Goal: Task Accomplishment & Management: Complete application form

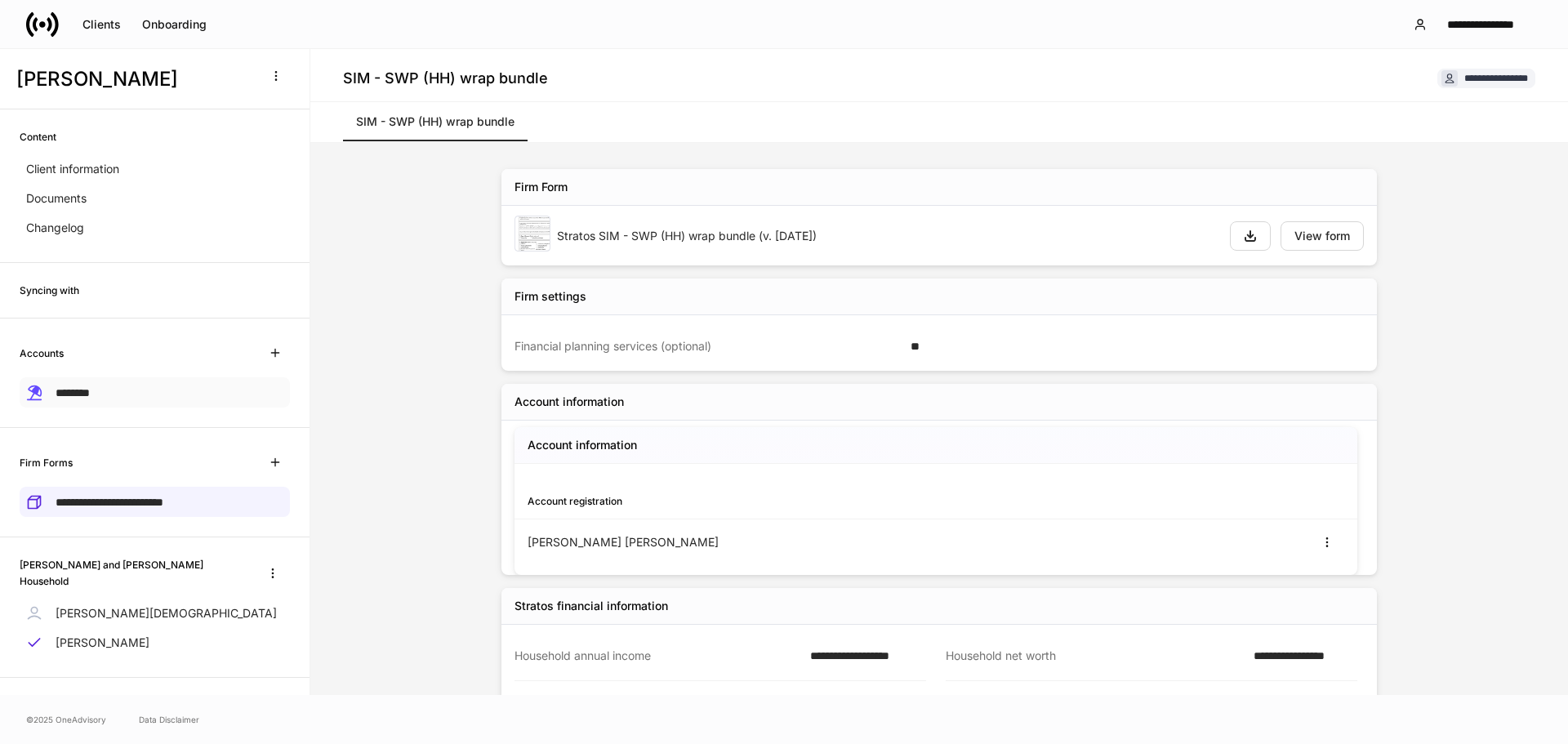
click at [77, 384] on p "********" at bounding box center [72, 393] width 34 height 17
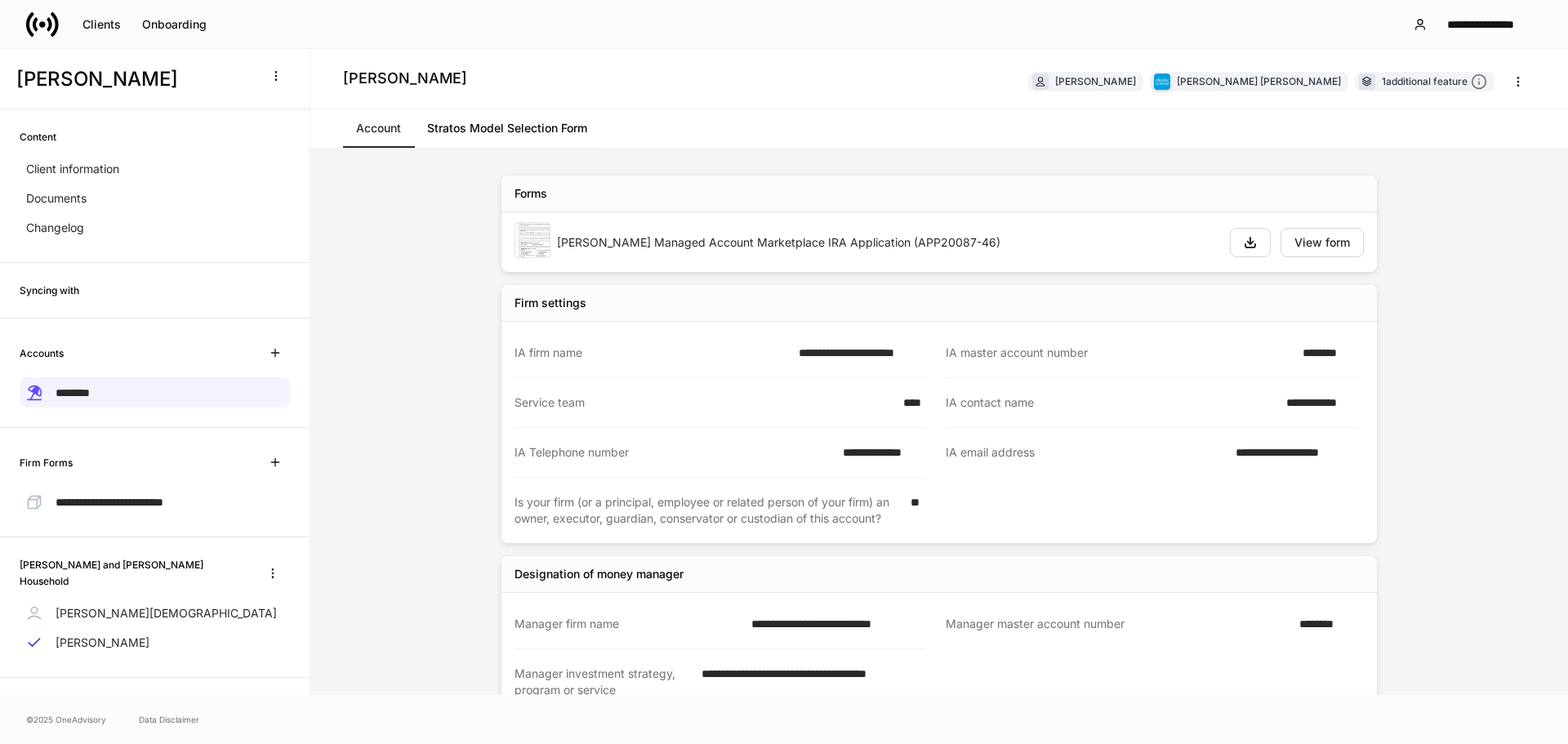
click at [371, 133] on link "Account" at bounding box center [378, 128] width 71 height 39
click at [529, 121] on link "Stratos Model Selection Form" at bounding box center [507, 128] width 186 height 39
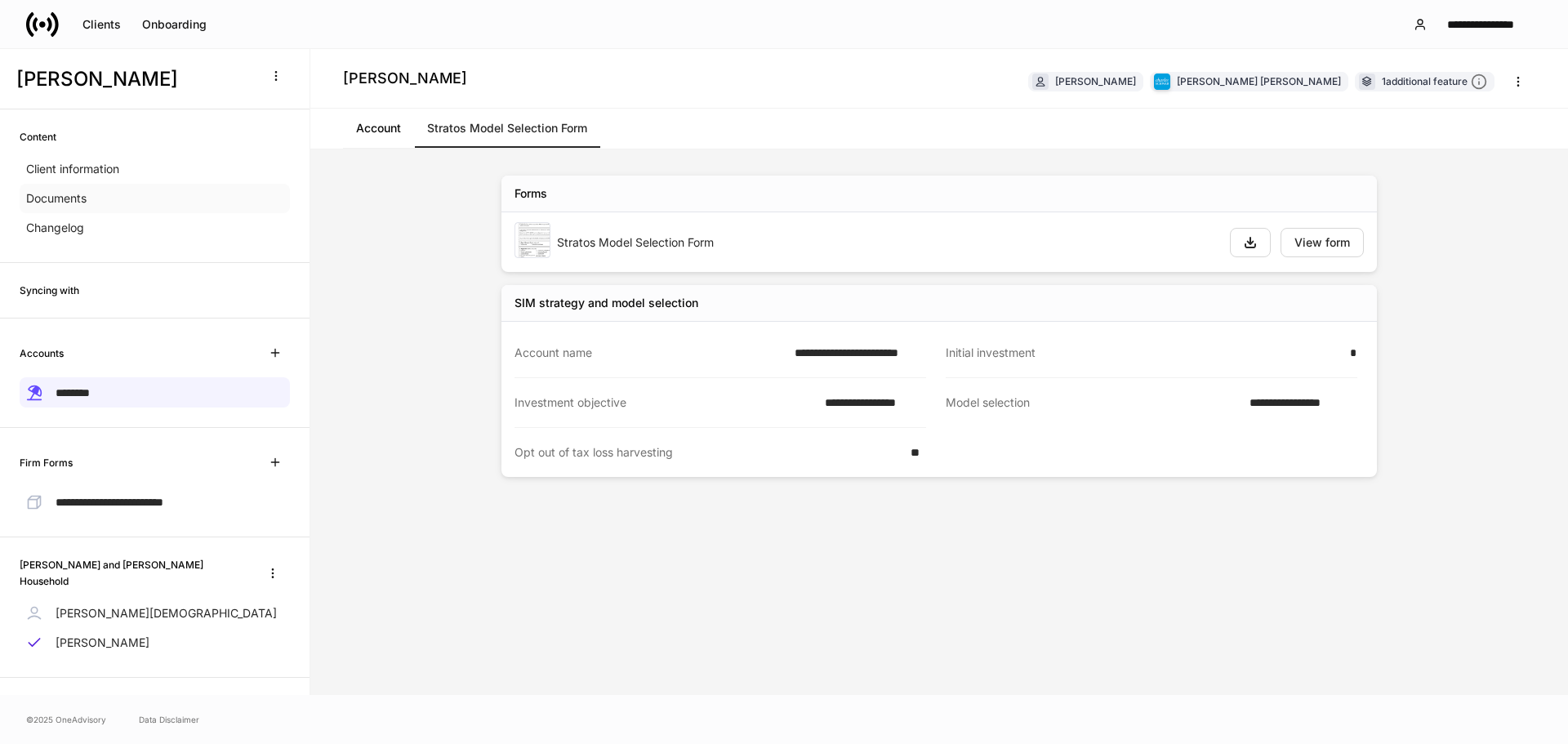
click at [93, 193] on div "Documents" at bounding box center [154, 198] width 270 height 29
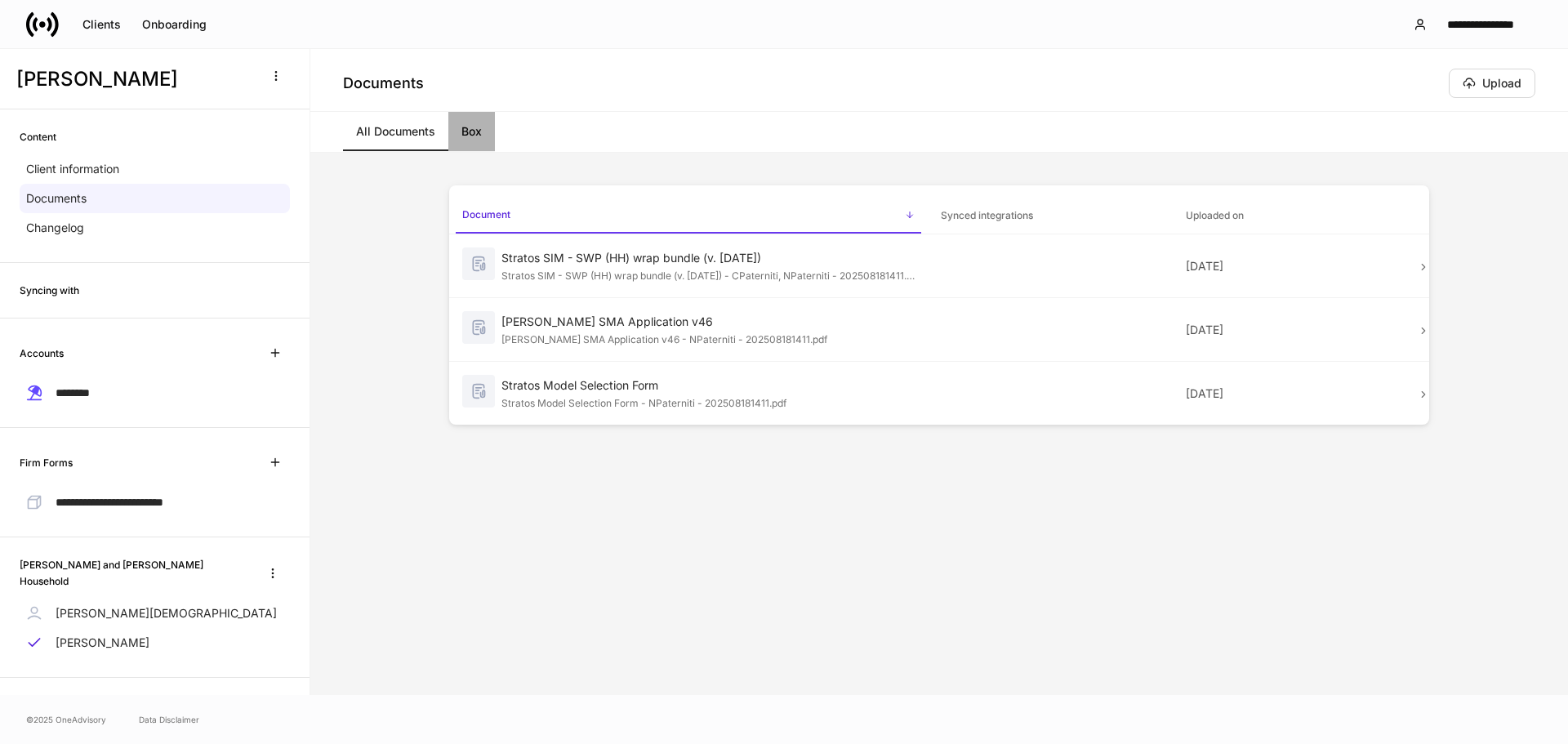
click at [467, 136] on link "Box" at bounding box center [472, 131] width 47 height 39
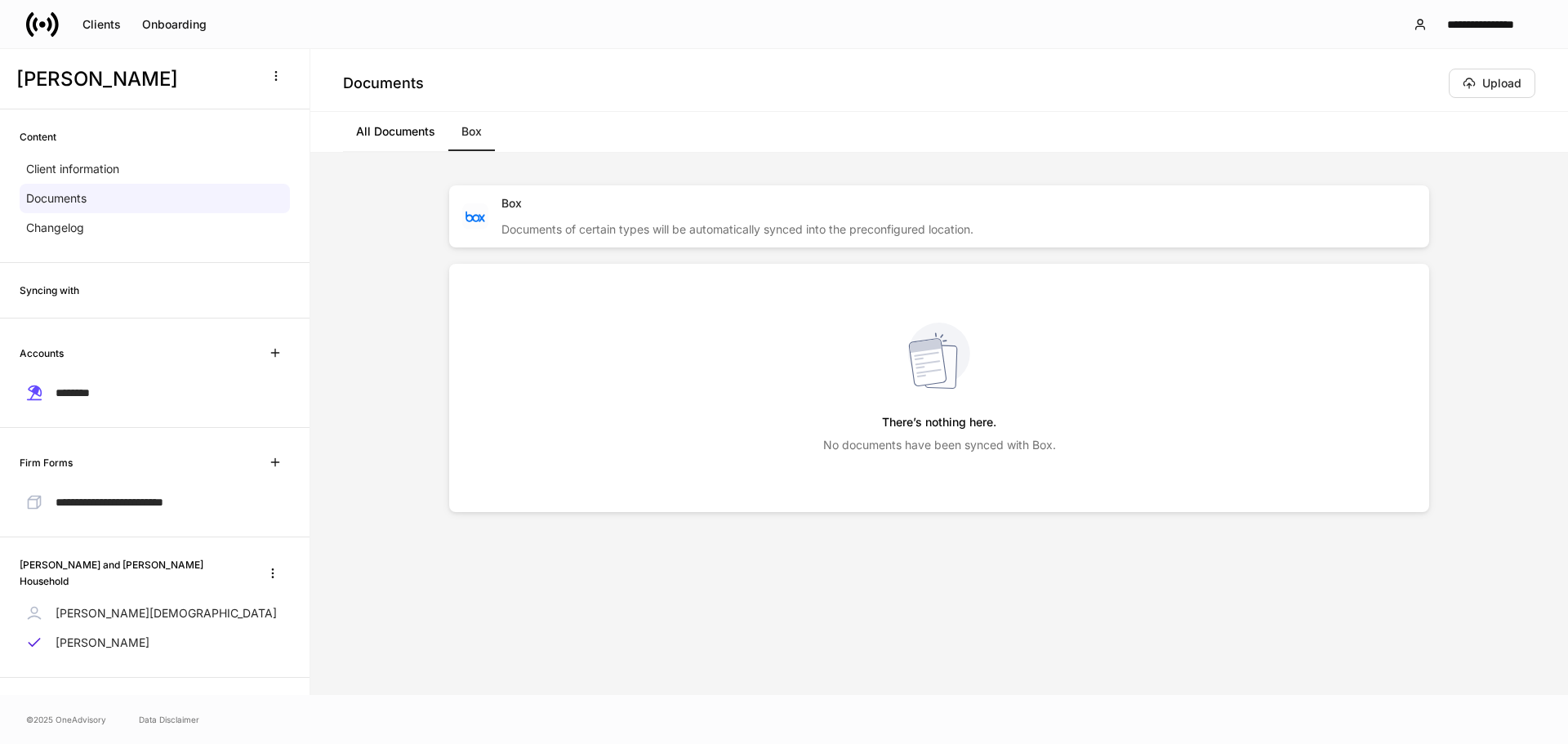
click at [411, 131] on link "All Documents" at bounding box center [396, 131] width 105 height 39
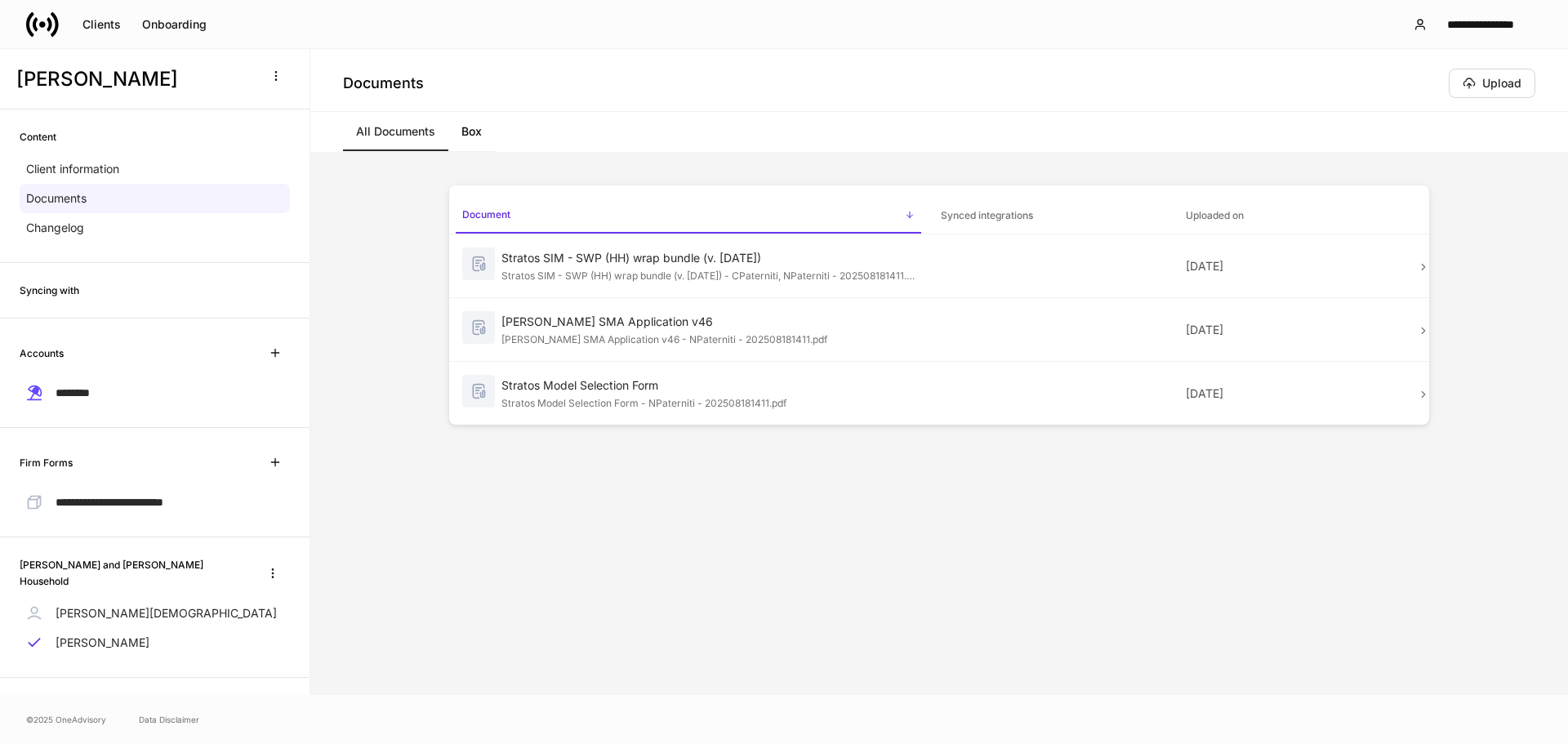
scroll to position [17, 0]
click at [92, 603] on p "[PERSON_NAME][DEMOGRAPHIC_DATA]" at bounding box center [166, 612] width 221 height 17
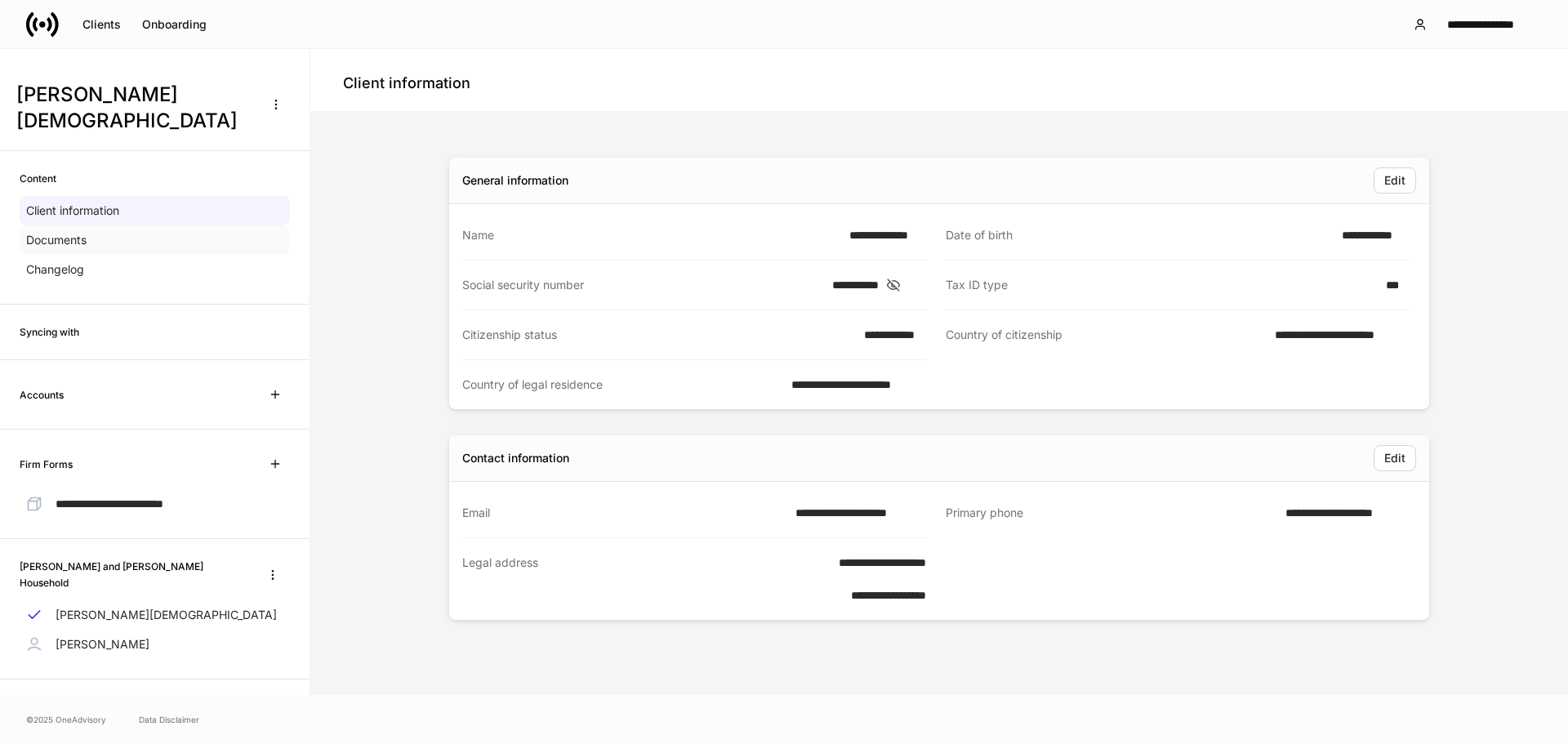
click at [83, 232] on p "Documents" at bounding box center [56, 240] width 60 height 17
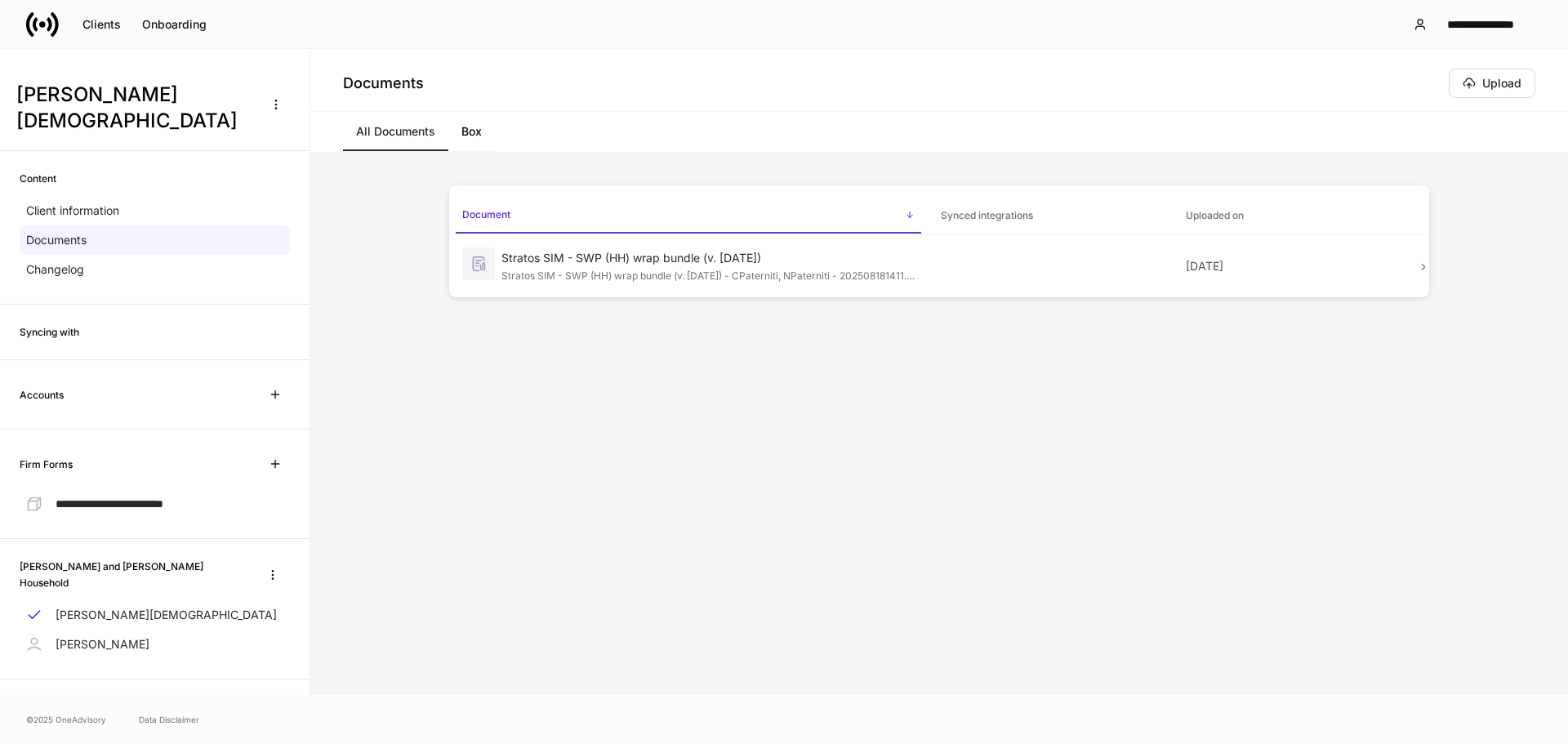
click at [96, 636] on p "[PERSON_NAME]" at bounding box center [102, 644] width 94 height 17
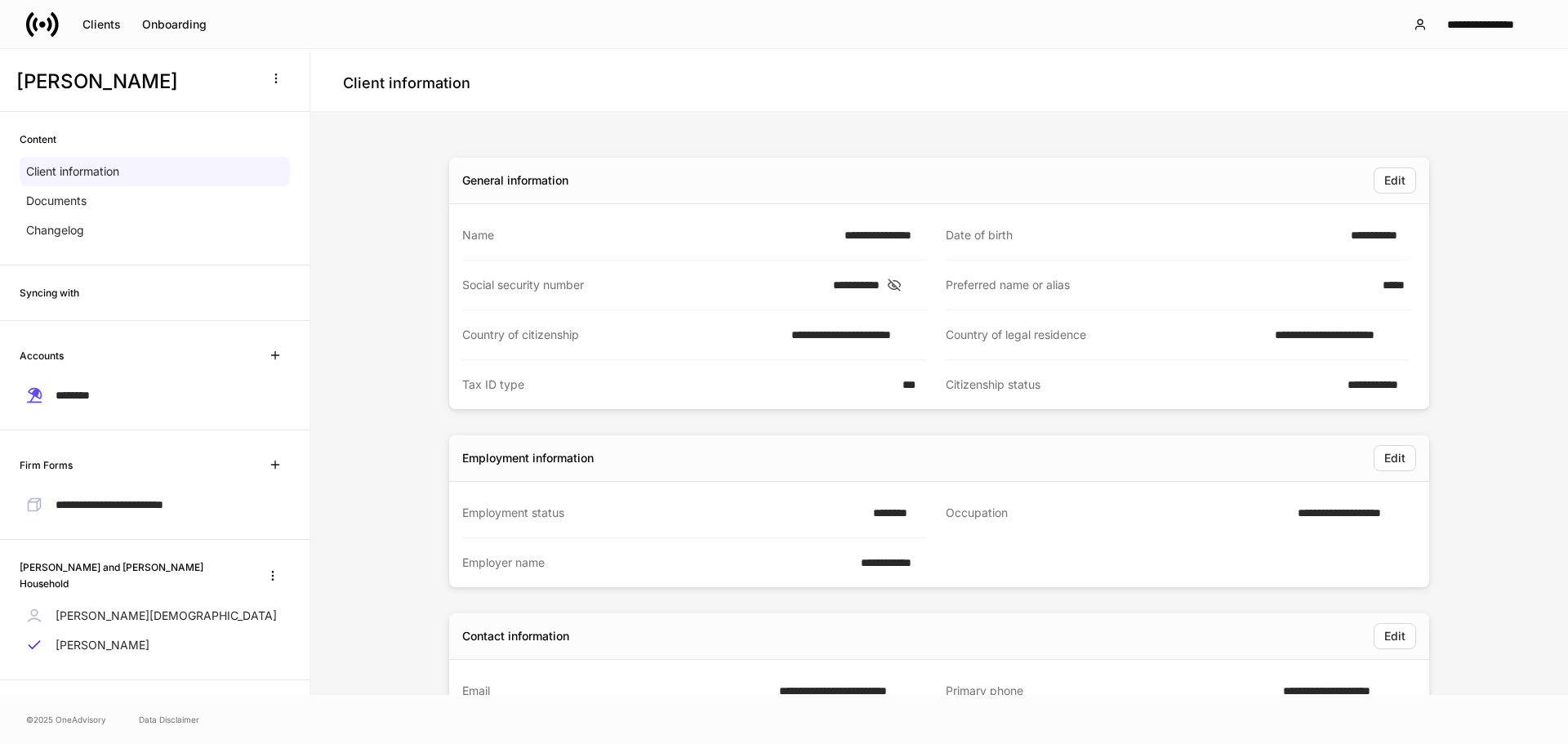
scroll to position [17, 0]
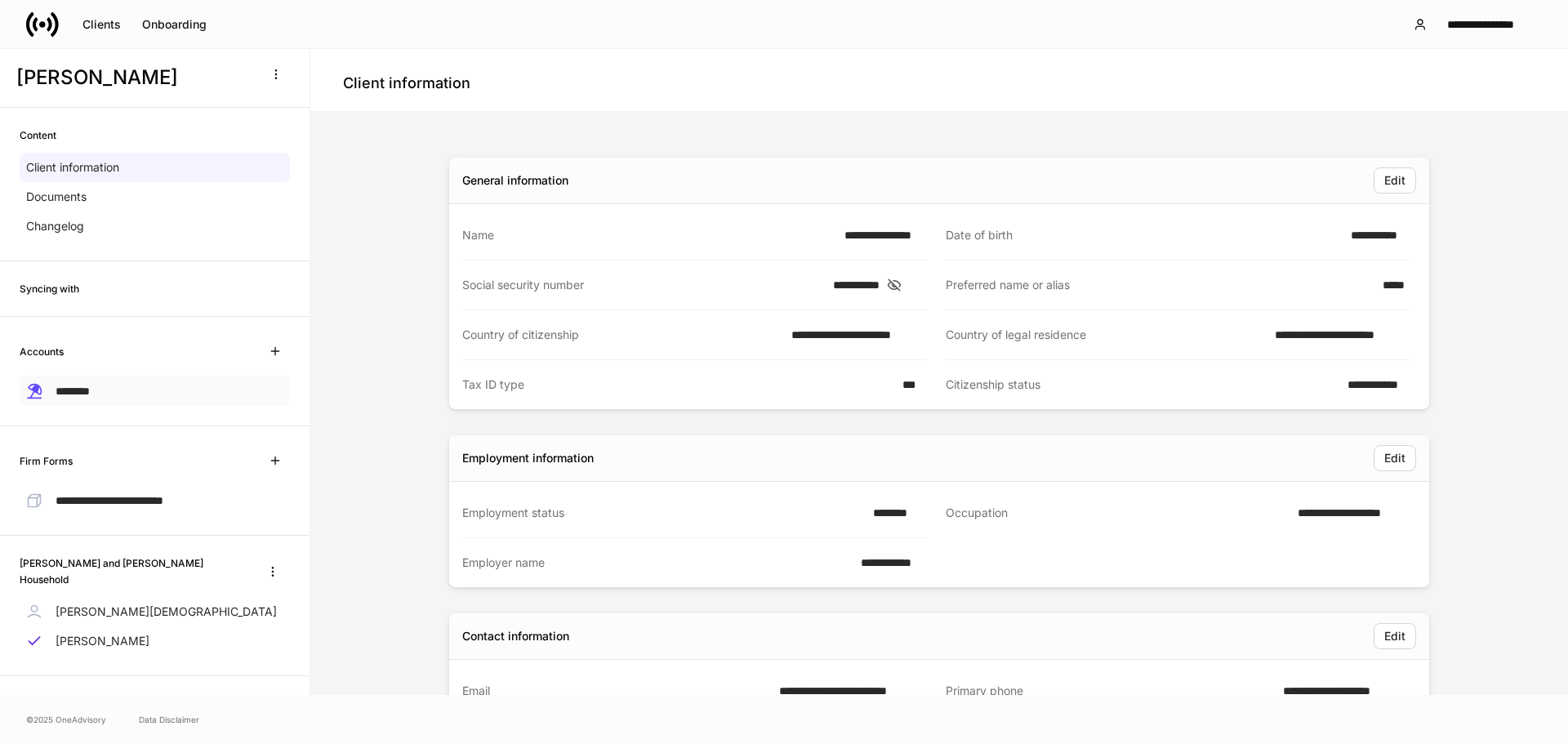
click at [76, 392] on span "********" at bounding box center [72, 392] width 34 height 12
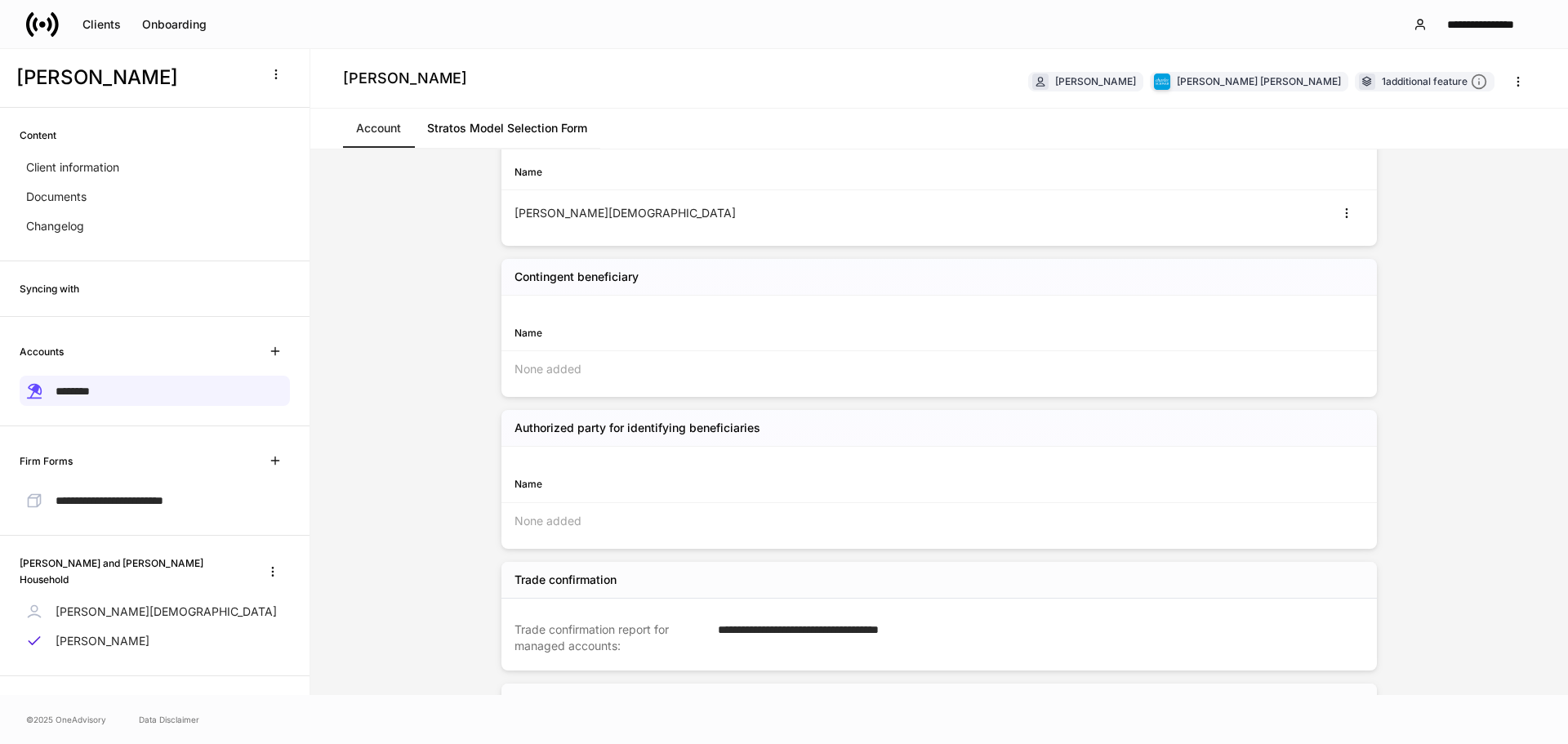
scroll to position [1757, 0]
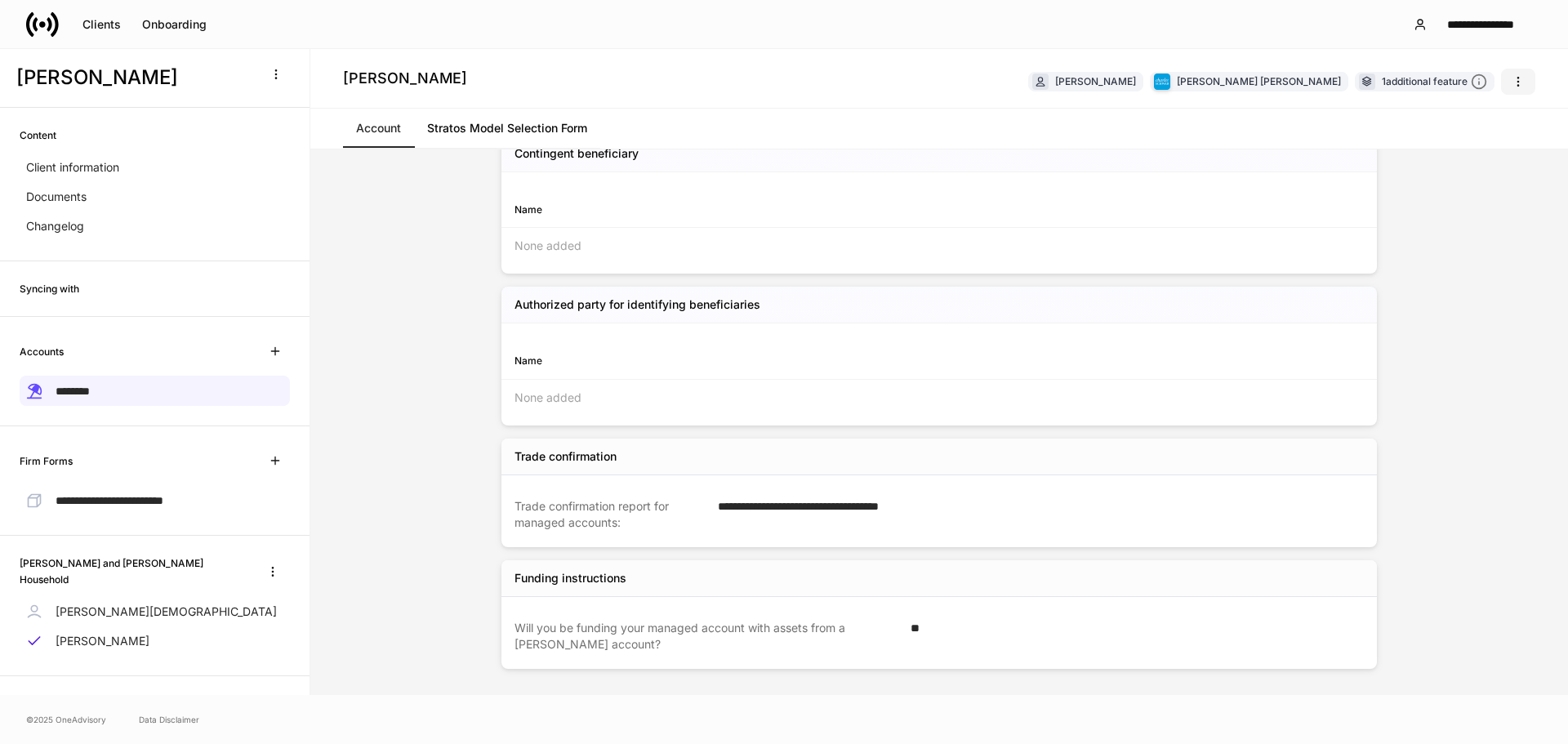
click at [1227, 76] on icon "button" at bounding box center [1518, 82] width 13 height 13
click at [1191, 28] on div at bounding box center [784, 372] width 1568 height 744
click at [255, 567] on button "button" at bounding box center [272, 571] width 34 height 26
click at [389, 503] on div at bounding box center [784, 372] width 1568 height 744
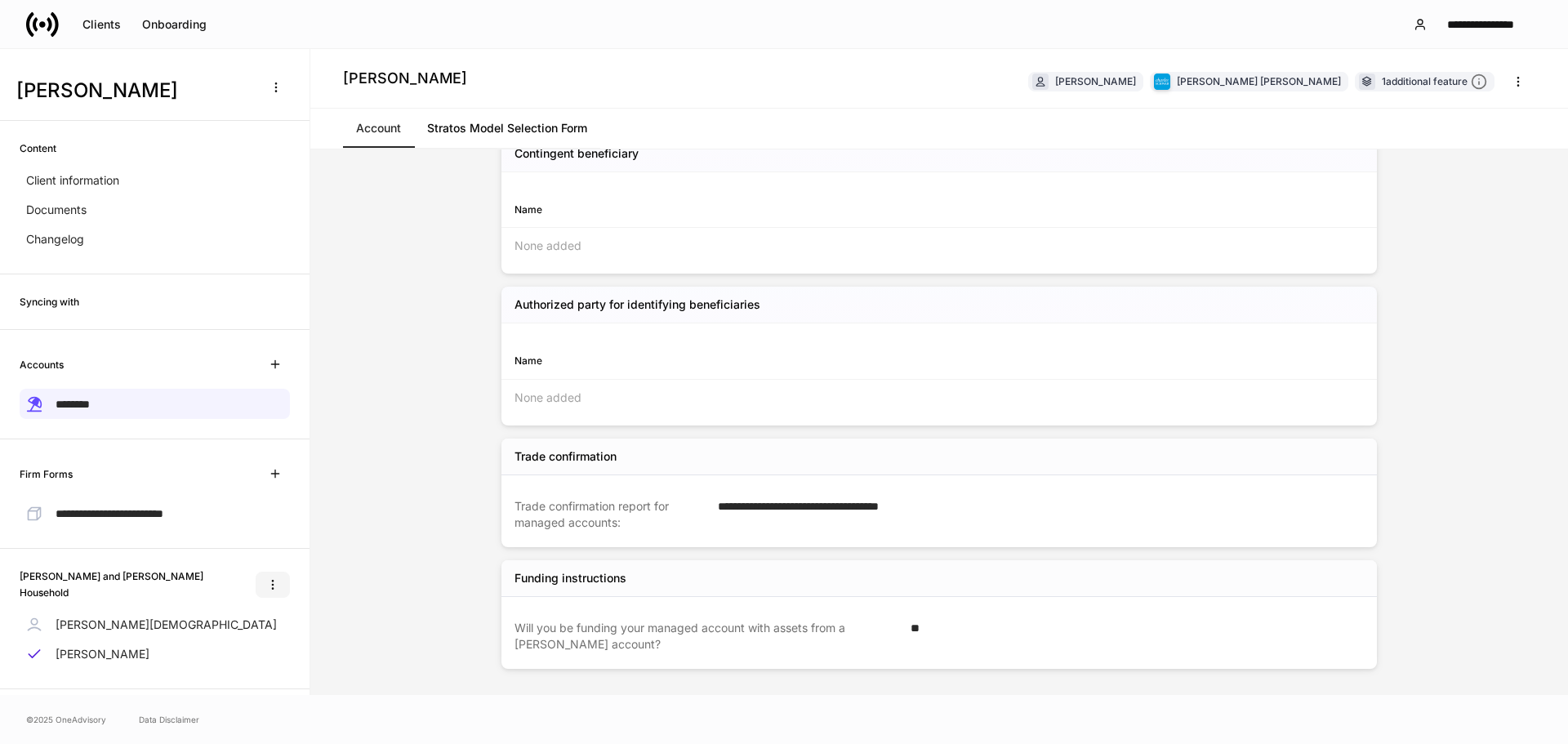
scroll to position [0, 0]
click at [75, 182] on p "Client information" at bounding box center [72, 185] width 93 height 17
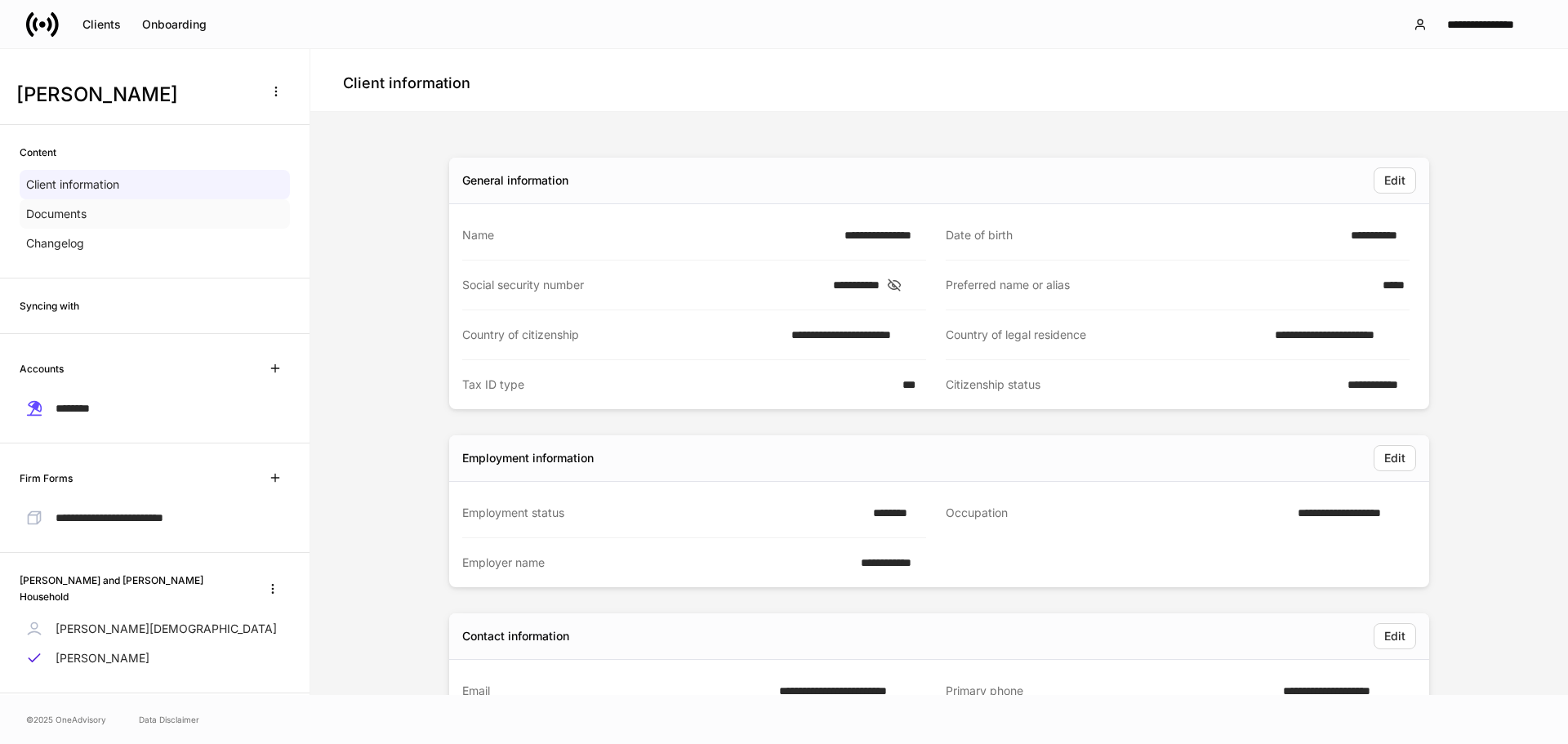
click at [68, 217] on p "Documents" at bounding box center [56, 214] width 60 height 17
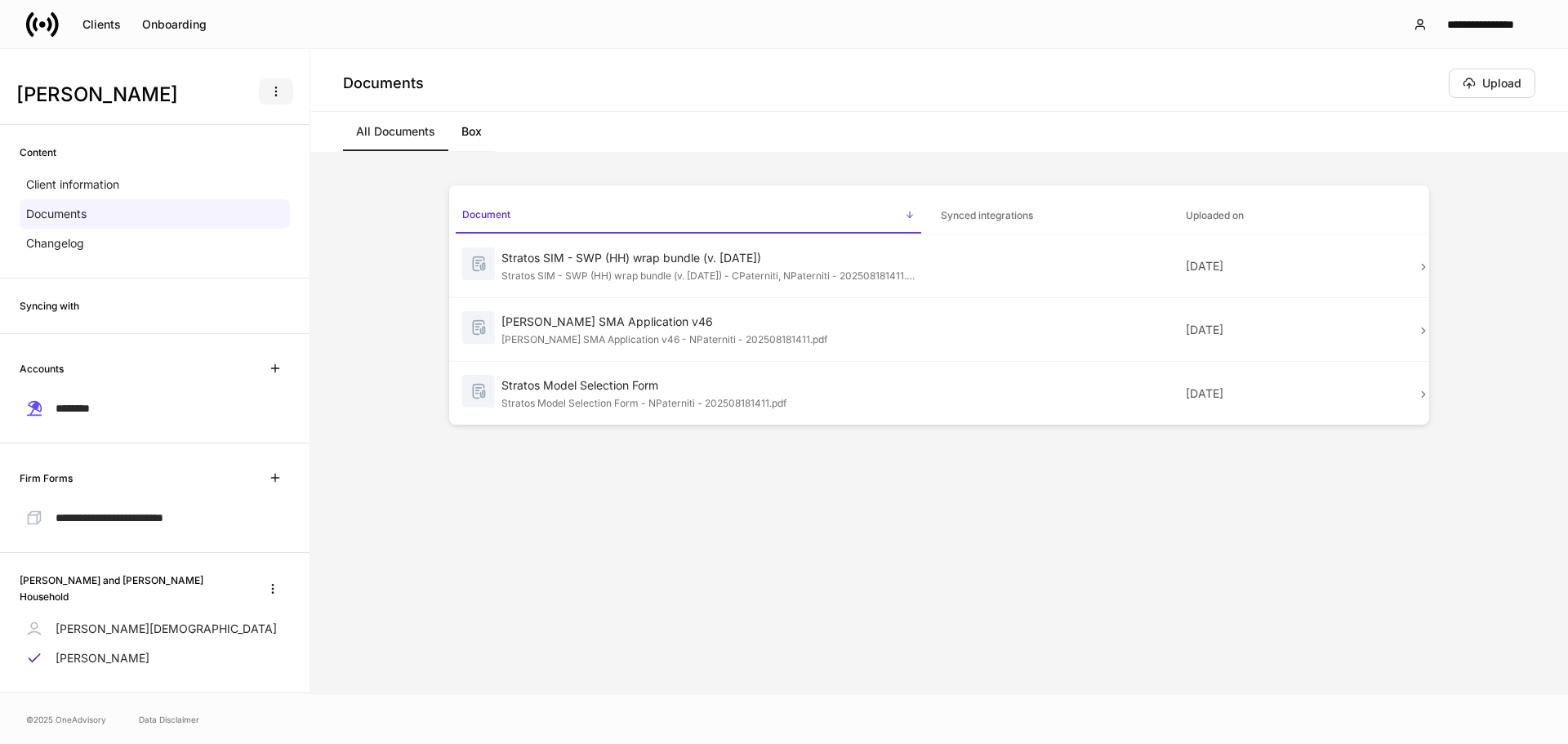
click at [262, 98] on button "button" at bounding box center [275, 91] width 34 height 26
click at [254, 29] on div at bounding box center [784, 372] width 1568 height 744
click at [155, 26] on div "Onboarding" at bounding box center [174, 24] width 64 height 12
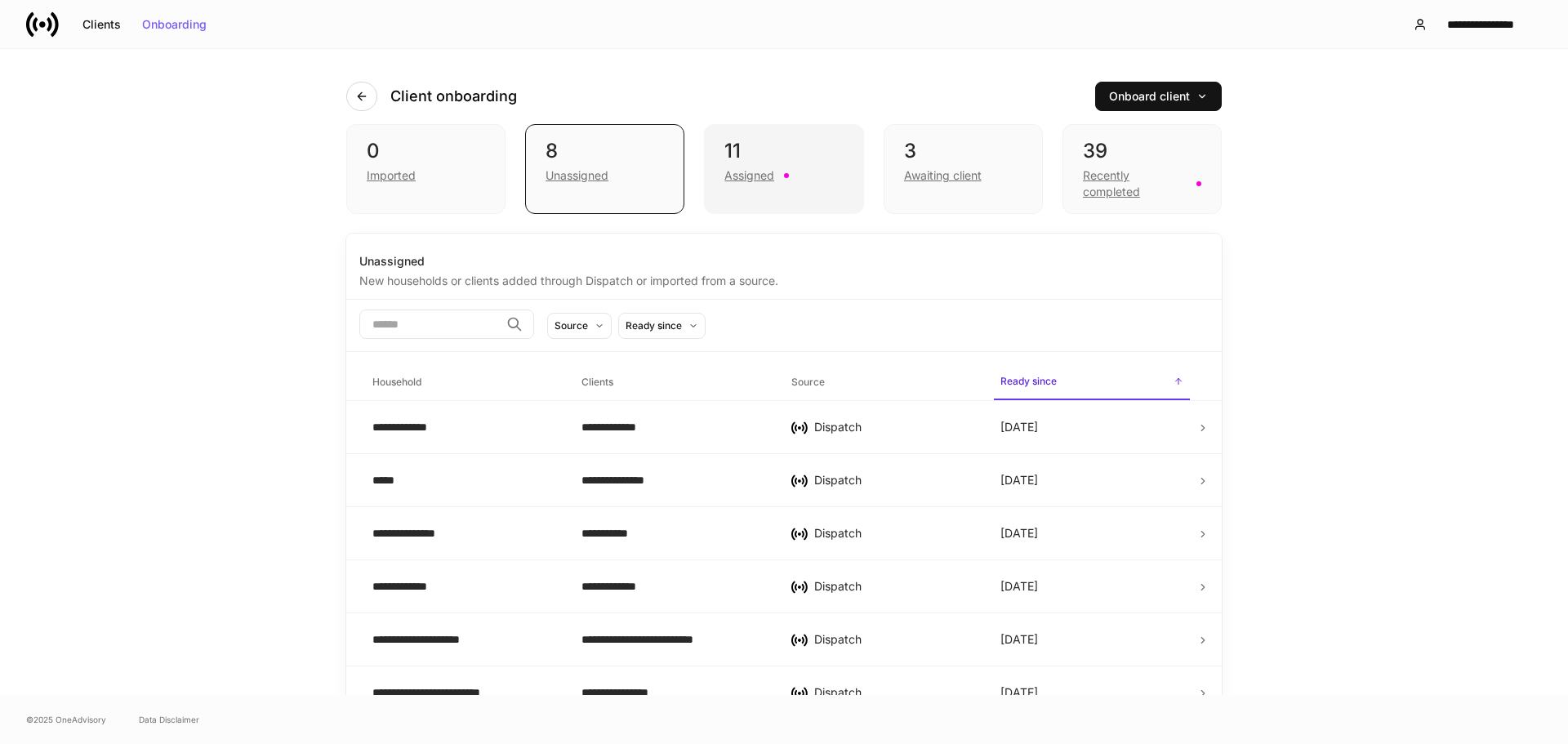
click at [779, 154] on div "11" at bounding box center [783, 151] width 118 height 26
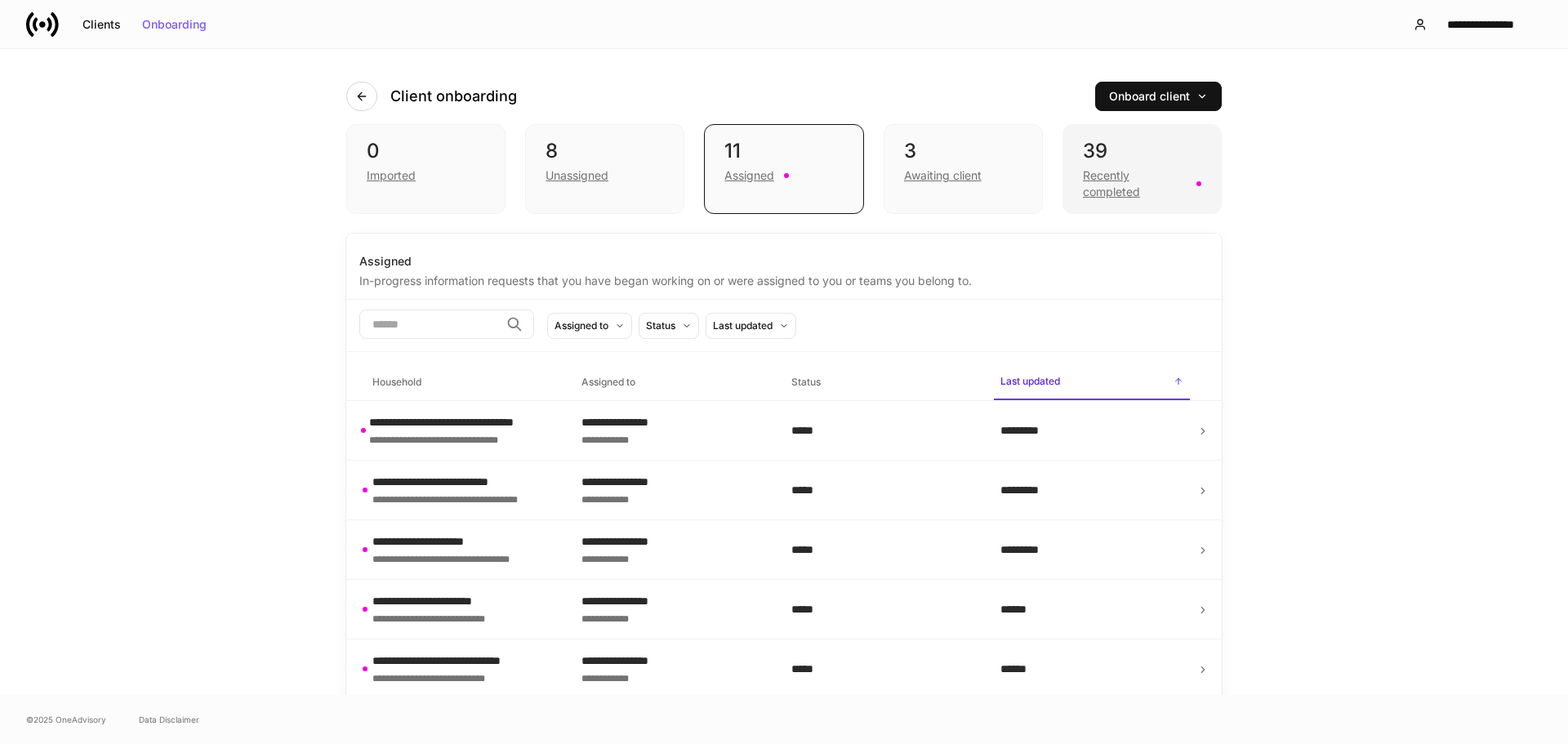
click at [1118, 192] on div "Recently completed" at bounding box center [1135, 183] width 104 height 33
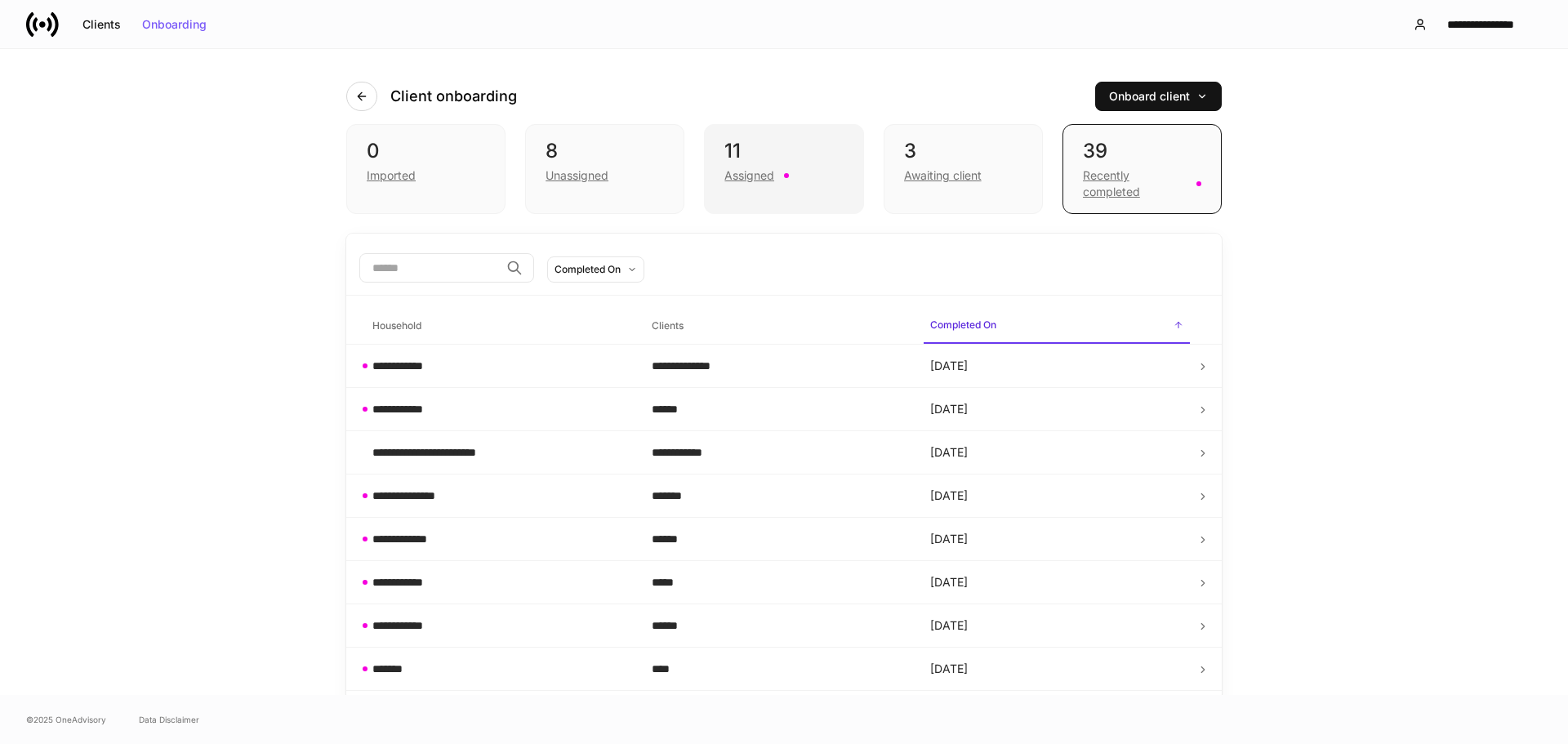
click at [756, 182] on div "Assigned" at bounding box center [750, 176] width 50 height 17
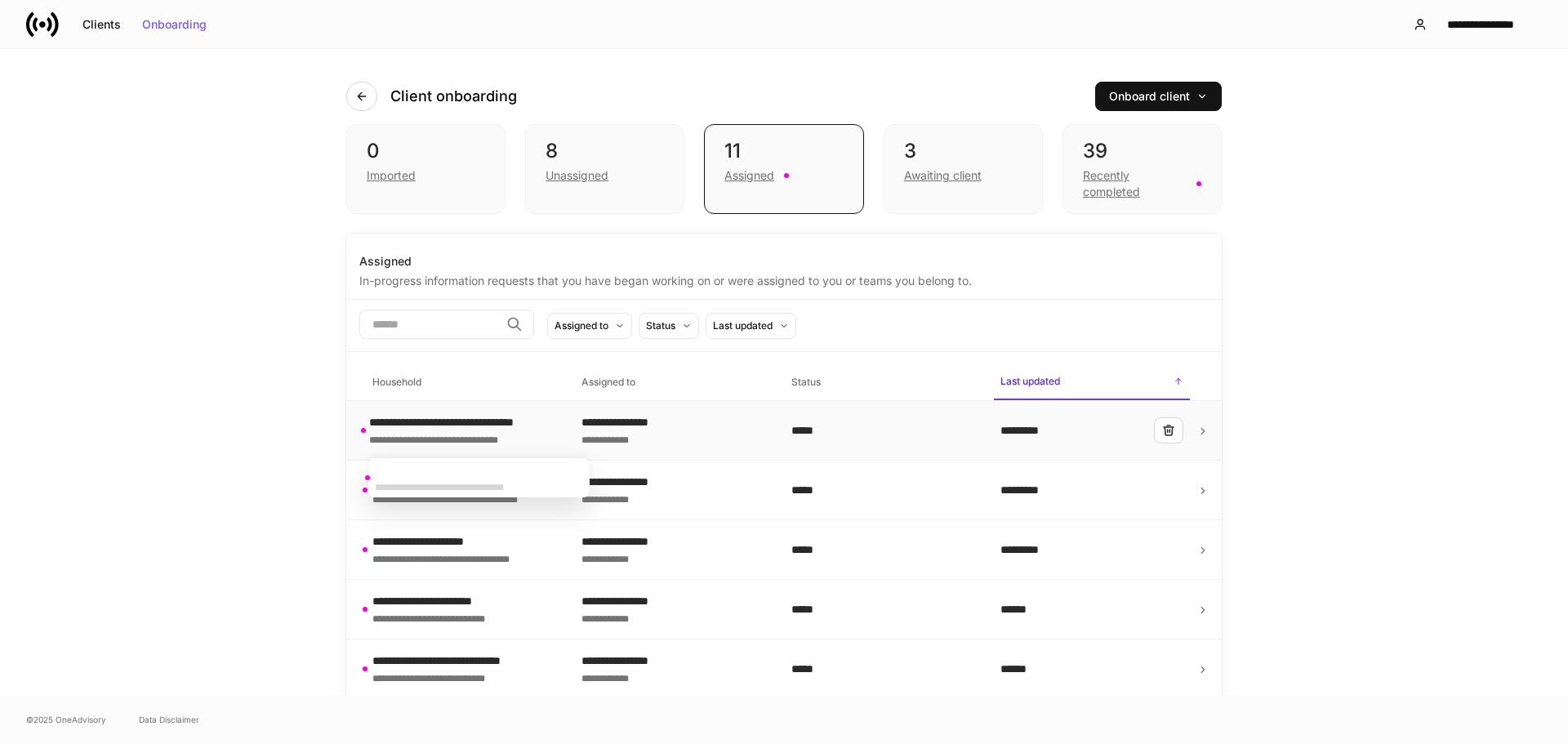
click at [465, 419] on div "**********" at bounding box center [473, 423] width 208 height 17
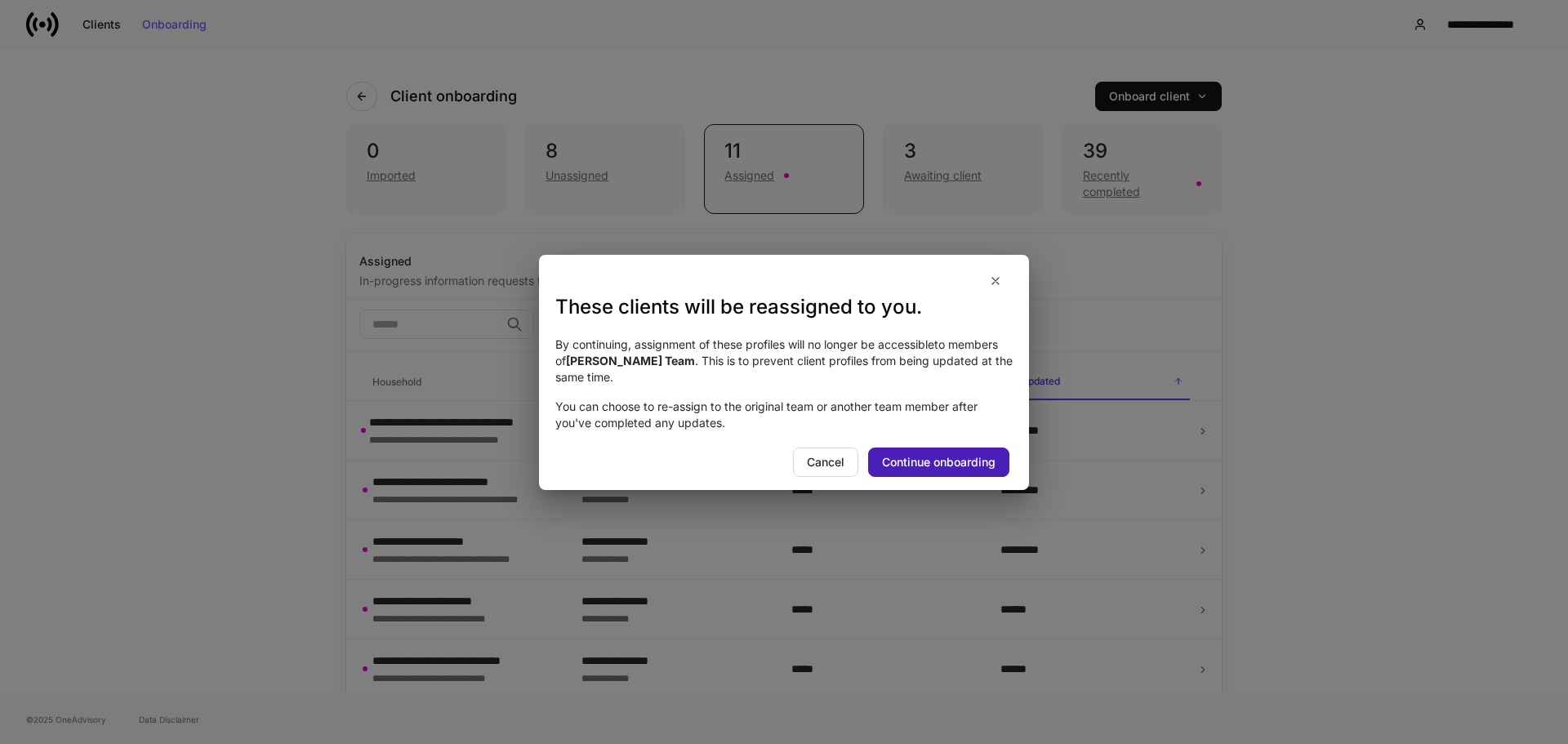
click at [961, 457] on div "Continue onboarding" at bounding box center [939, 462] width 114 height 12
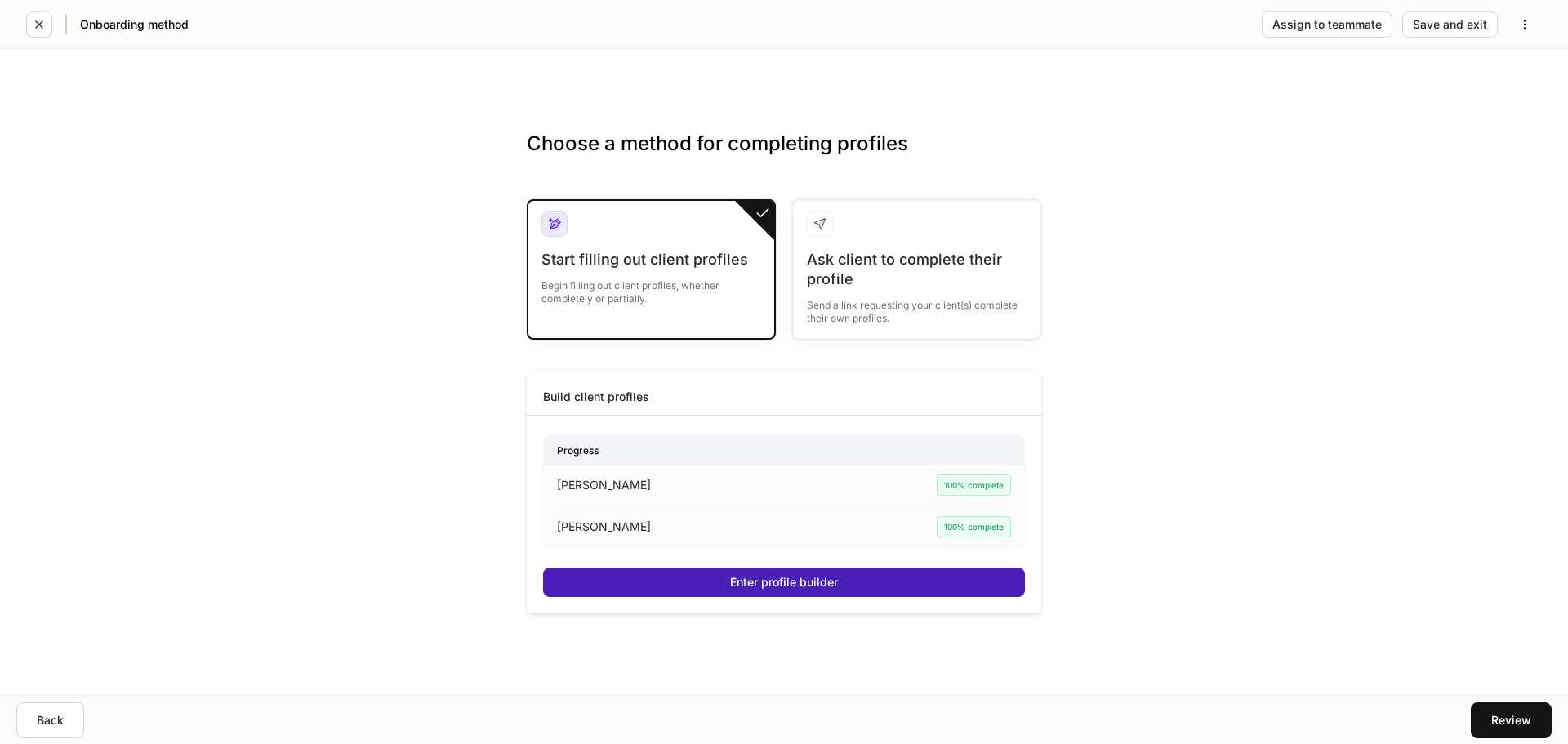
click at [764, 577] on div "Enter profile builder" at bounding box center [783, 582] width 108 height 12
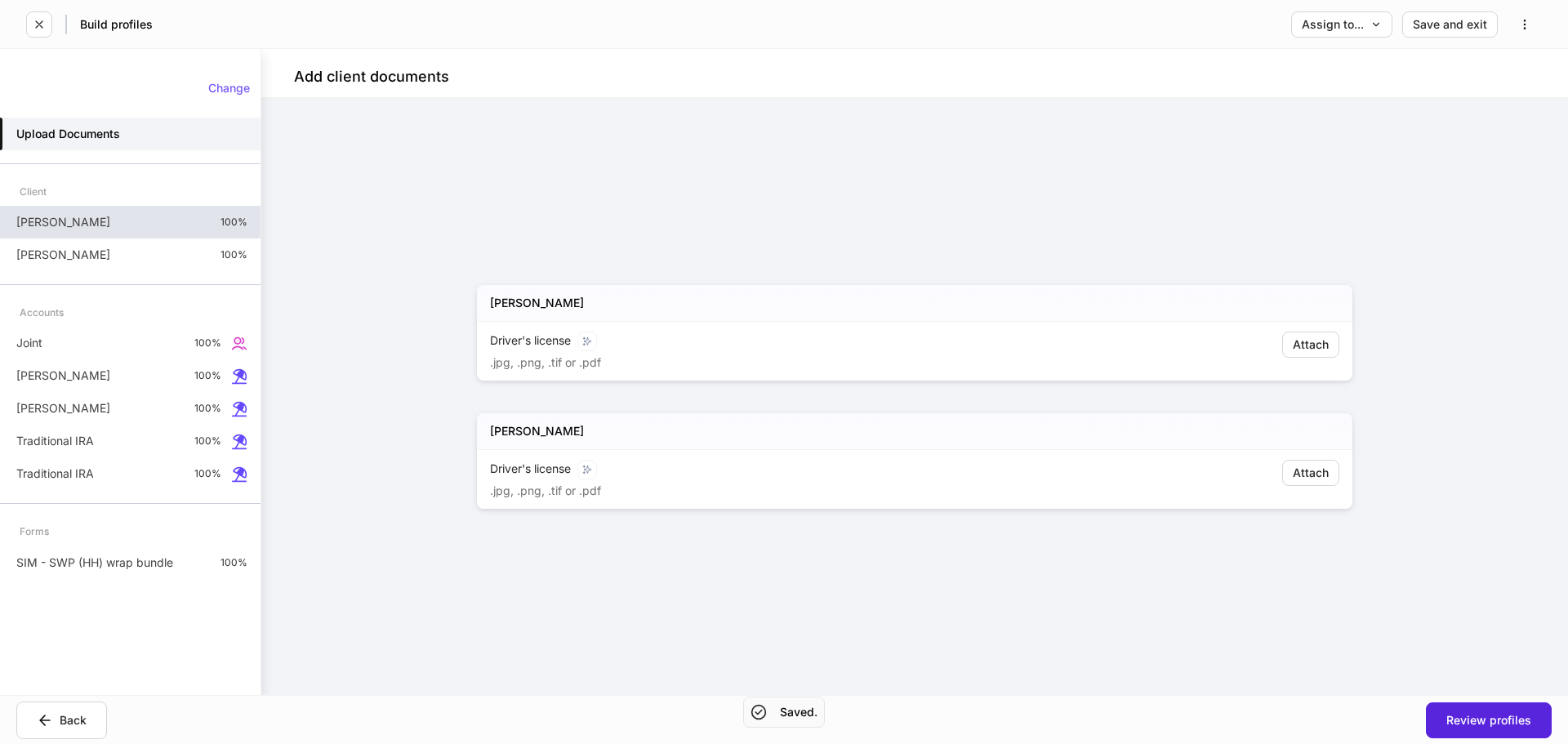
drag, startPoint x: 129, startPoint y: 218, endPoint x: 187, endPoint y: 234, distance: 60.2
click at [129, 218] on div "[PERSON_NAME] 100%" at bounding box center [130, 222] width 260 height 33
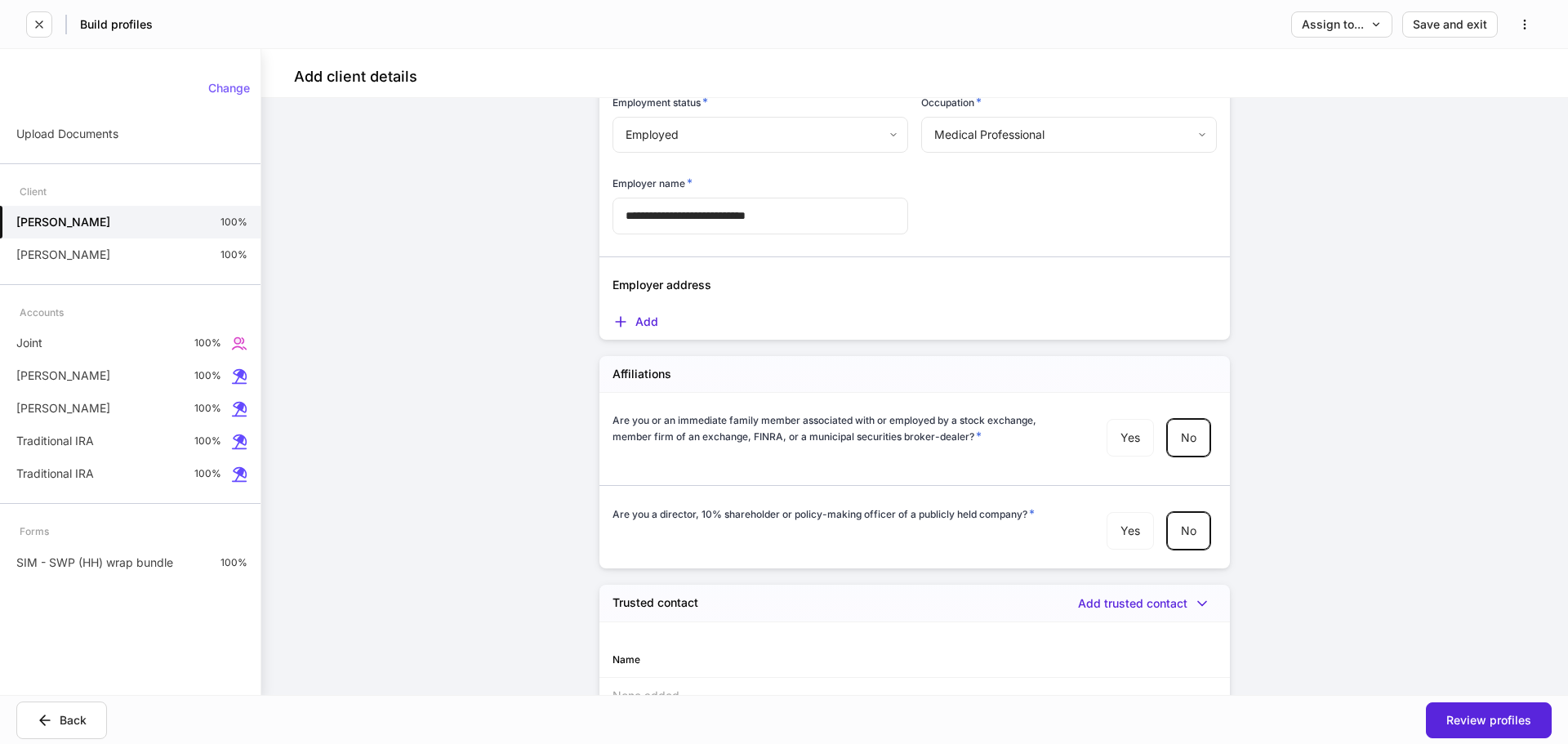
scroll to position [2031, 0]
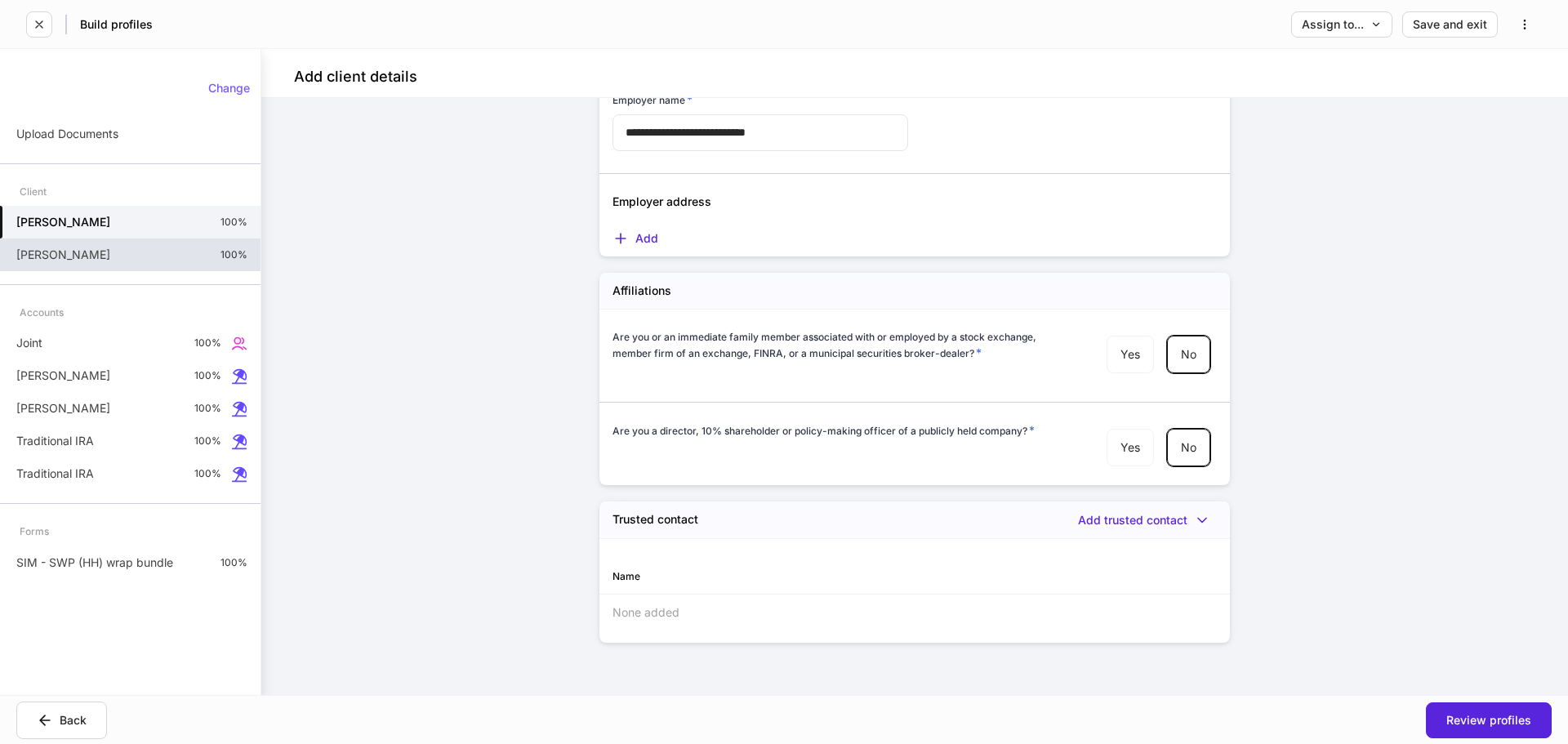
click at [114, 244] on div "[PERSON_NAME] 100%" at bounding box center [130, 254] width 260 height 33
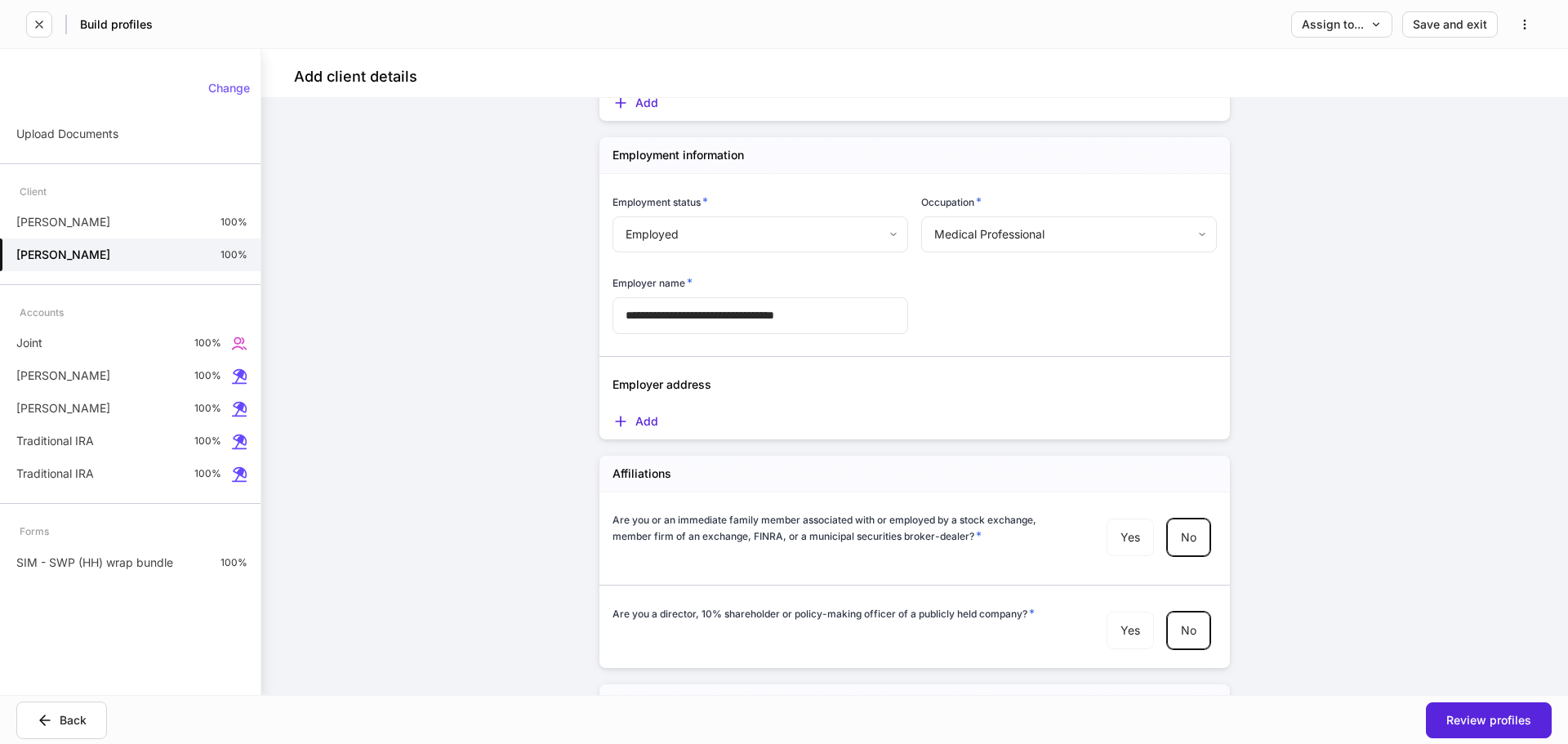
scroll to position [2031, 0]
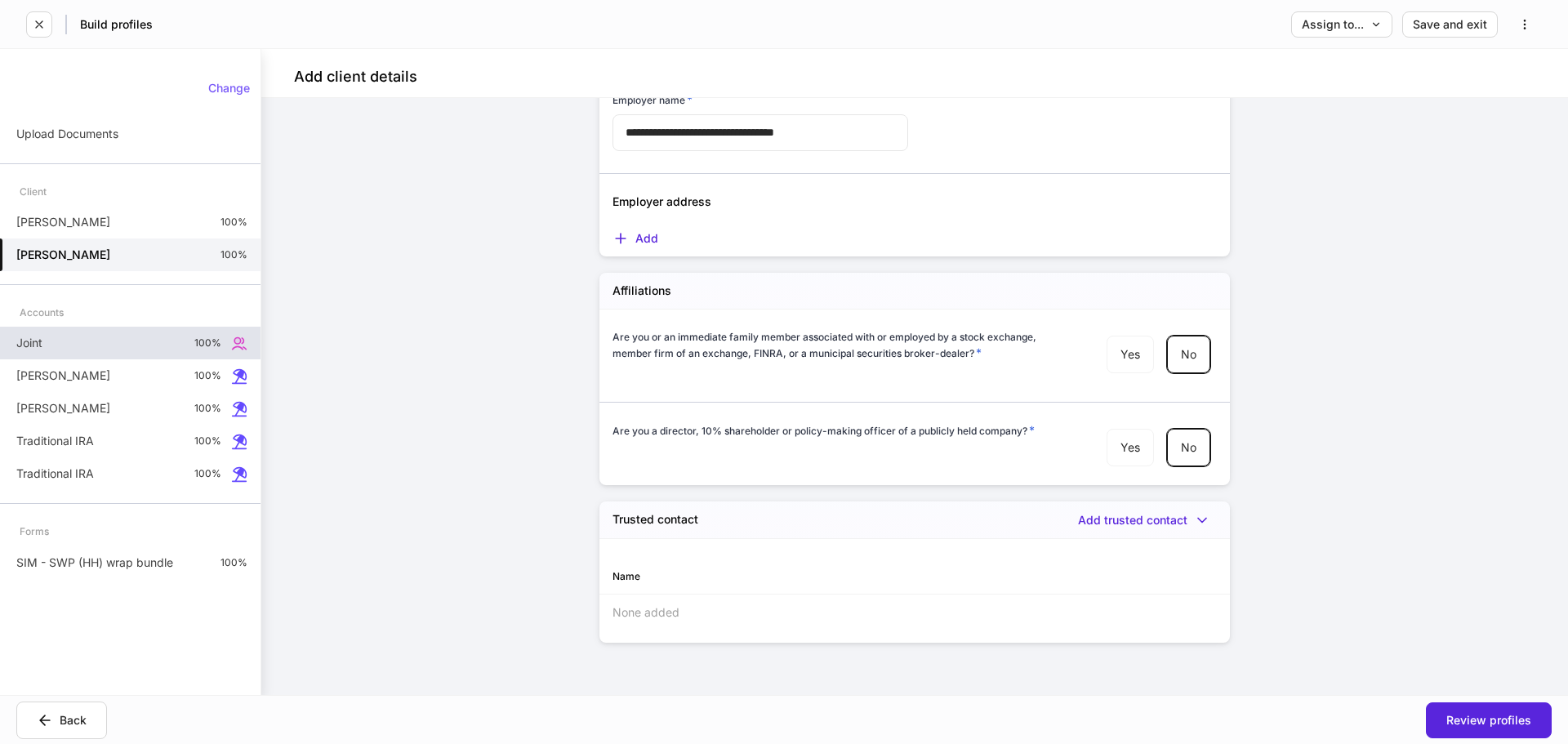
click at [72, 336] on div "Joint 100%" at bounding box center [130, 342] width 260 height 33
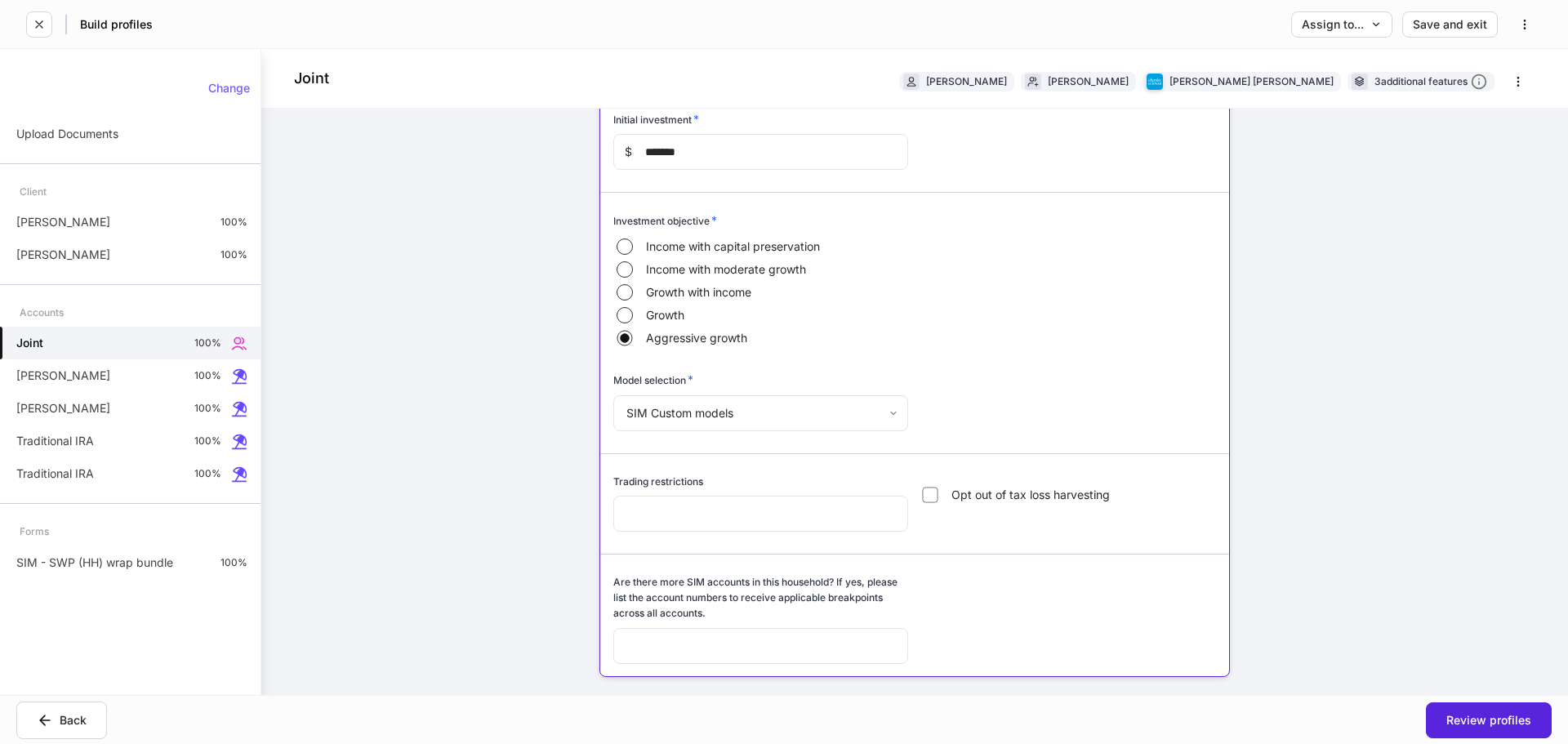
scroll to position [5046, 0]
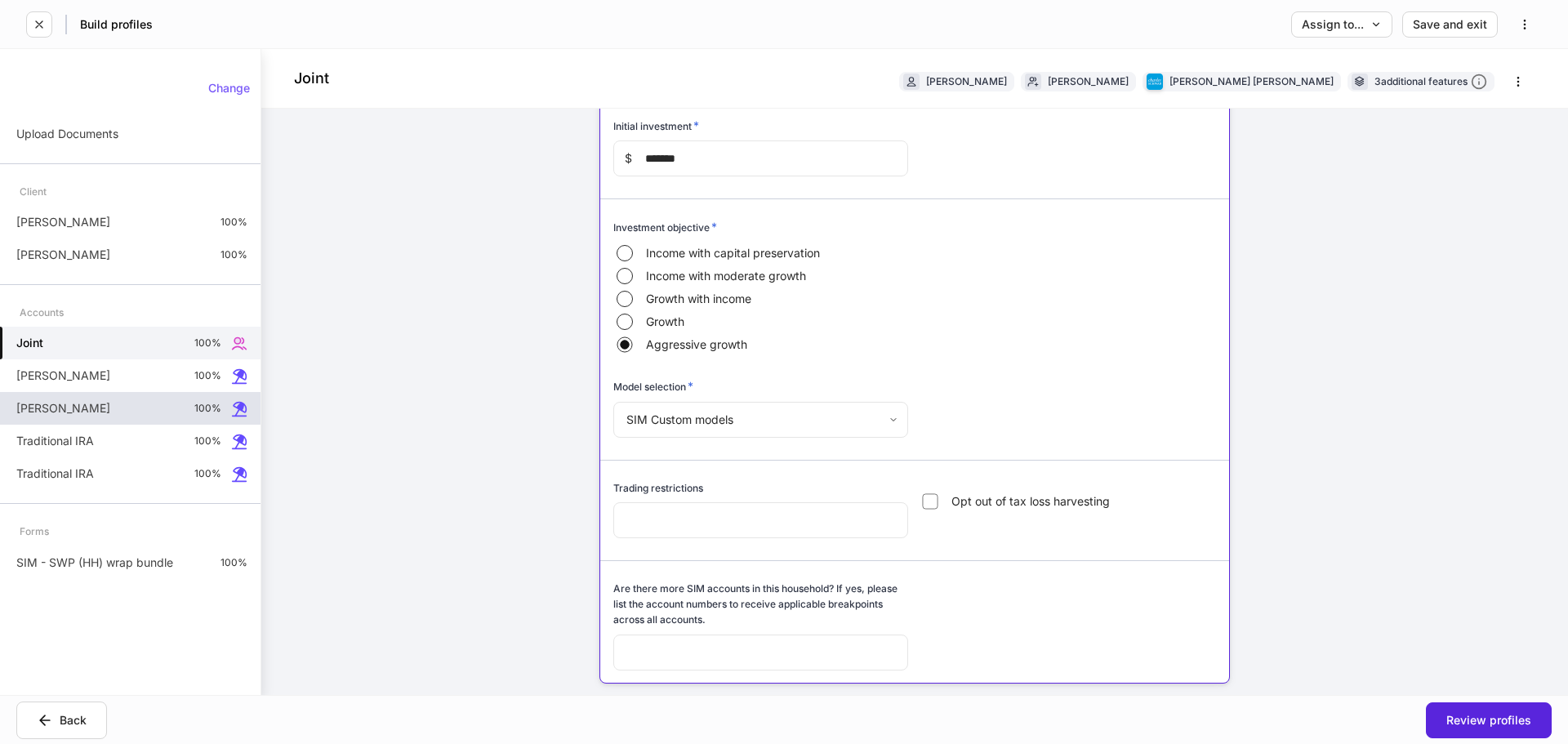
drag, startPoint x: 65, startPoint y: 378, endPoint x: 91, endPoint y: 412, distance: 42.8
click at [65, 378] on div "[PERSON_NAME] 100%" at bounding box center [130, 375] width 260 height 33
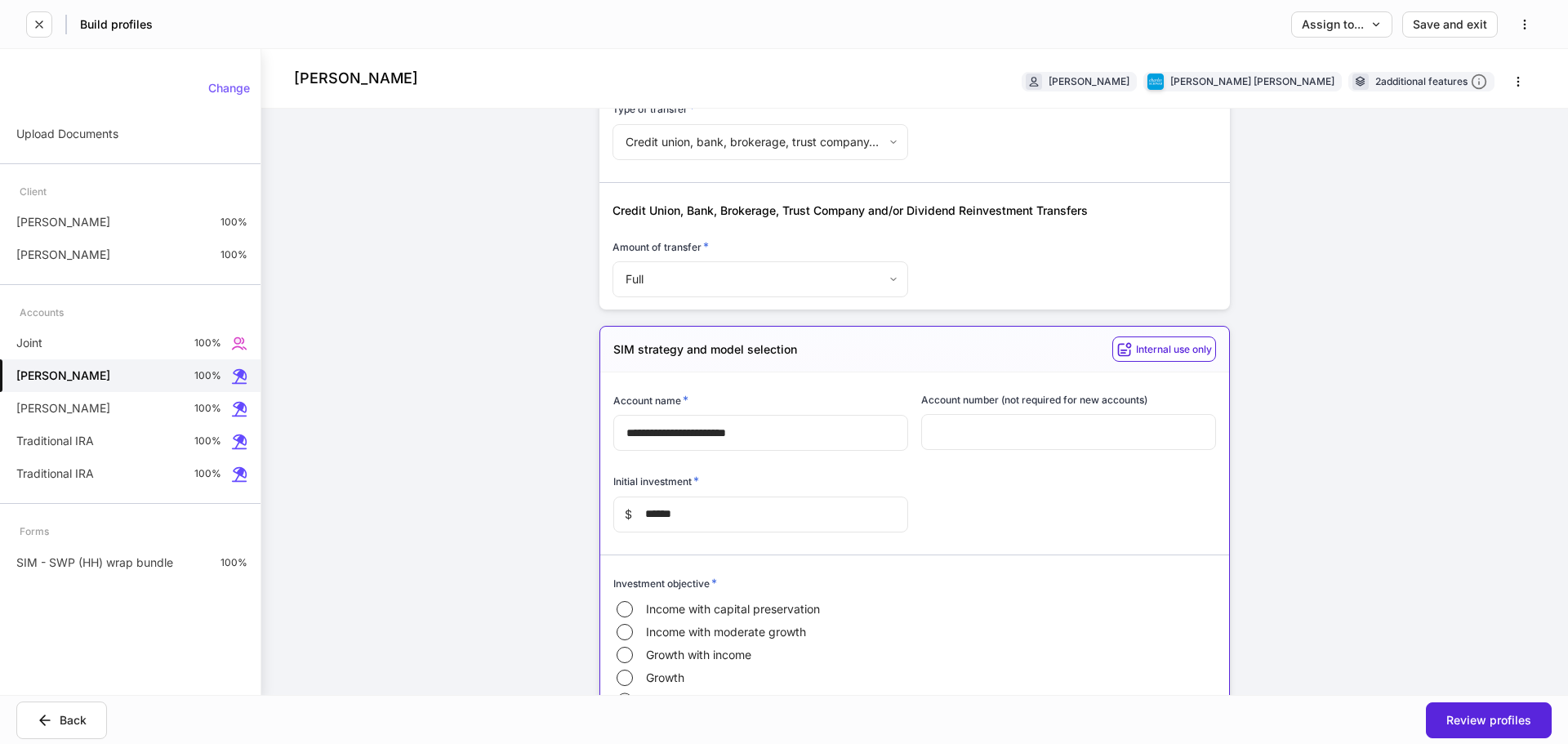
scroll to position [4419, 0]
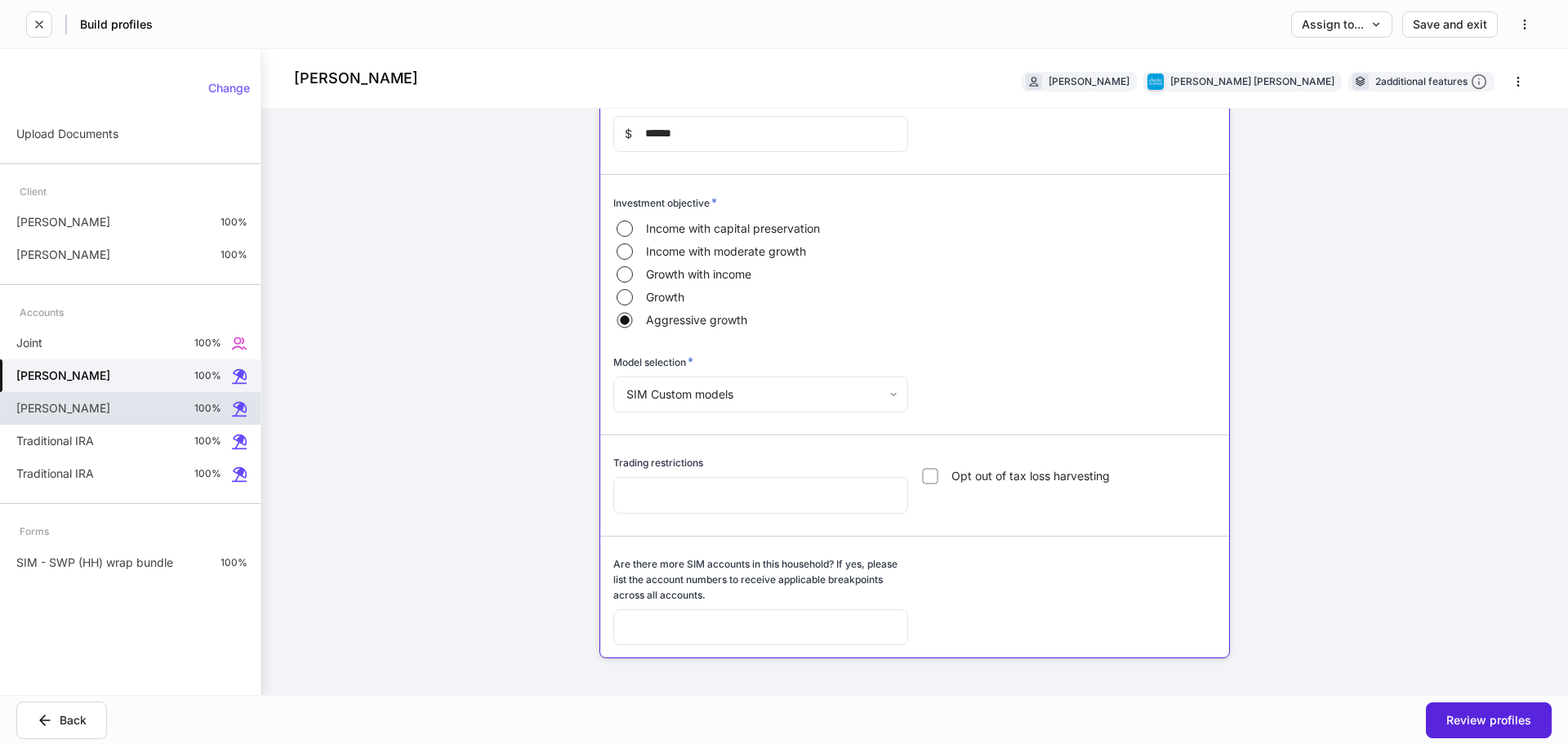
click at [67, 412] on div "[PERSON_NAME] 100%" at bounding box center [130, 408] width 260 height 33
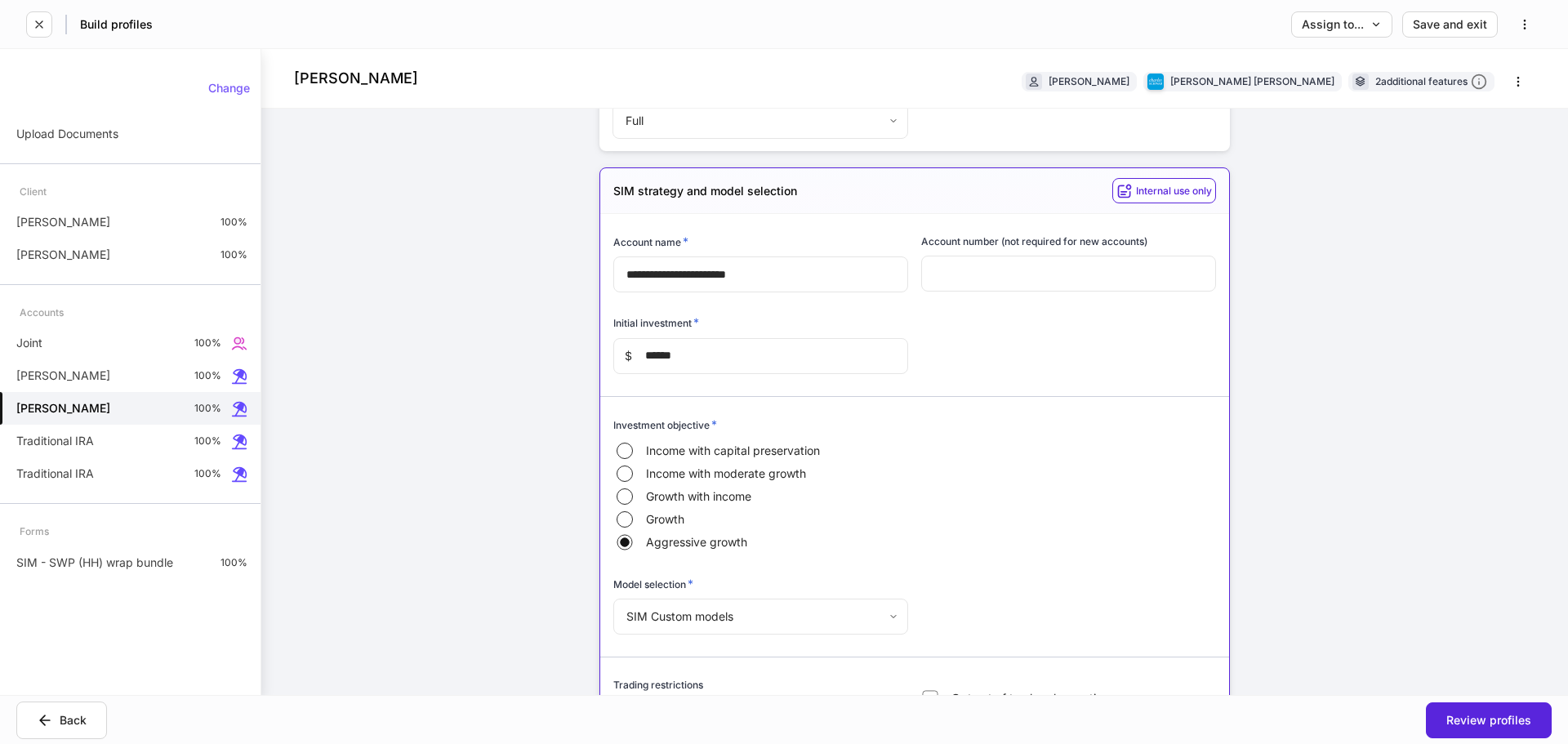
scroll to position [4419, 0]
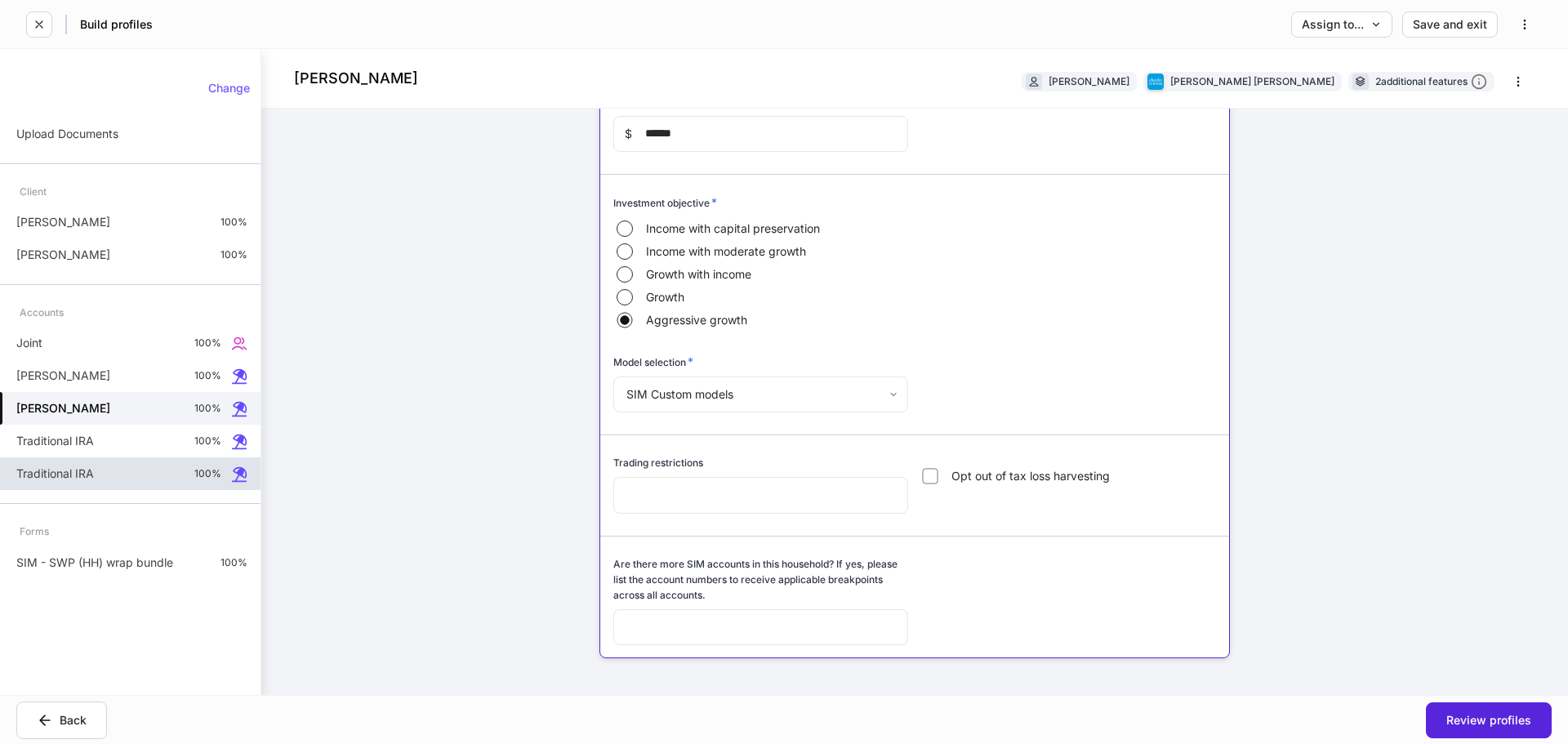
click at [105, 436] on div "Traditional IRA 100%" at bounding box center [130, 440] width 260 height 33
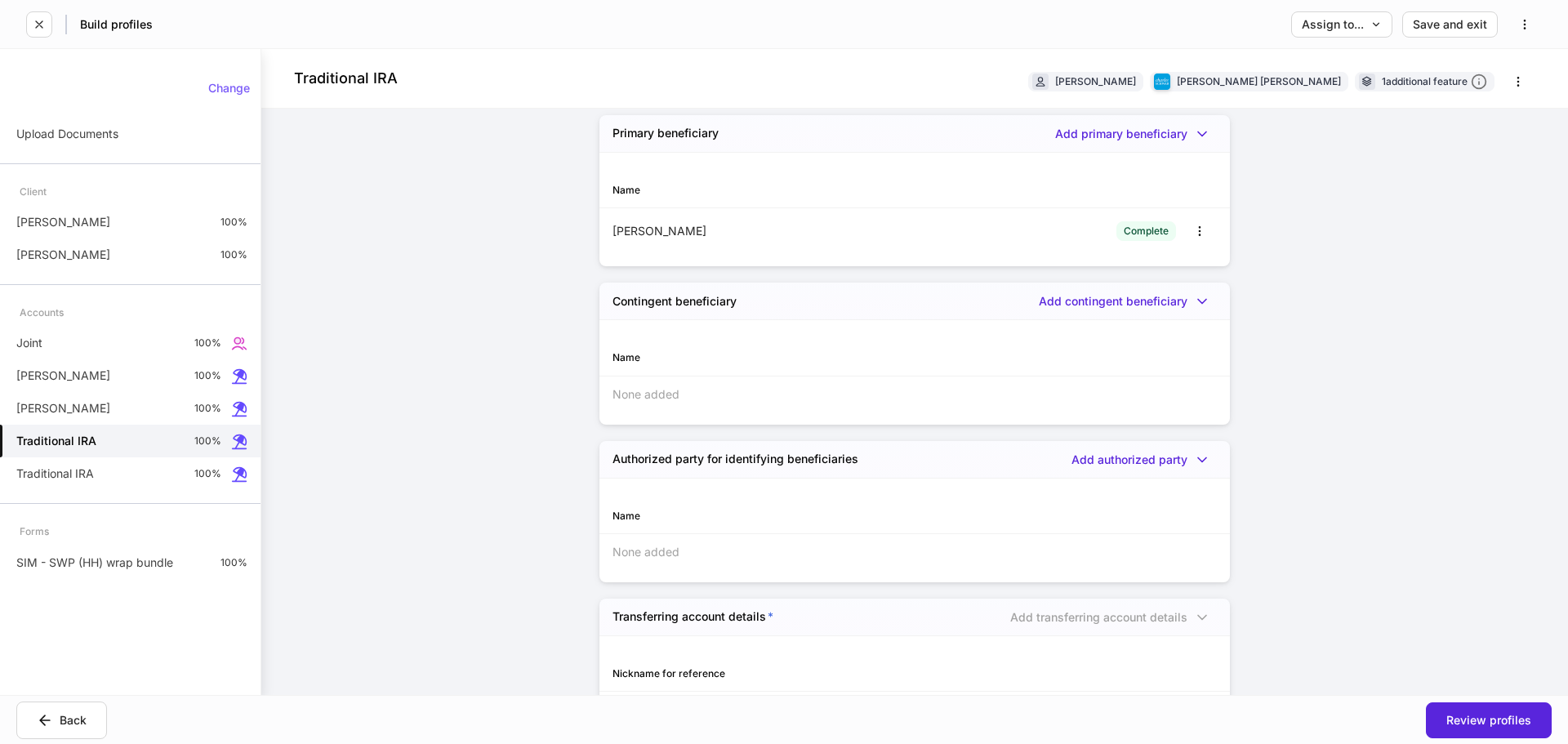
scroll to position [2673, 0]
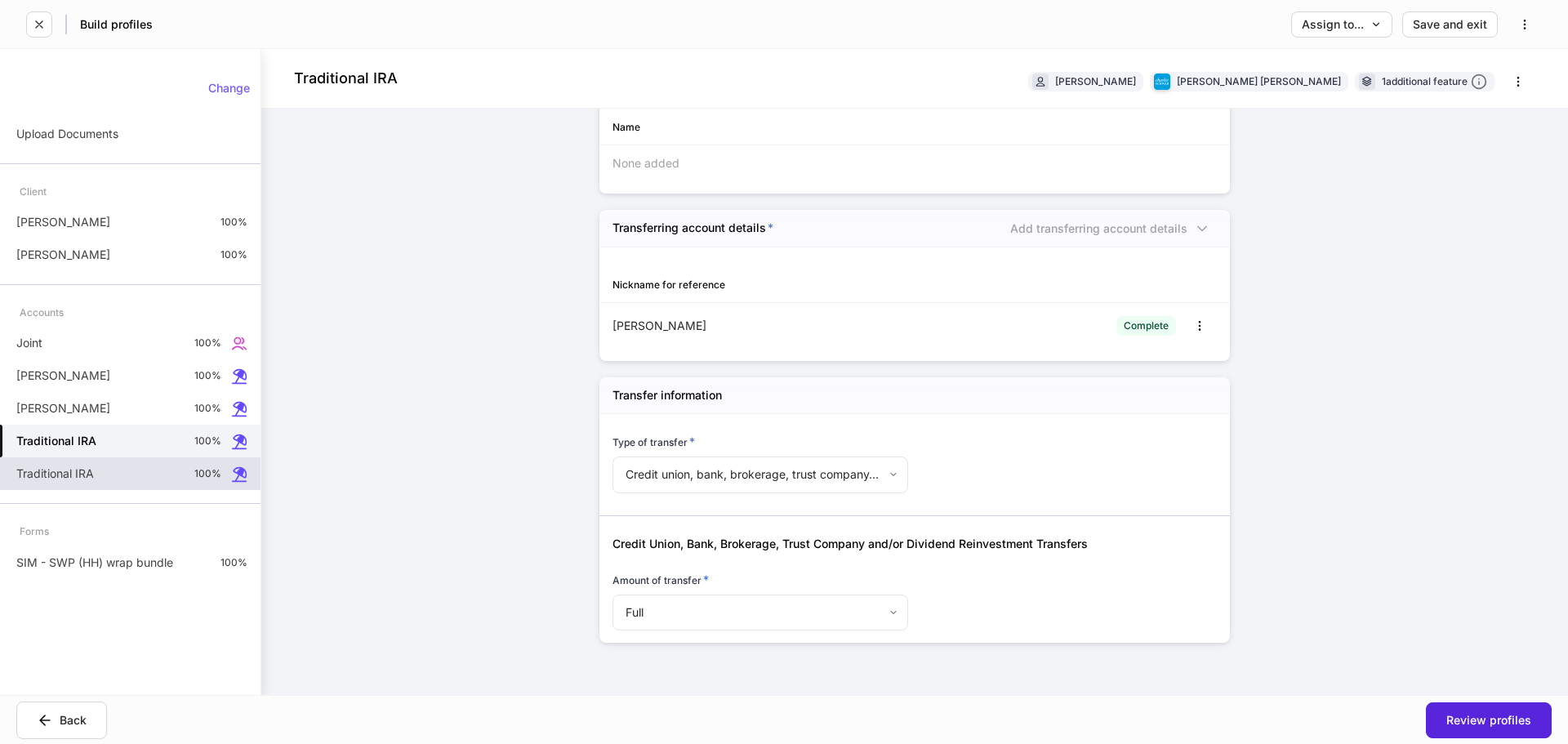
click at [79, 476] on p "Traditional IRA" at bounding box center [55, 474] width 78 height 17
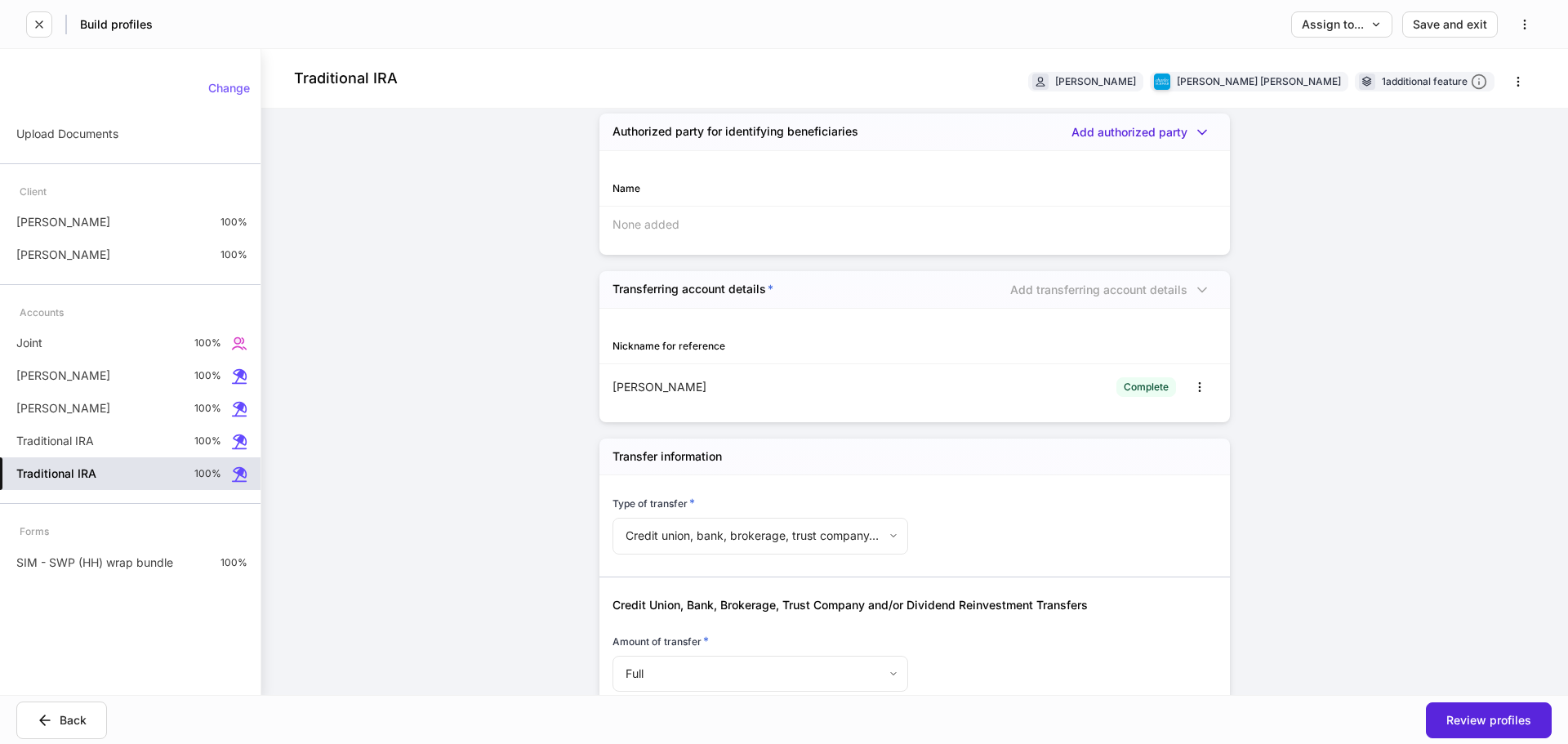
scroll to position [2673, 0]
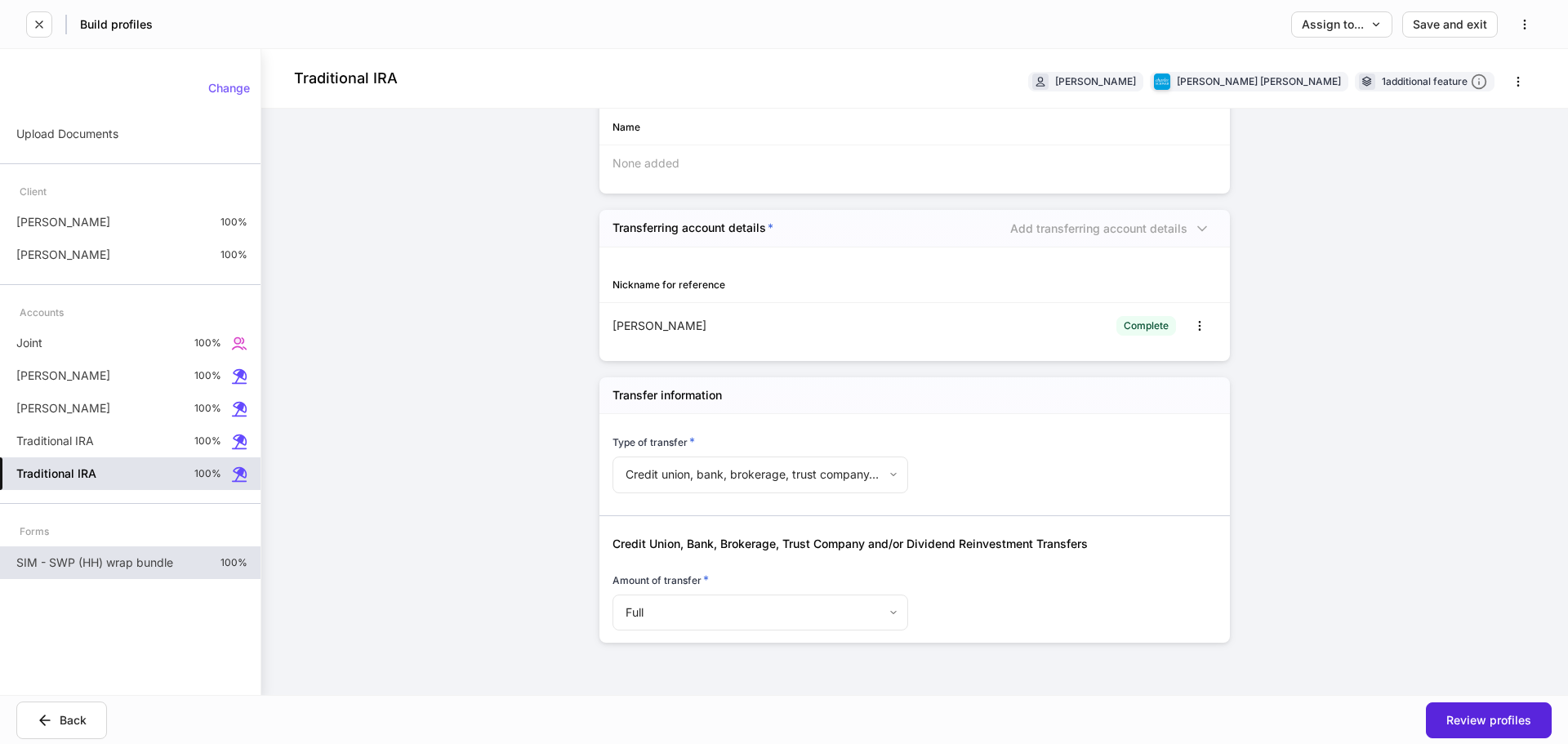
click at [157, 565] on p "SIM - SWP (HH) wrap bundle" at bounding box center [95, 563] width 156 height 17
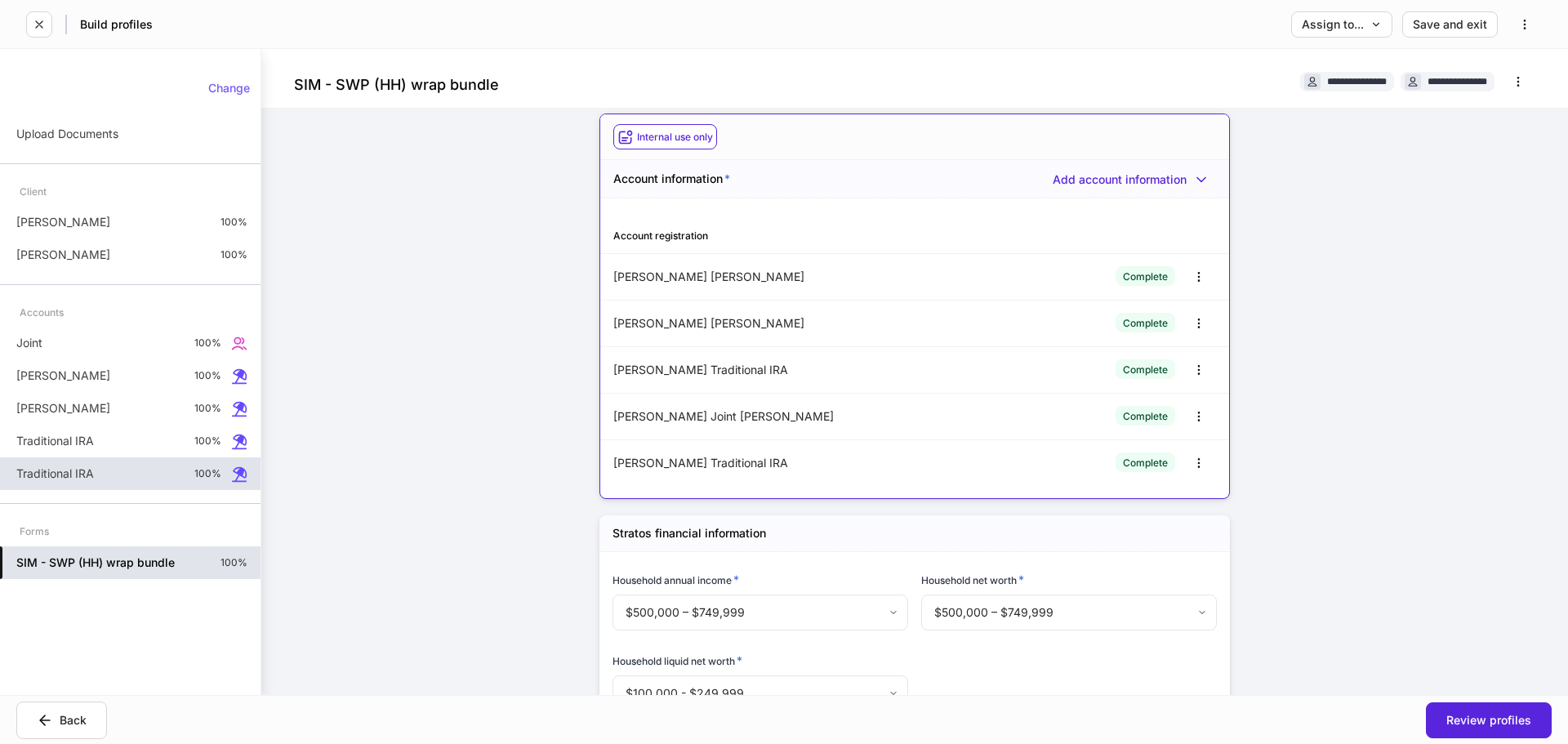
scroll to position [198, 0]
click at [1227, 680] on div "Review profiles" at bounding box center [1488, 721] width 85 height 12
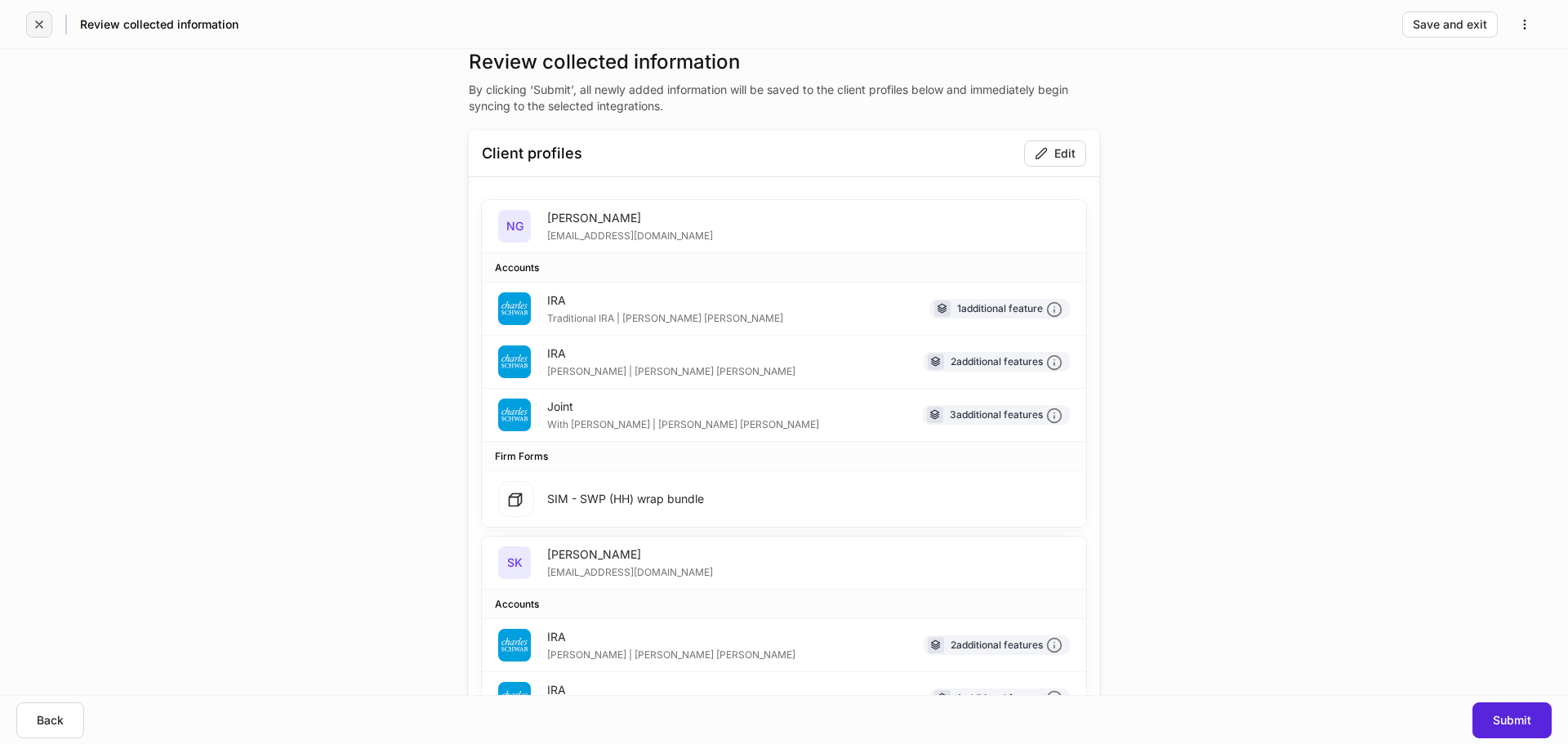
click at [40, 28] on icon "button" at bounding box center [39, 24] width 13 height 13
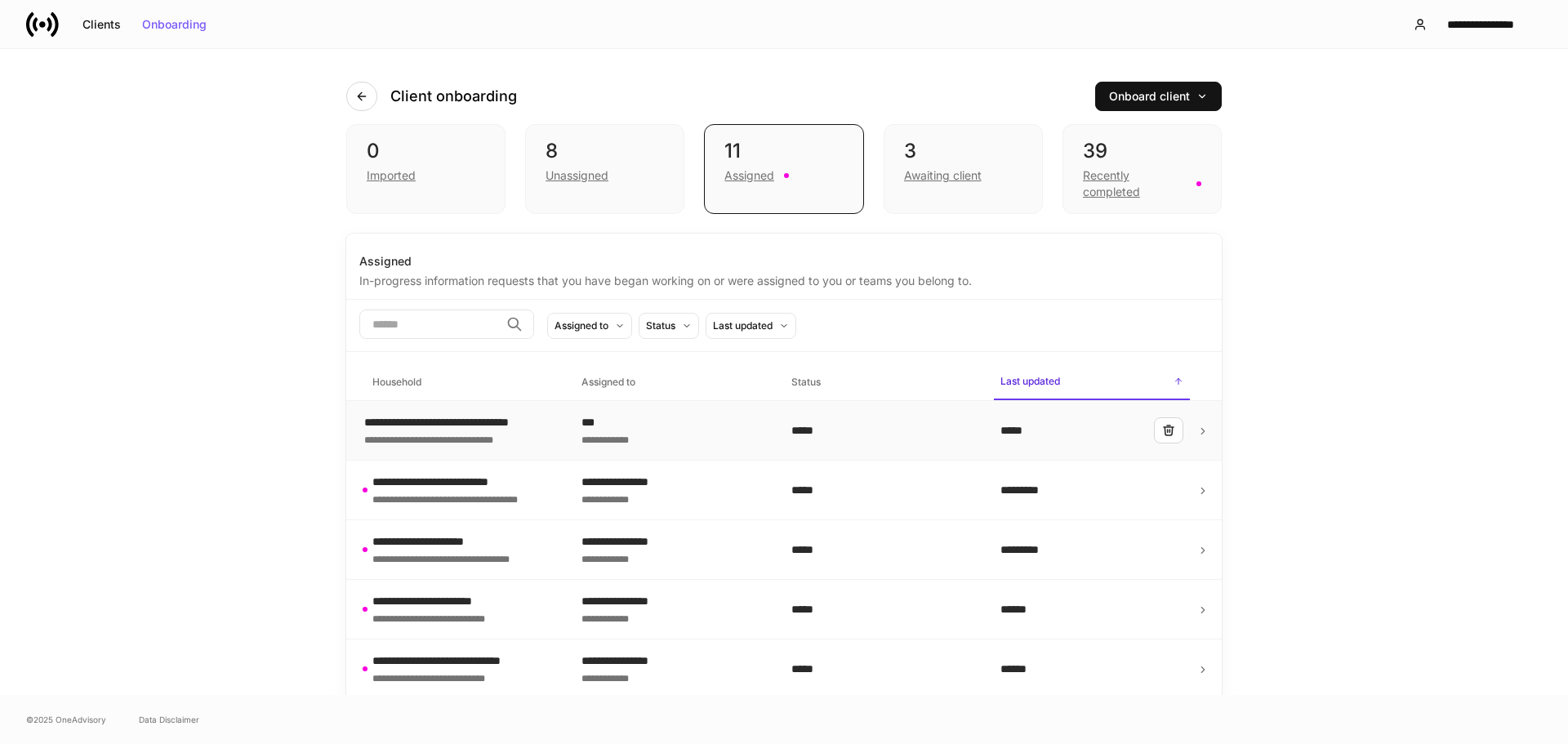
click at [510, 420] on div "**********" at bounding box center [468, 423] width 208 height 17
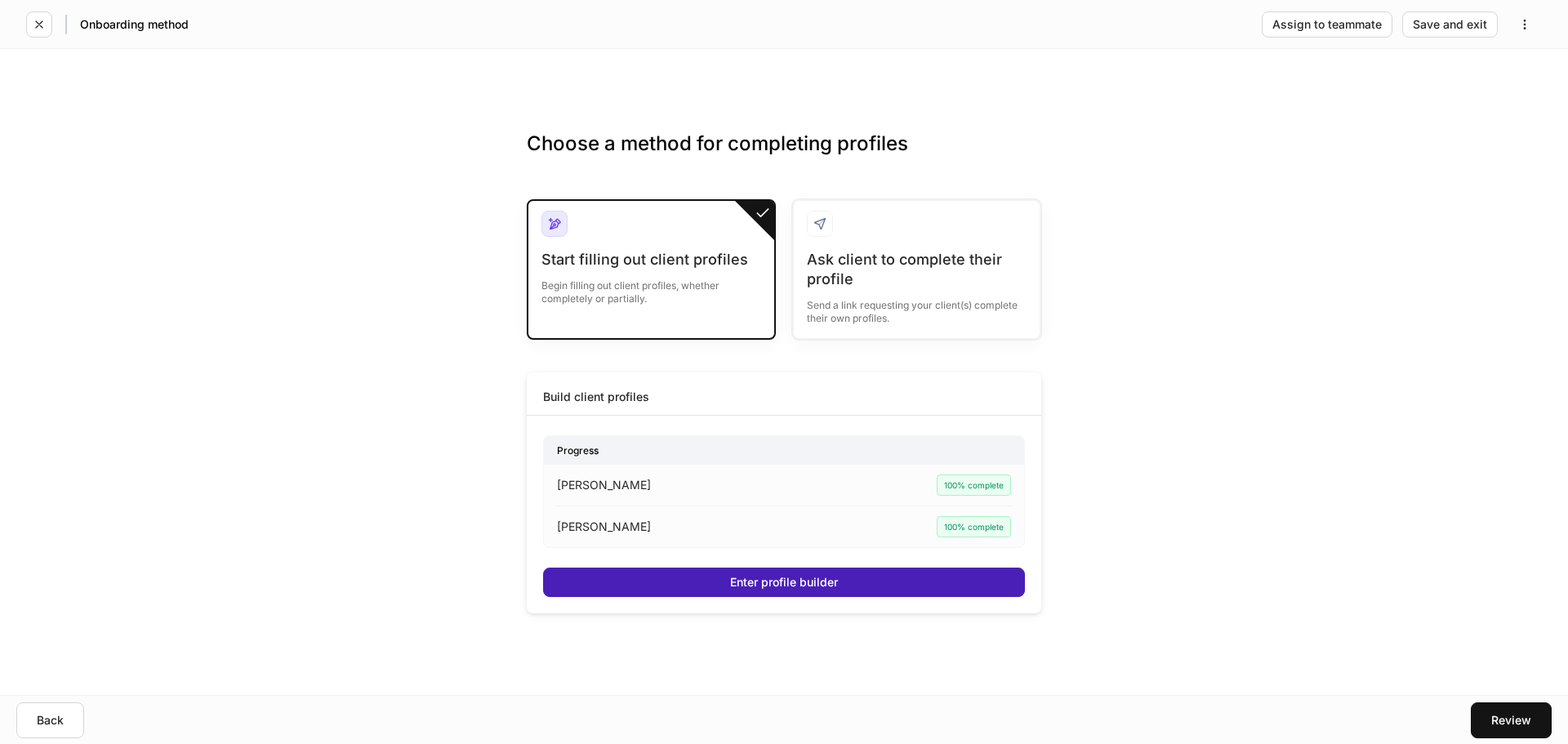
click at [838, 578] on button "Enter profile builder" at bounding box center [784, 582] width 482 height 29
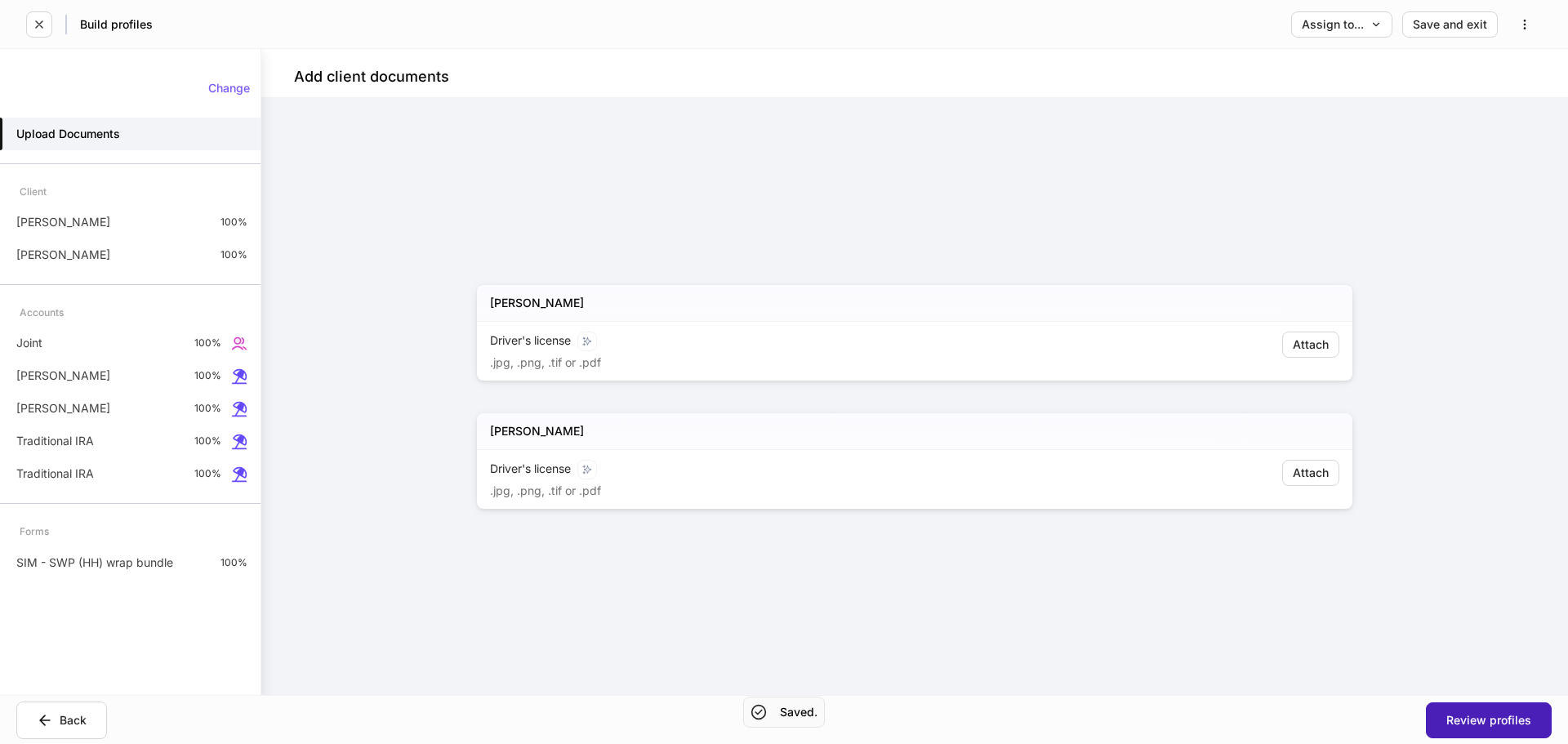
click at [1227, 680] on div "Review profiles" at bounding box center [1488, 721] width 85 height 12
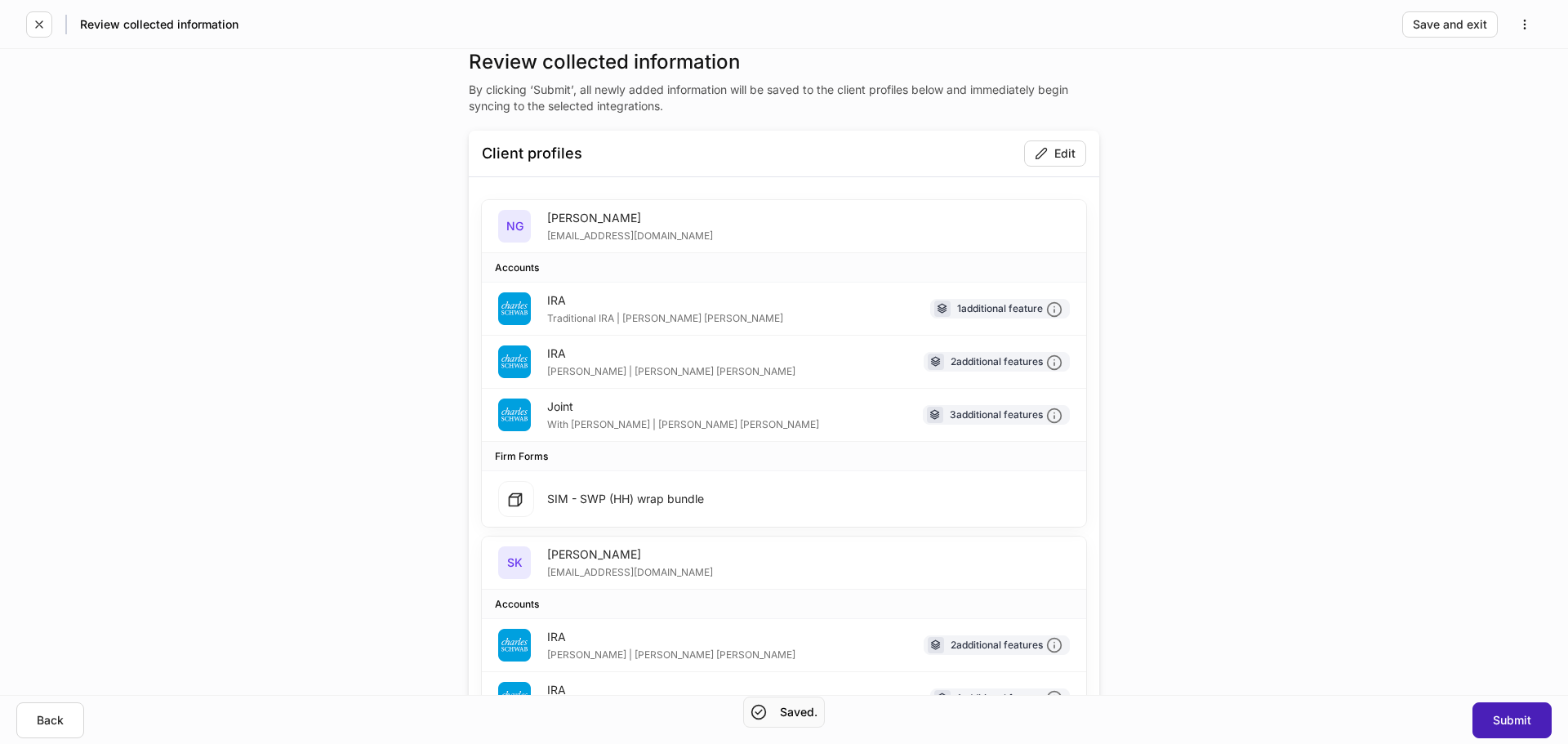
click at [1227, 680] on button "Submit" at bounding box center [1511, 720] width 79 height 36
click at [1227, 363] on div at bounding box center [784, 372] width 1568 height 744
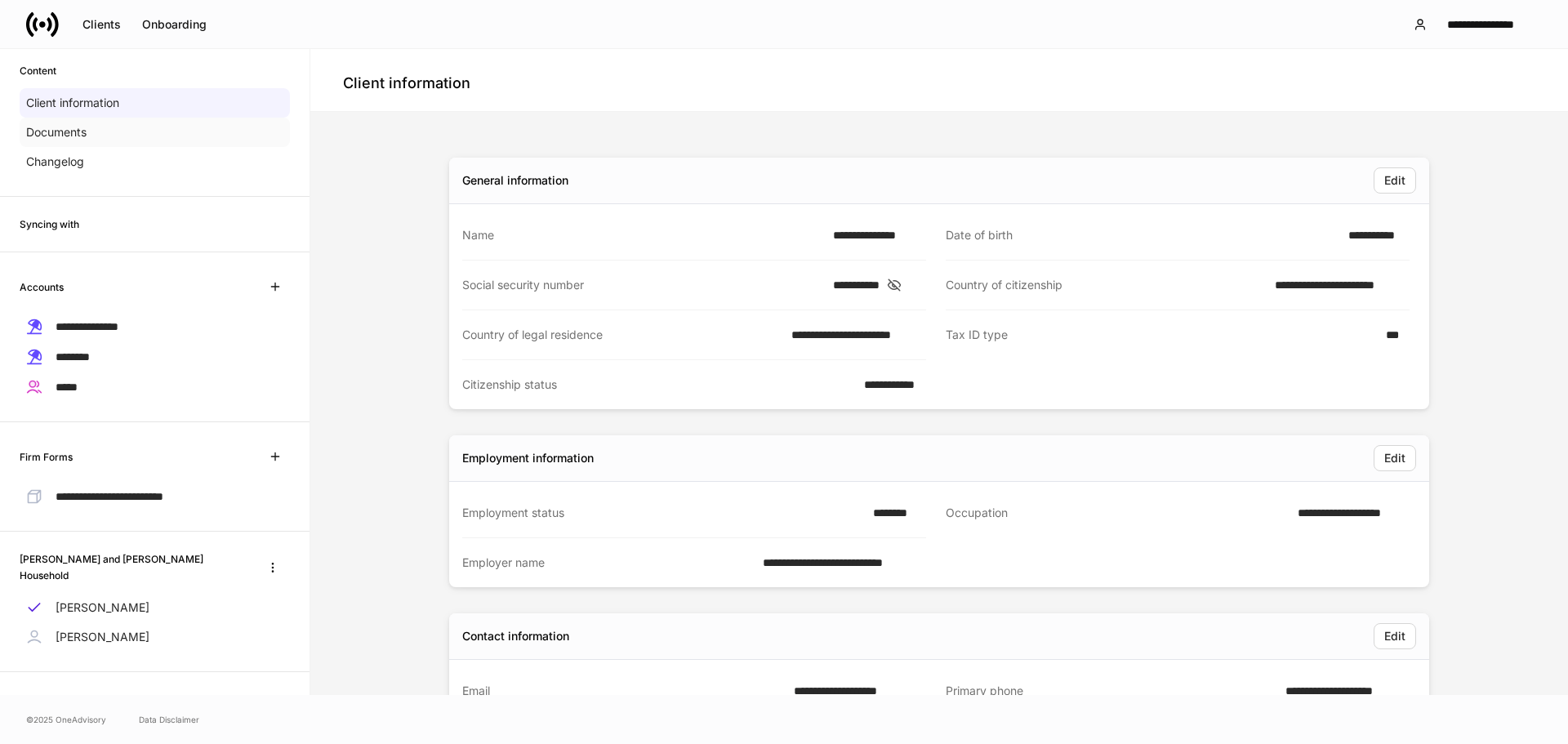
click at [74, 130] on p "Documents" at bounding box center [56, 132] width 60 height 17
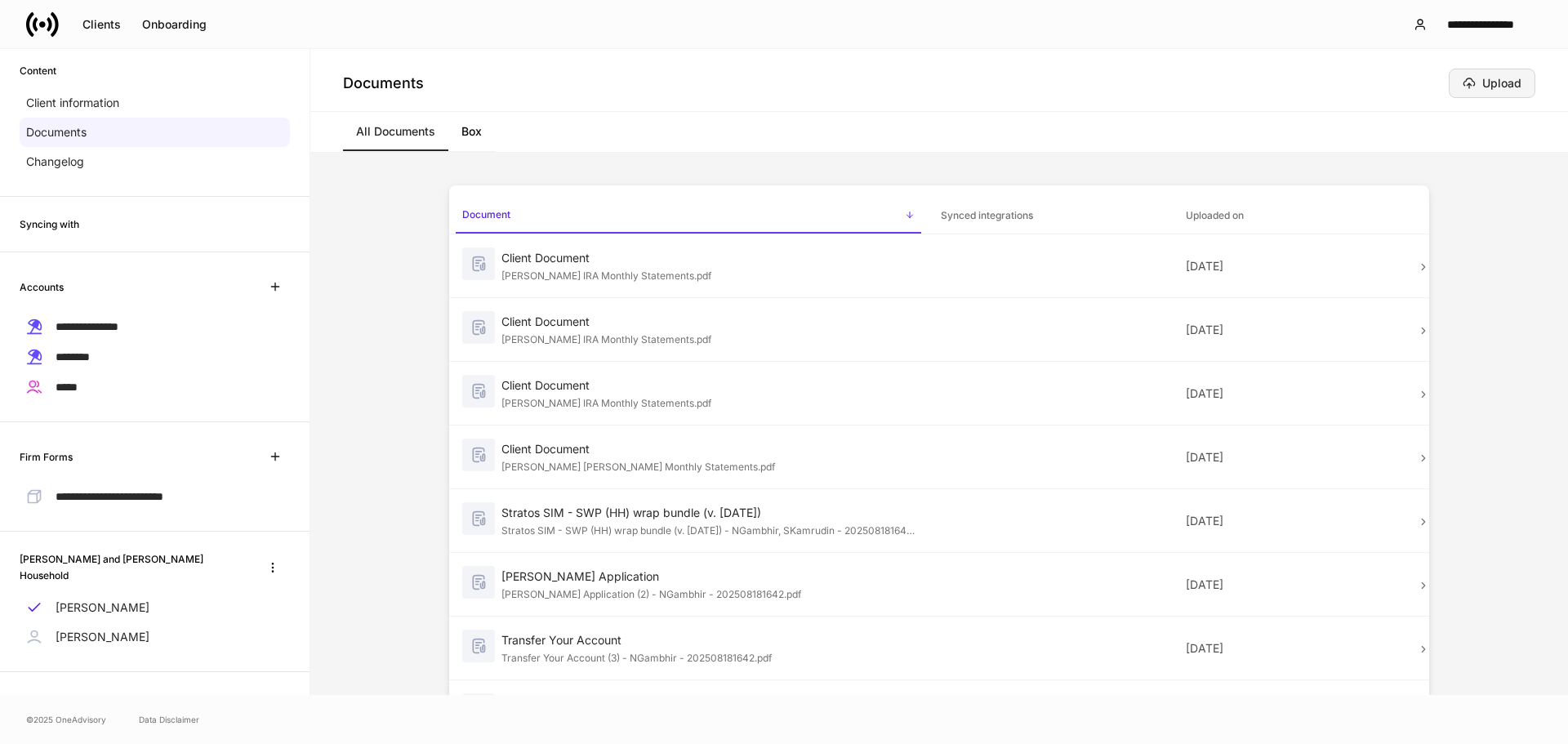
click at [1227, 78] on div "Upload" at bounding box center [1492, 84] width 59 height 13
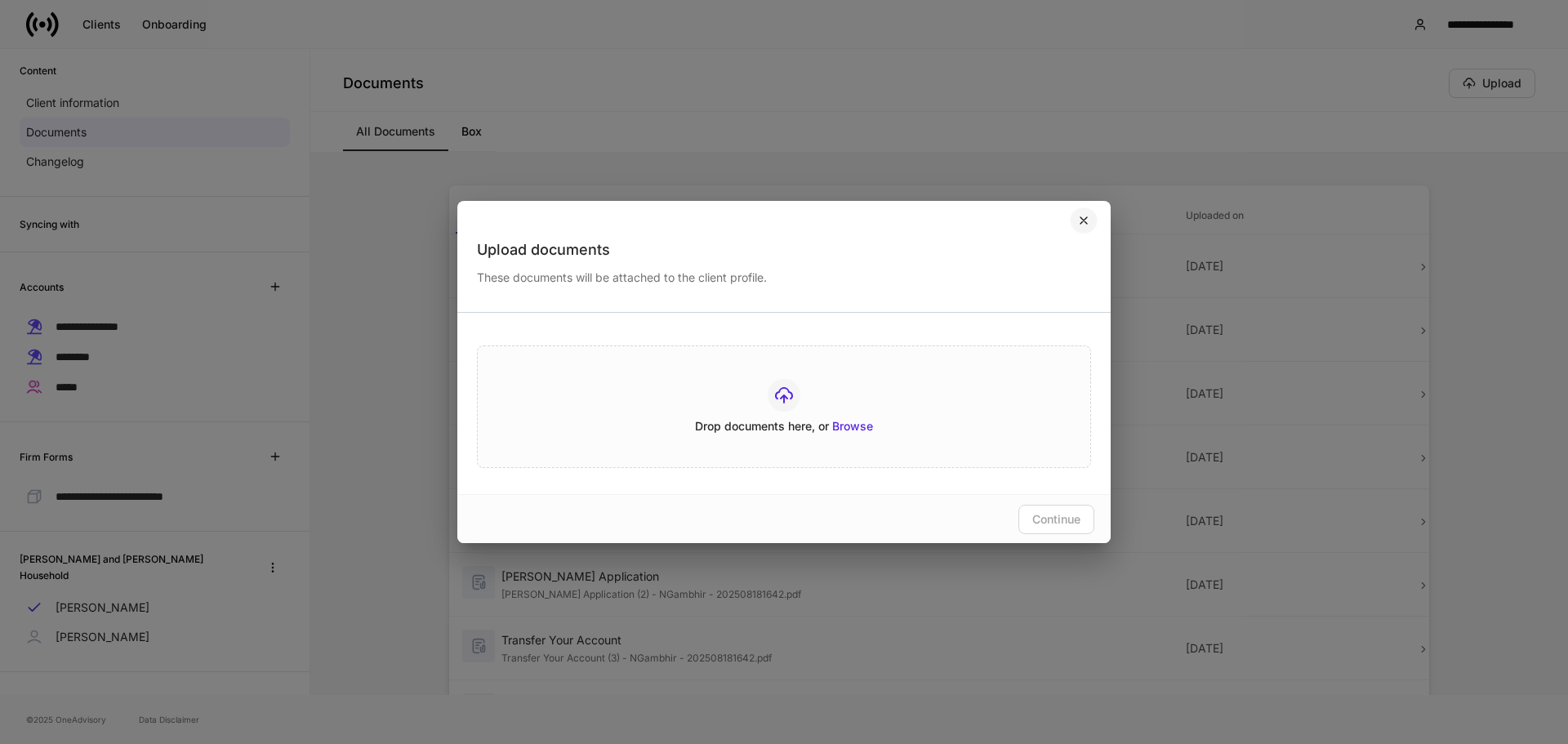
click at [1078, 217] on icon "button" at bounding box center [1084, 221] width 13 height 13
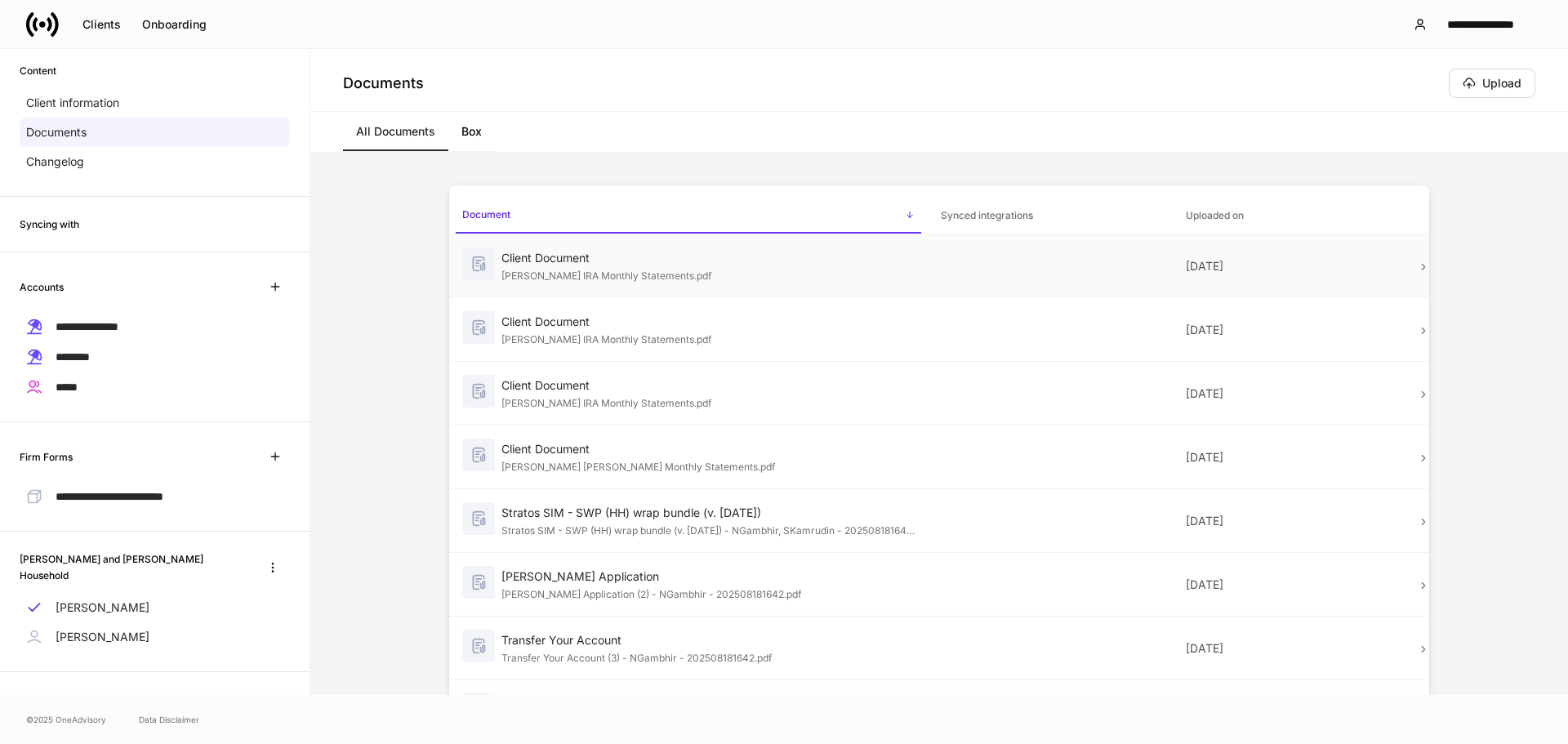
click at [670, 260] on div "Client Document" at bounding box center [708, 259] width 413 height 17
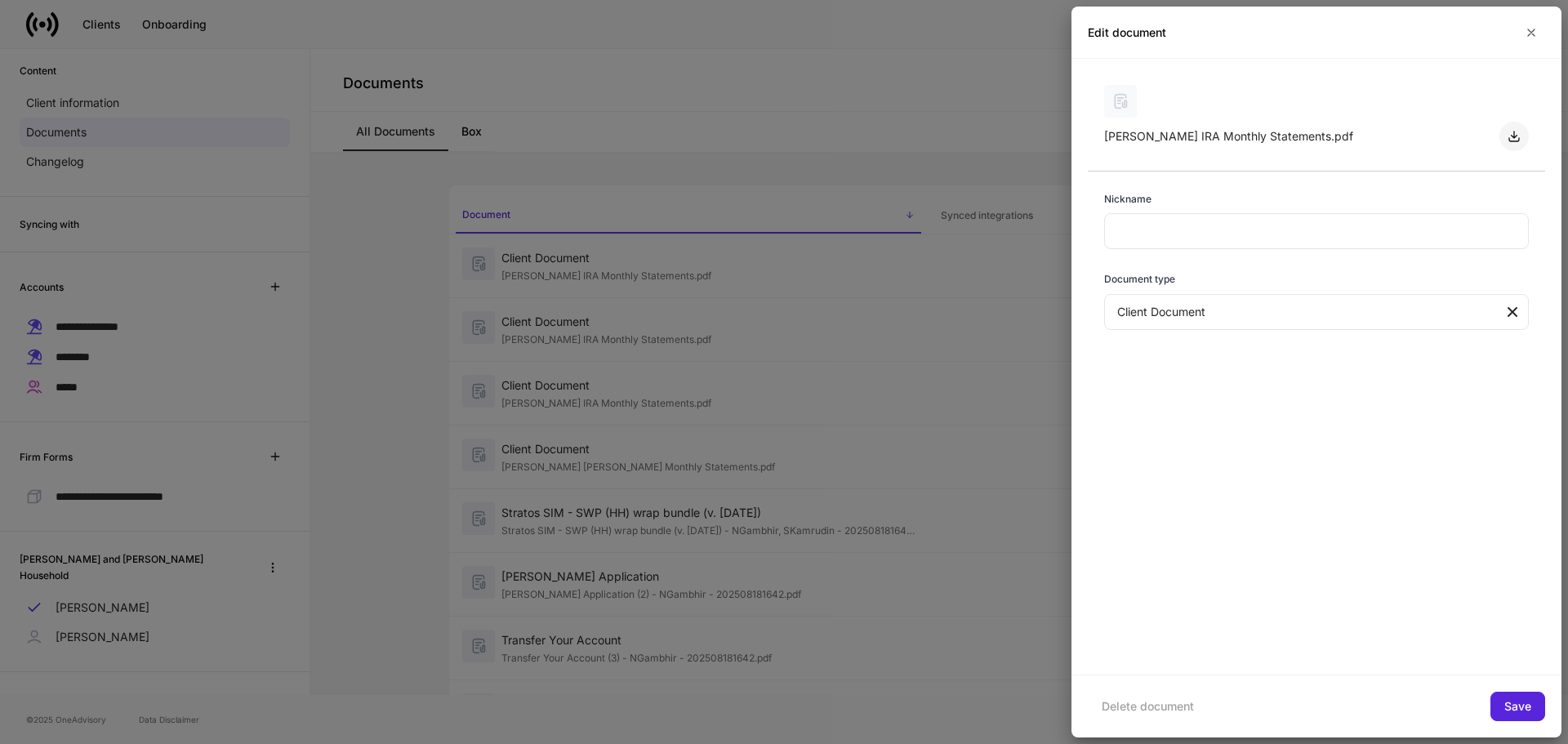
click at [1227, 134] on icon "button" at bounding box center [1514, 136] width 13 height 13
click at [583, 325] on div at bounding box center [784, 372] width 1568 height 744
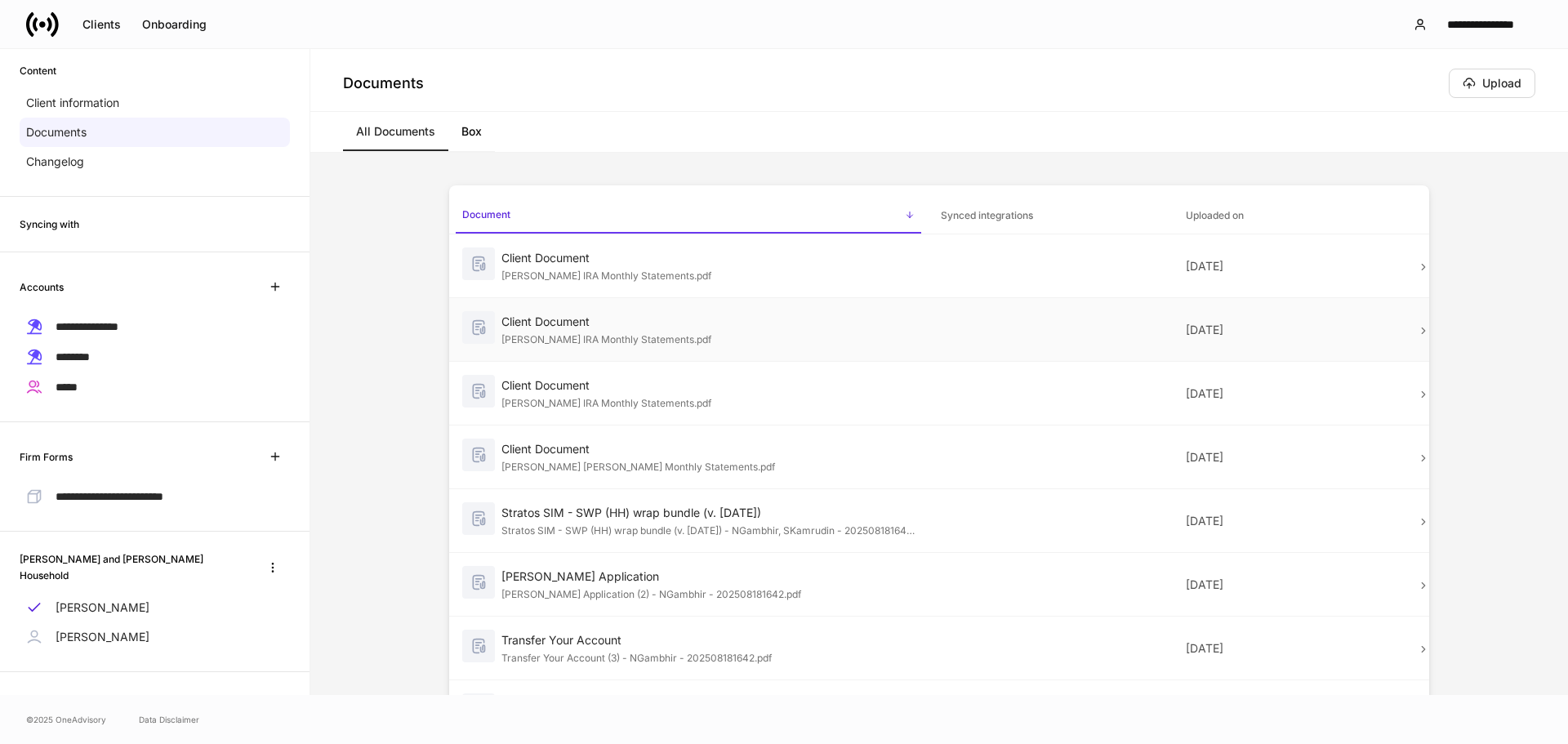
click at [479, 330] on img at bounding box center [478, 327] width 33 height 33
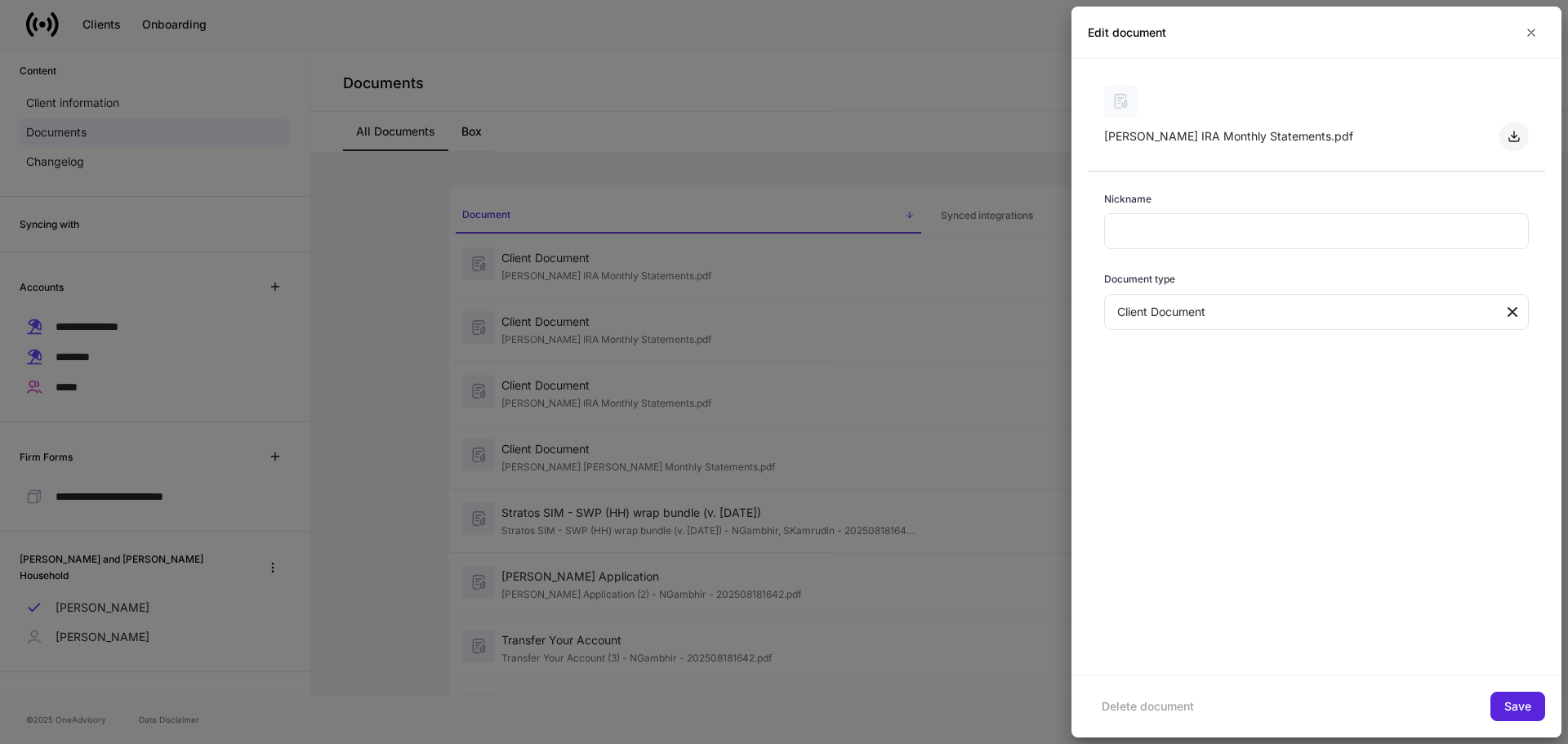
click at [1227, 134] on icon "button" at bounding box center [1514, 136] width 13 height 13
click at [582, 402] on div at bounding box center [784, 372] width 1568 height 744
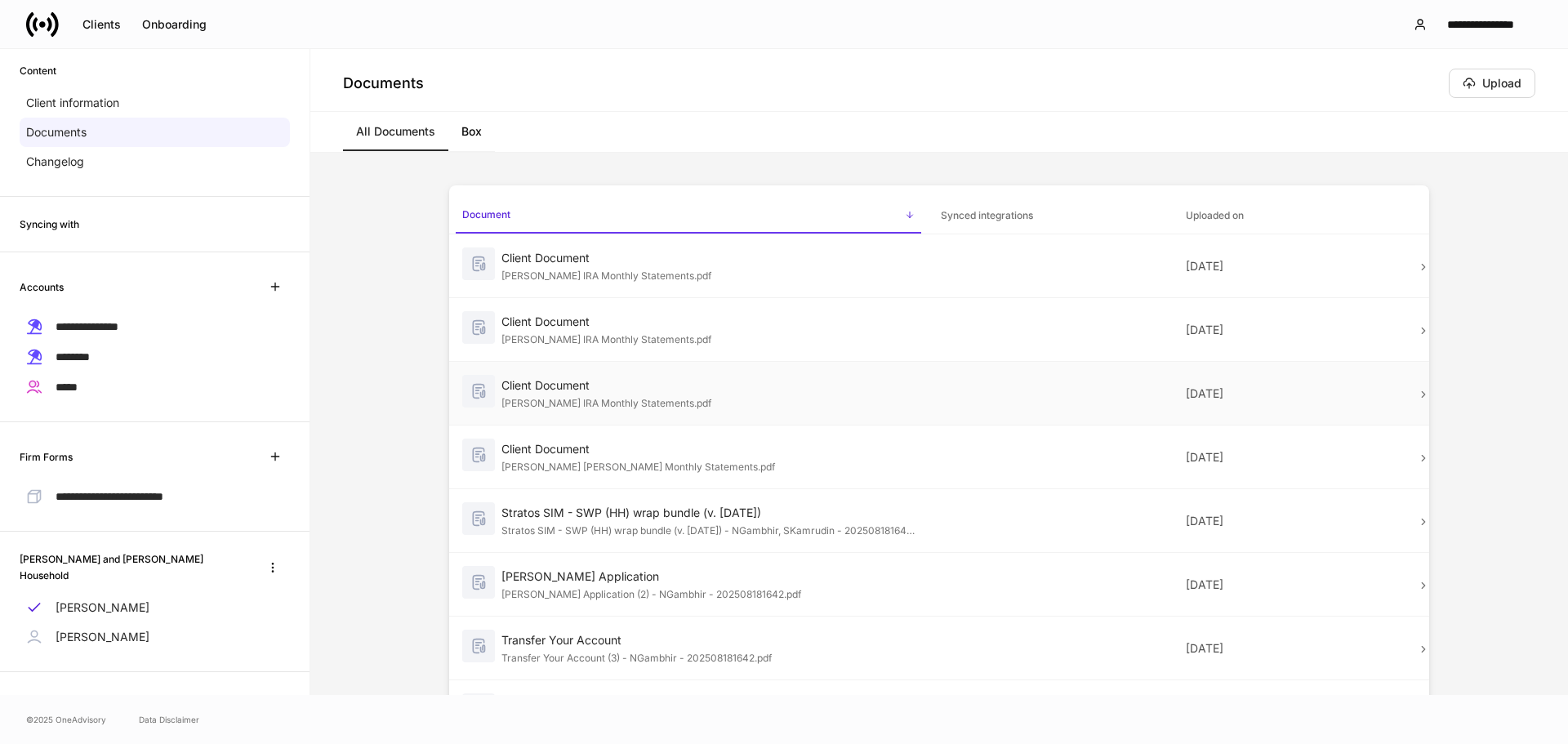
click at [915, 365] on td "Client Document [PERSON_NAME] IRA Monthly Statements.pdf" at bounding box center [689, 393] width 479 height 64
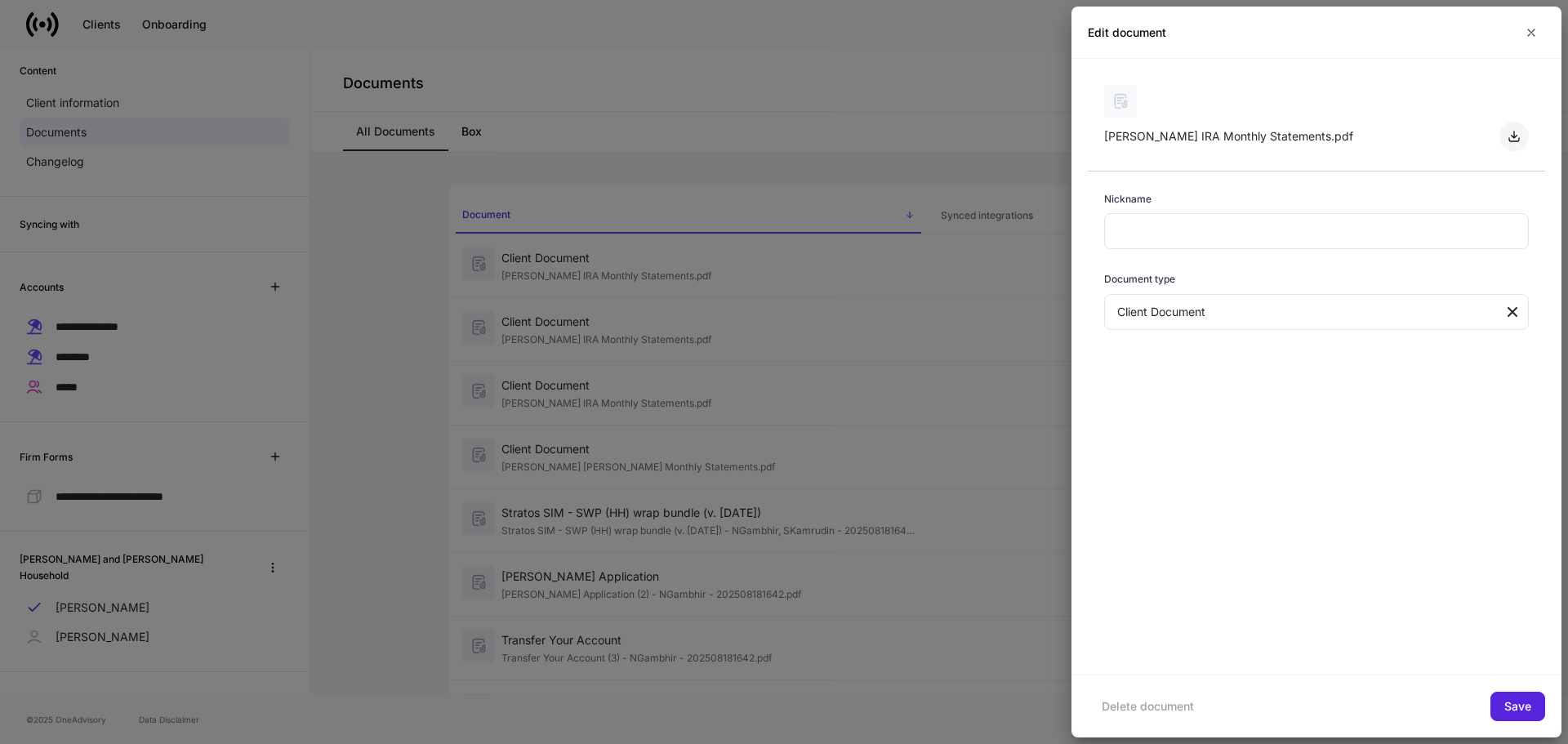
click at [1227, 132] on icon "button" at bounding box center [1514, 136] width 13 height 13
click at [611, 456] on div at bounding box center [784, 372] width 1568 height 744
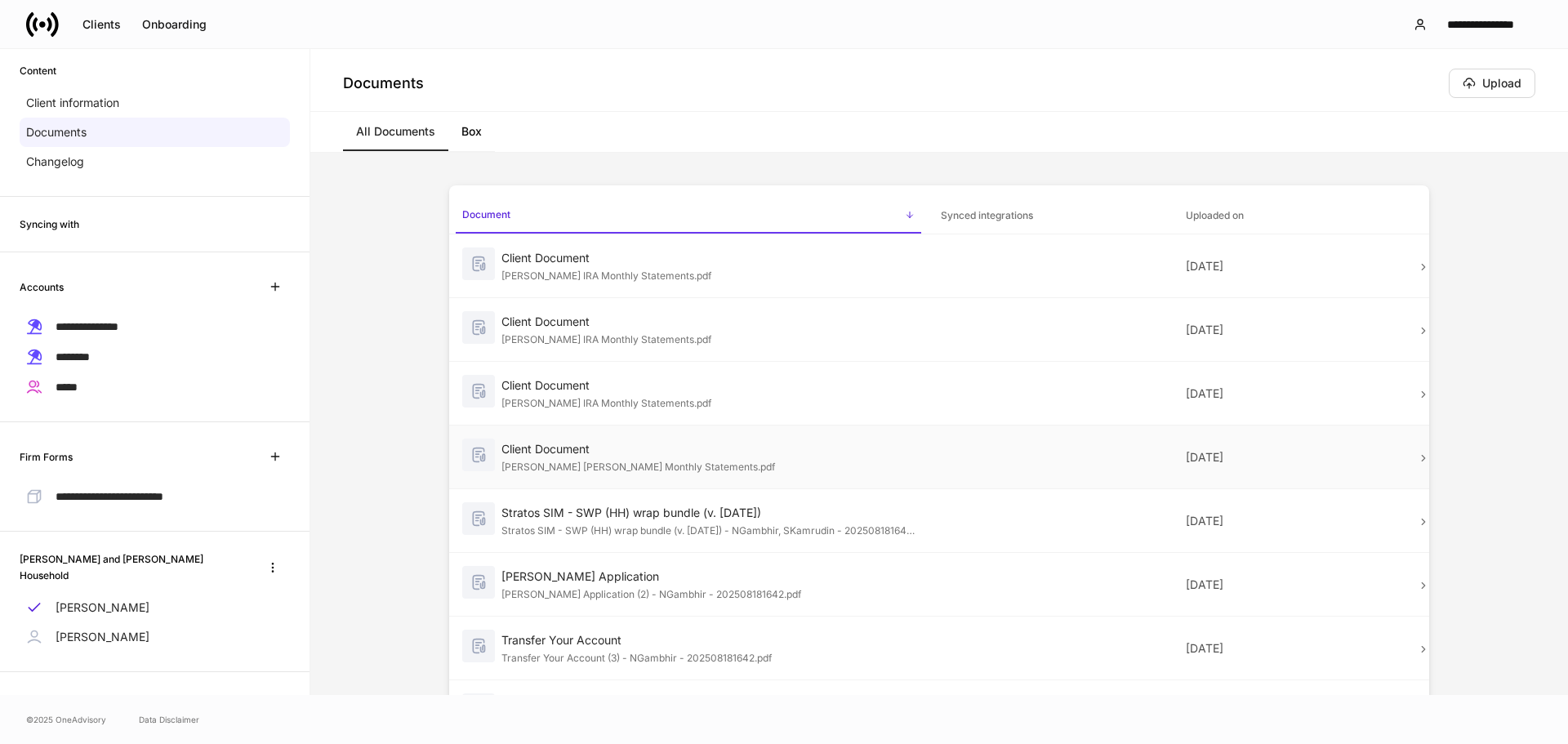
click at [668, 472] on div "[PERSON_NAME] [PERSON_NAME] Monthly Statements.pdf" at bounding box center [708, 465] width 413 height 17
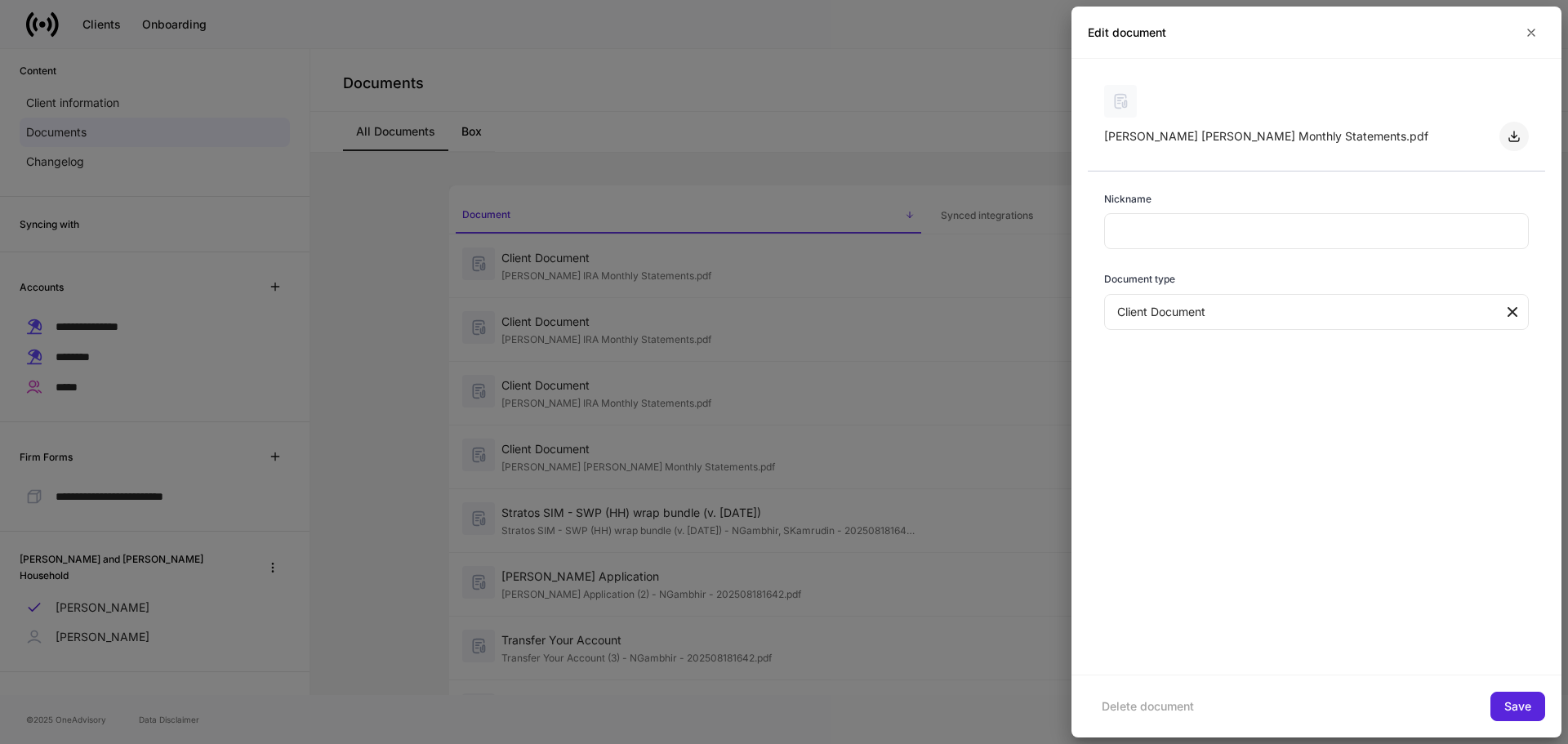
click at [1227, 132] on icon "button" at bounding box center [1514, 136] width 13 height 13
click at [623, 524] on div at bounding box center [784, 372] width 1568 height 744
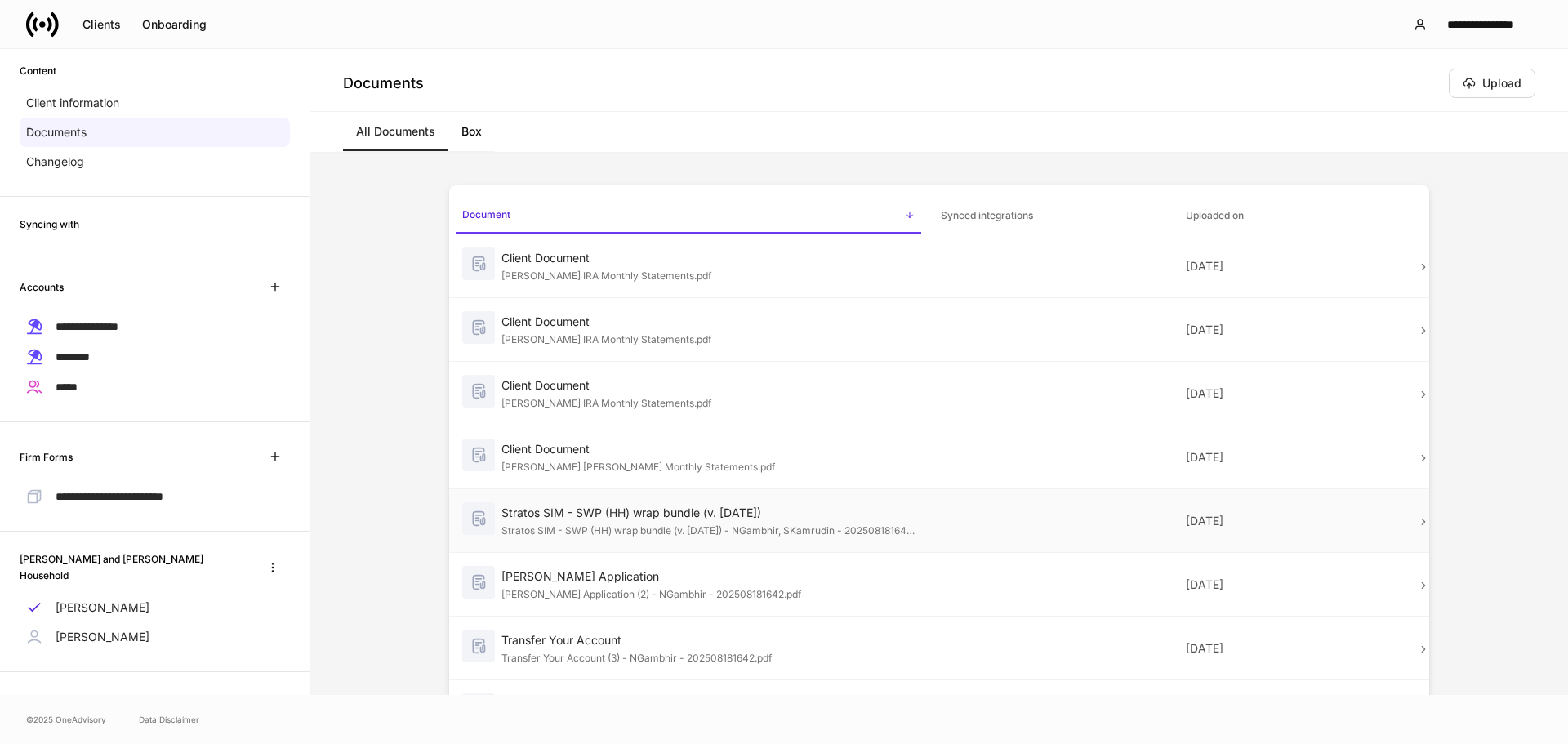
click at [673, 528] on div "Stratos SIM - SWP (HH) wrap bundle (v. [DATE]) - NGambhir, SKamrudin - 20250818…" at bounding box center [708, 530] width 413 height 17
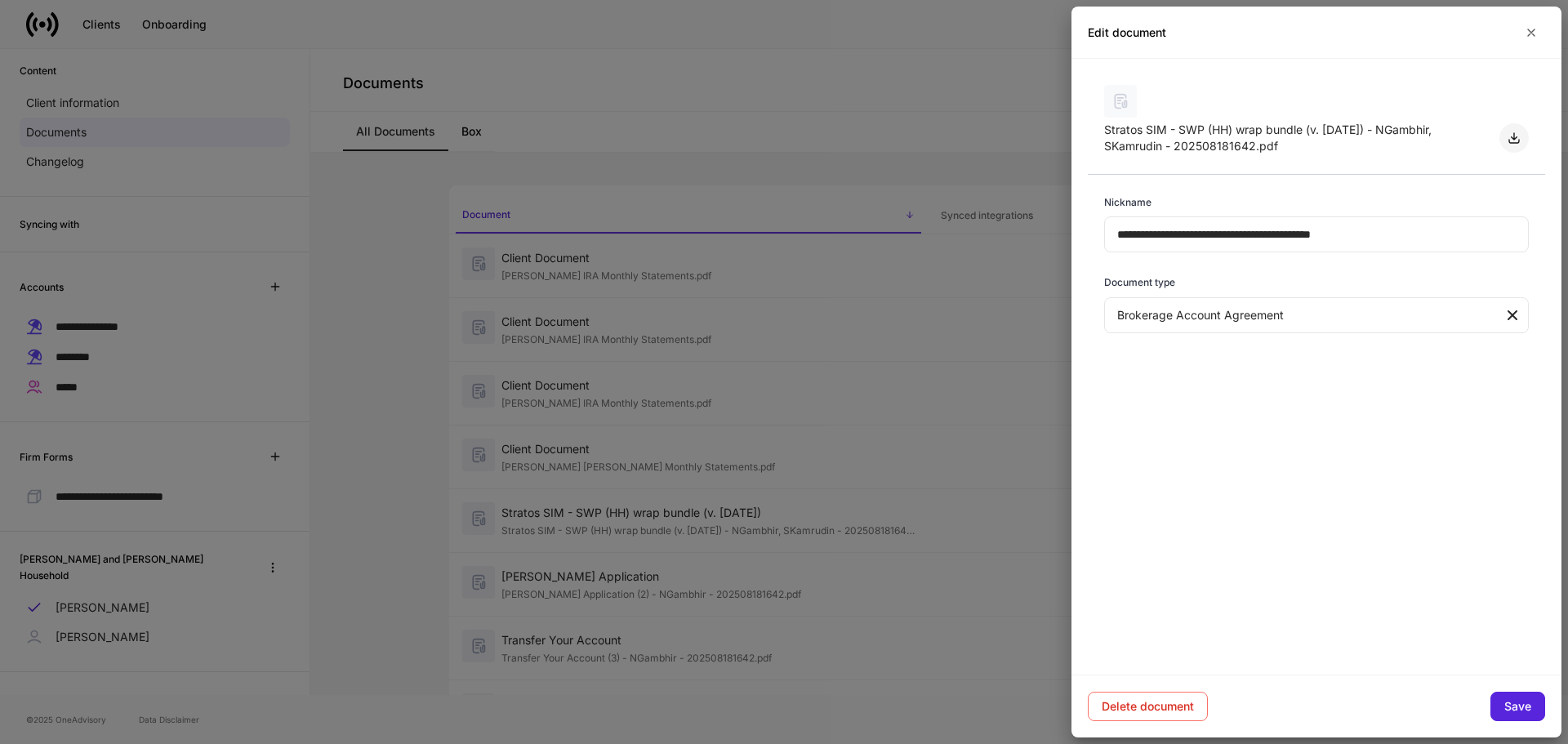
click at [1227, 136] on icon "button" at bounding box center [1514, 138] width 10 height 10
click at [580, 576] on div at bounding box center [784, 372] width 1568 height 744
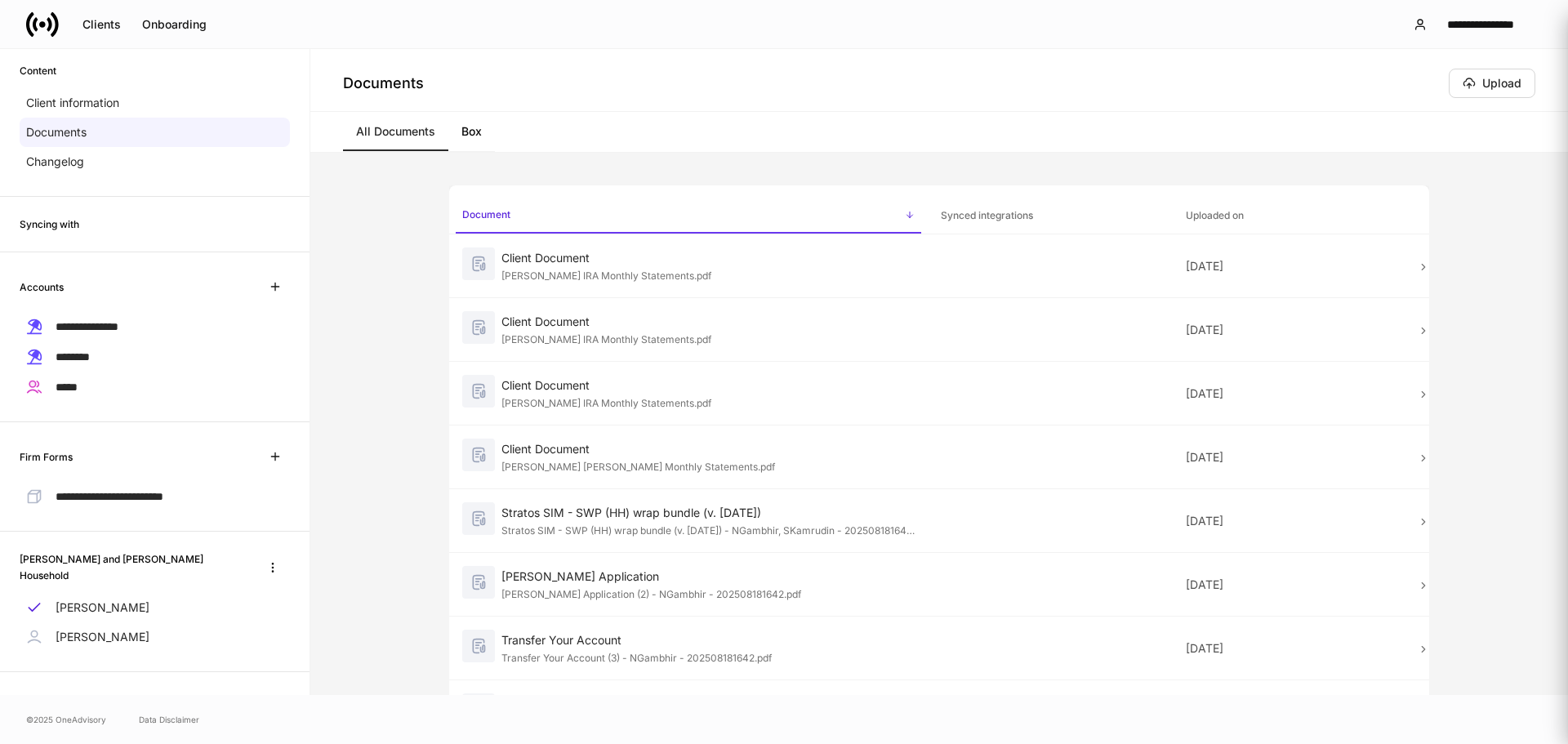
click at [633, 577] on div "[PERSON_NAME] Application" at bounding box center [708, 577] width 413 height 17
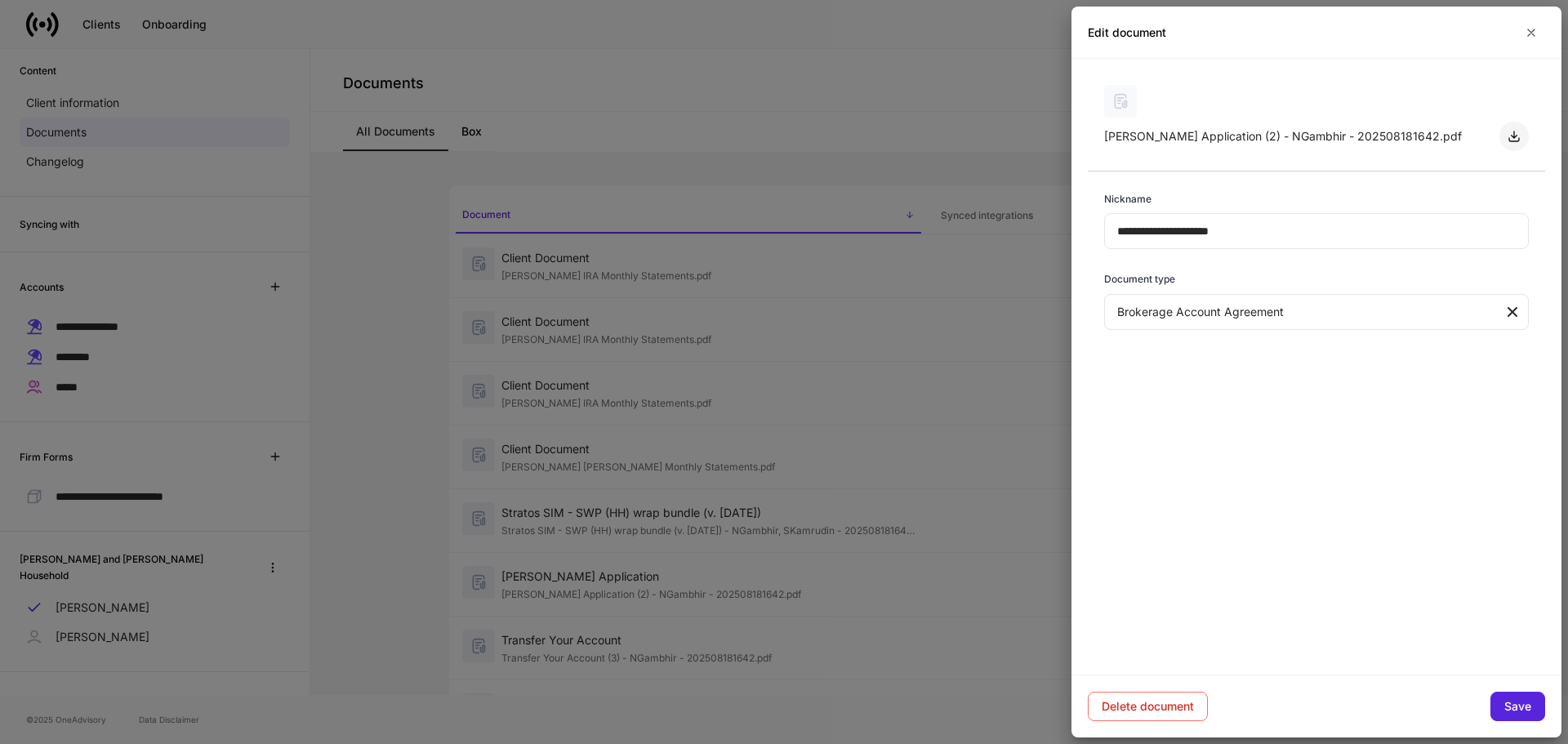
click at [1227, 135] on icon "button" at bounding box center [1514, 136] width 13 height 13
drag, startPoint x: 598, startPoint y: 645, endPoint x: 625, endPoint y: 638, distance: 27.9
click at [598, 645] on div at bounding box center [784, 372] width 1568 height 744
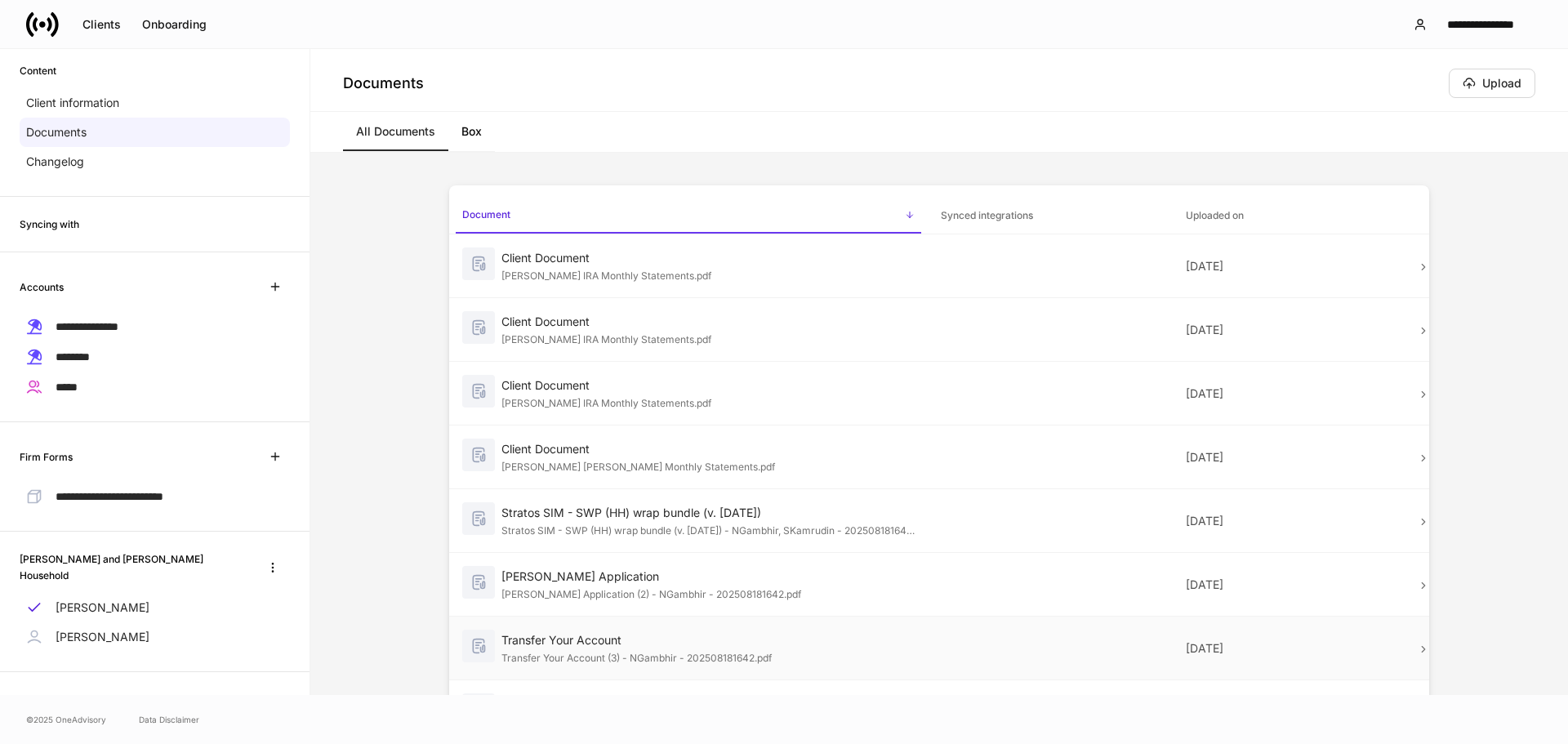
click at [643, 645] on div "Transfer Your Account" at bounding box center [708, 640] width 413 height 17
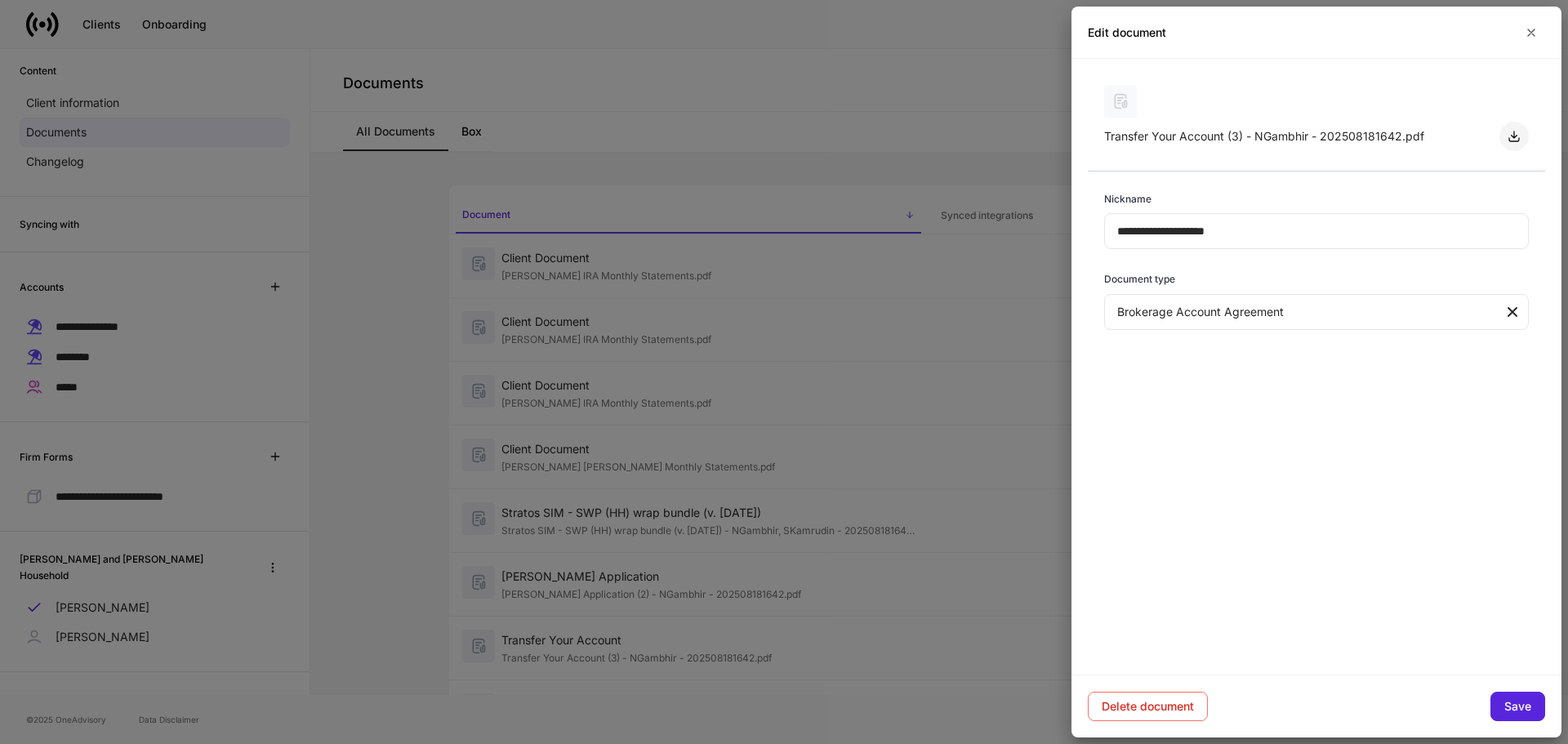
click at [1227, 136] on icon "button" at bounding box center [1514, 136] width 10 height 10
click at [851, 172] on div at bounding box center [784, 372] width 1568 height 744
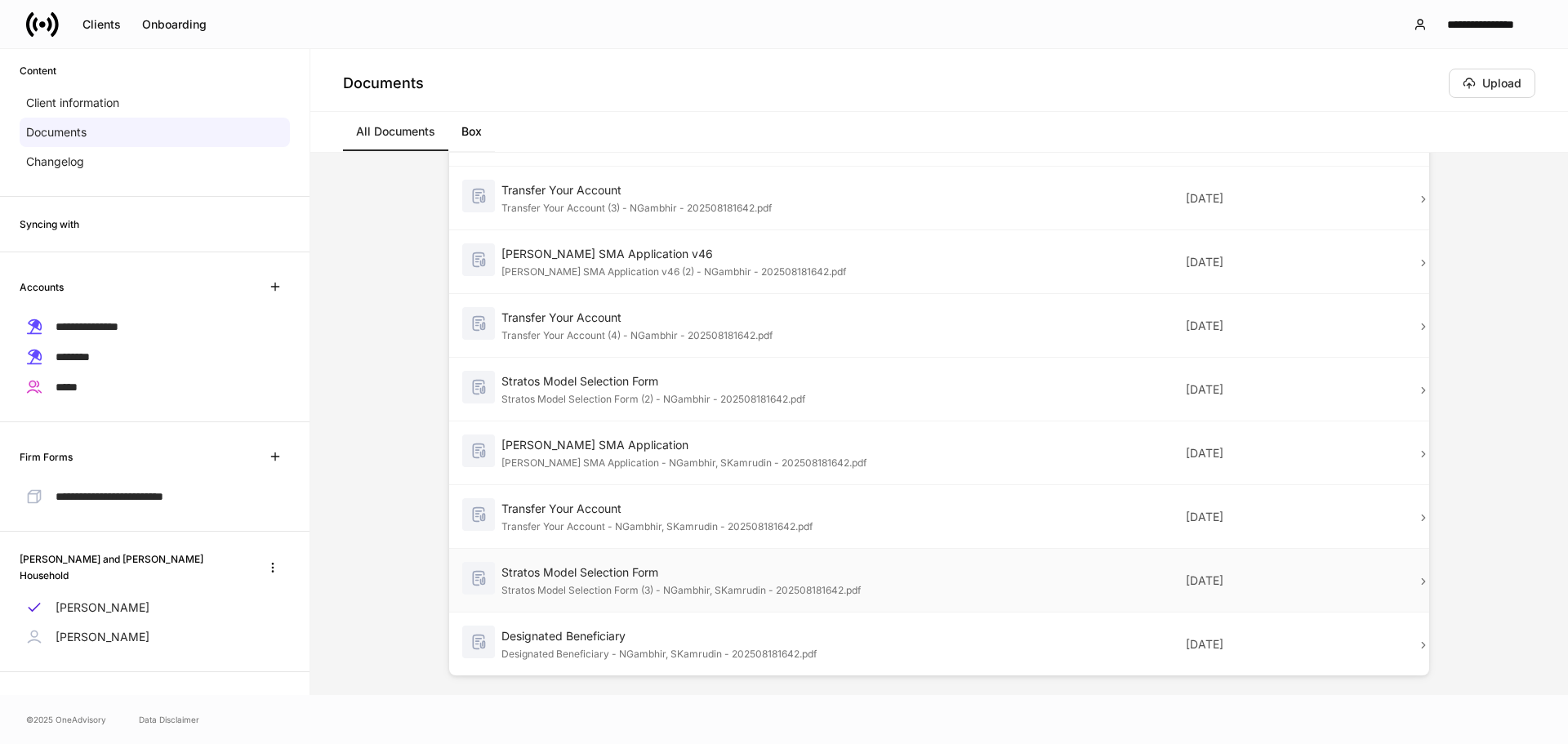
scroll to position [463, 0]
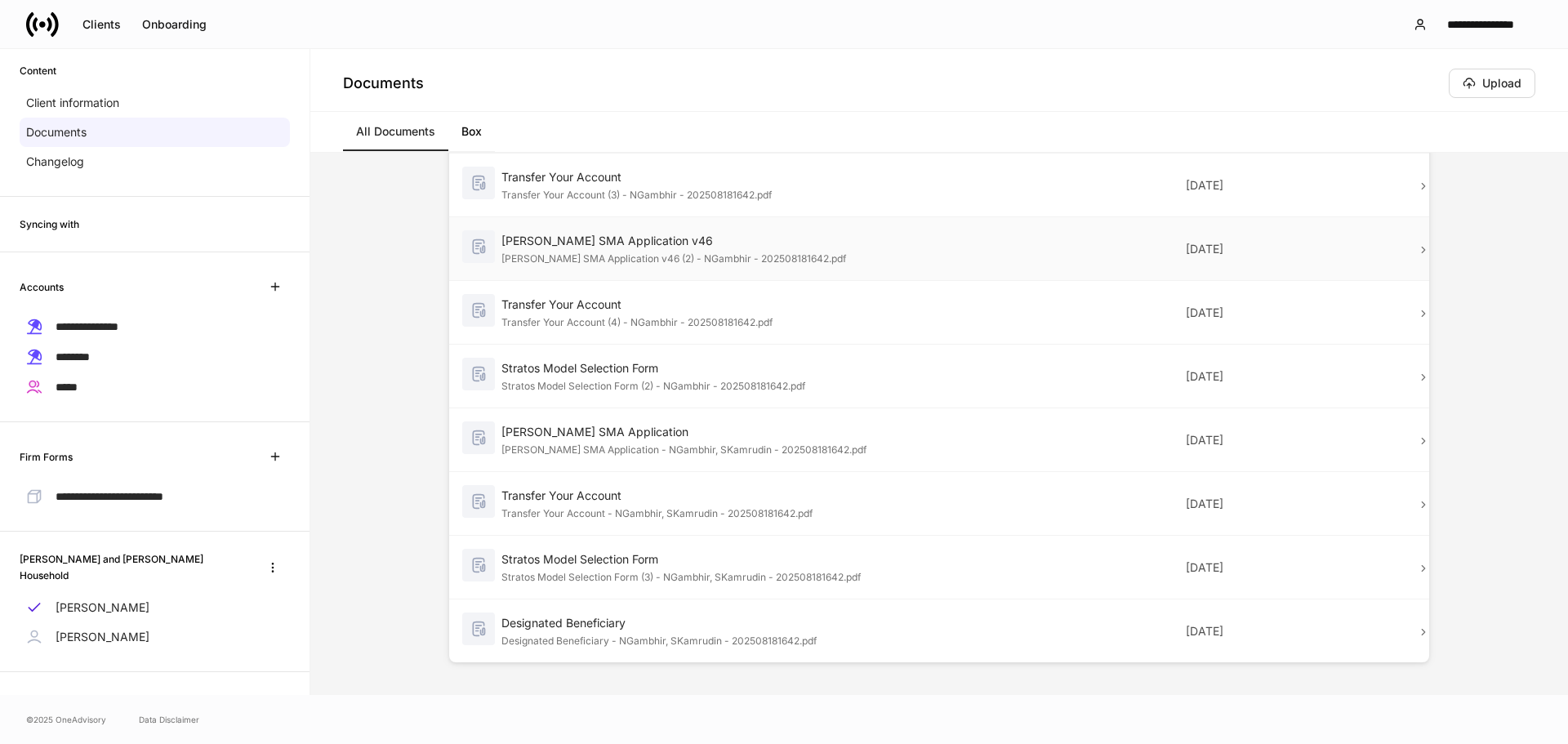
click at [896, 233] on div "[PERSON_NAME] SMA Application v46" at bounding box center [708, 241] width 413 height 17
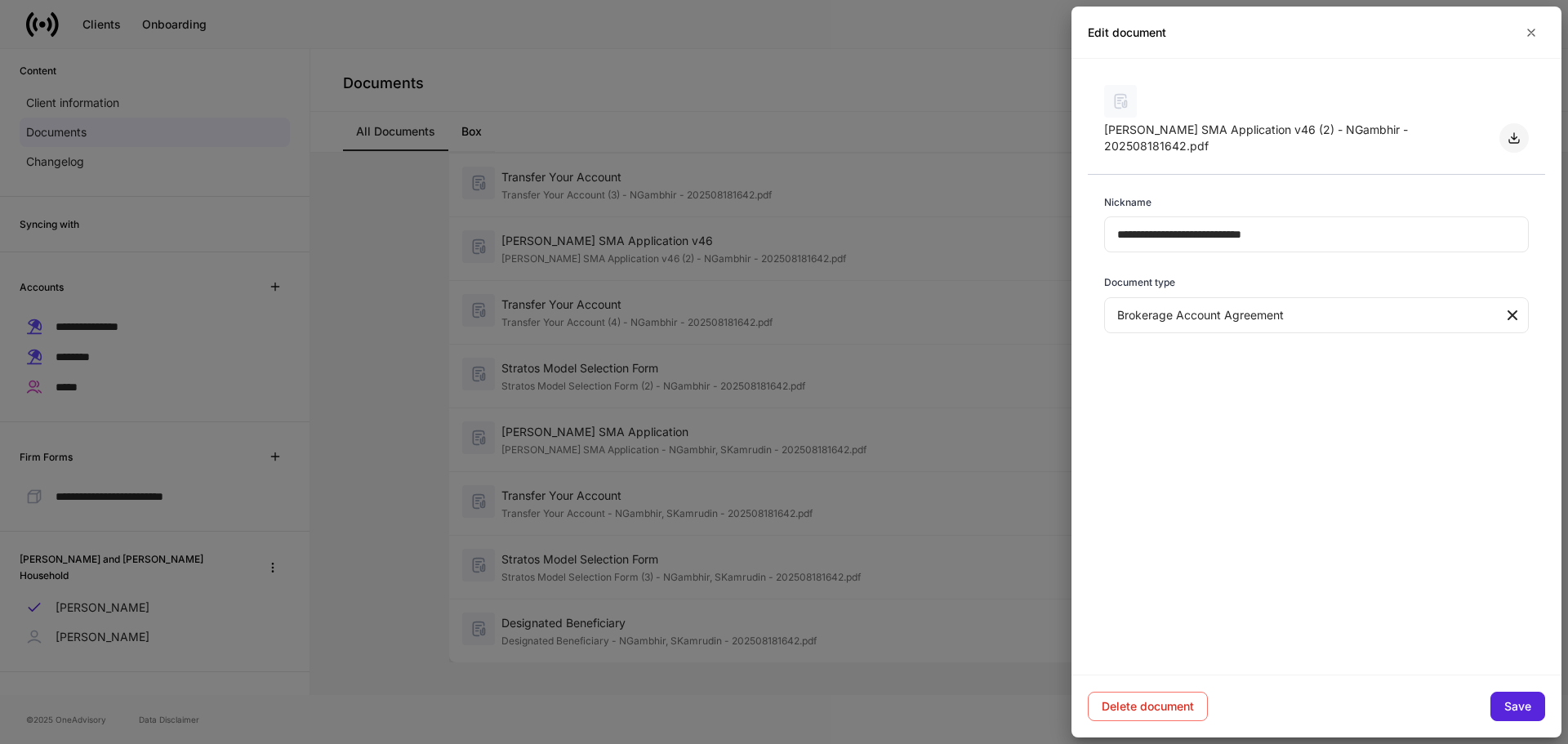
click at [1227, 142] on icon "button" at bounding box center [1514, 138] width 13 height 13
click at [605, 305] on div at bounding box center [784, 372] width 1568 height 744
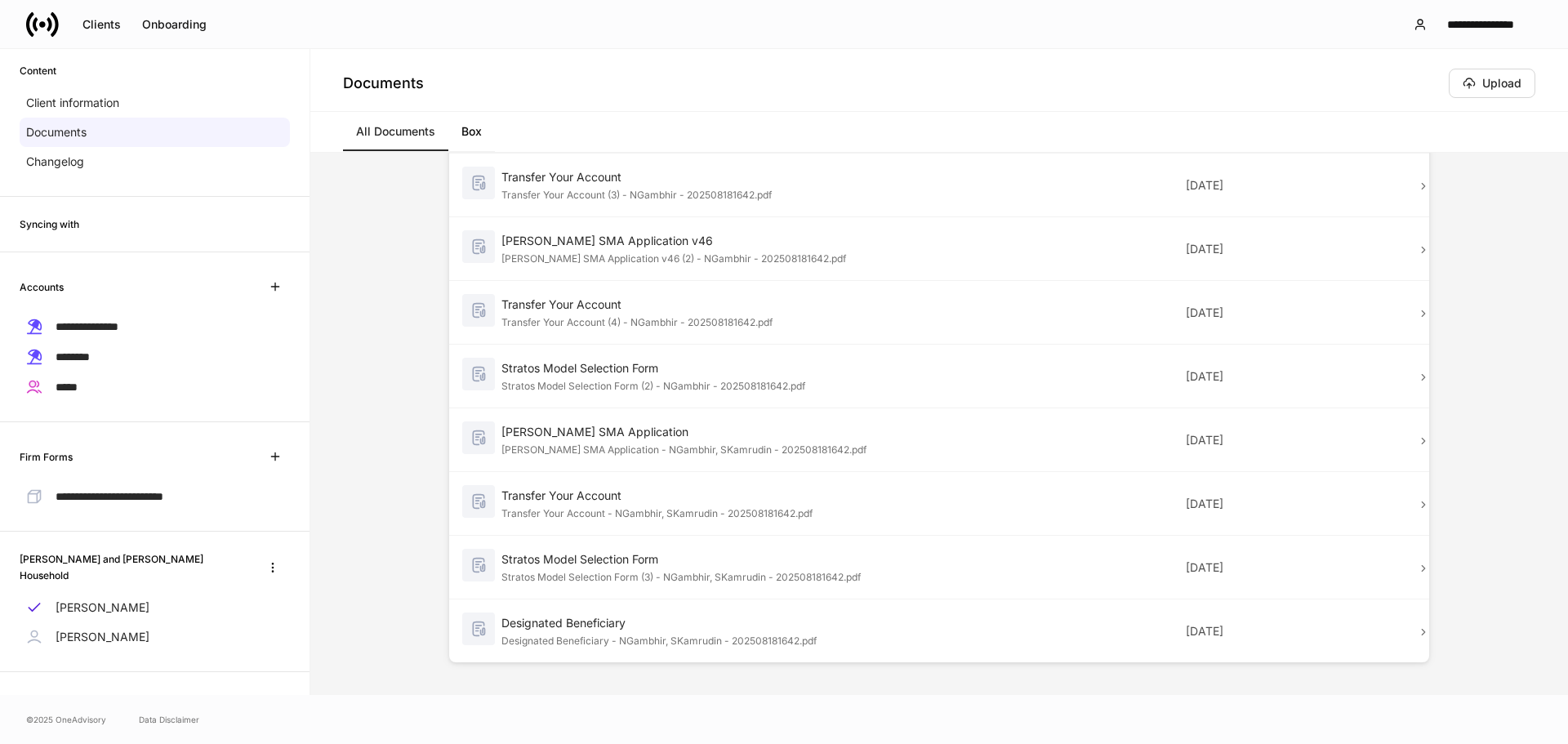
click at [658, 305] on div "Transfer Your Account" at bounding box center [708, 305] width 413 height 17
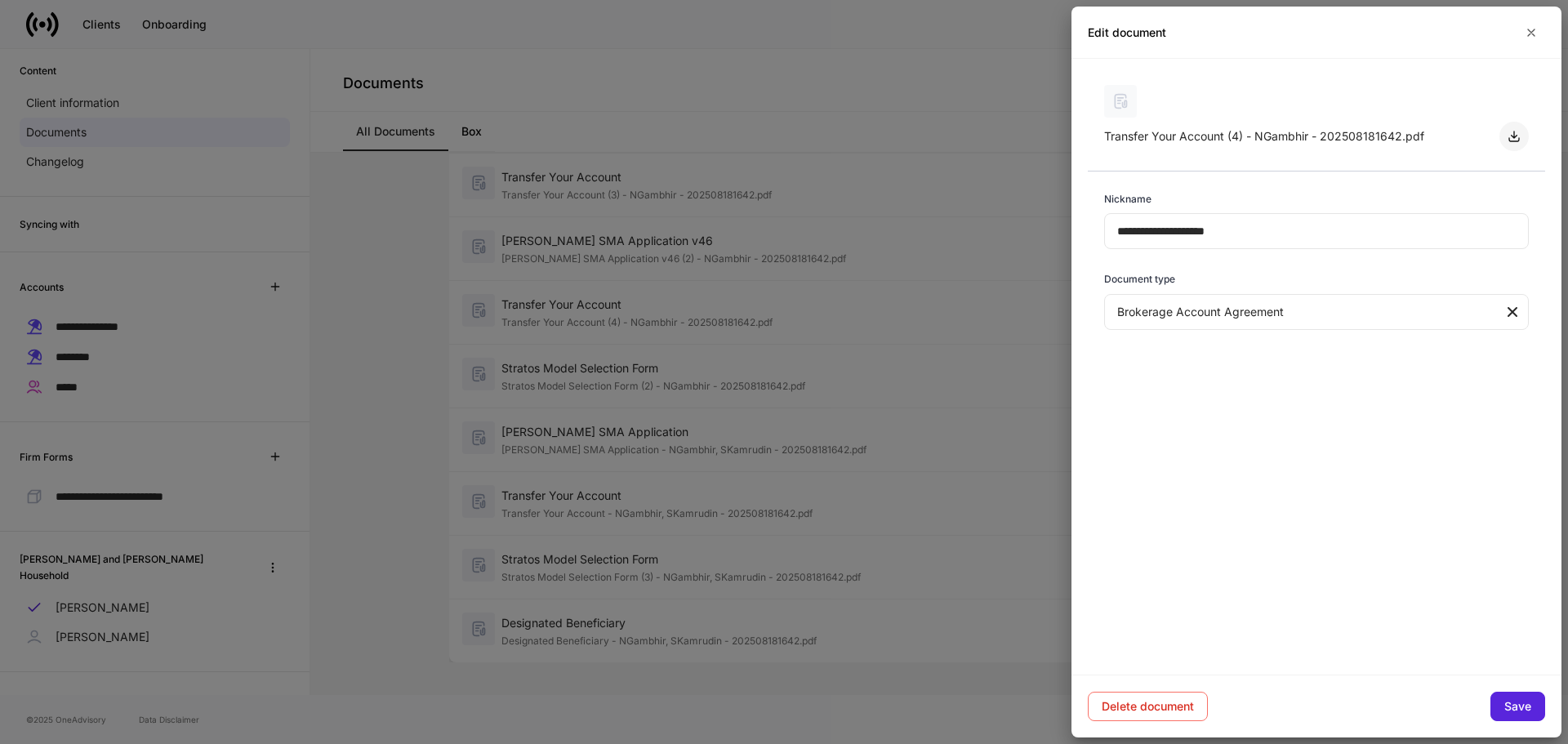
click at [1227, 138] on icon "button" at bounding box center [1514, 136] width 13 height 13
click at [600, 372] on div at bounding box center [784, 372] width 1568 height 744
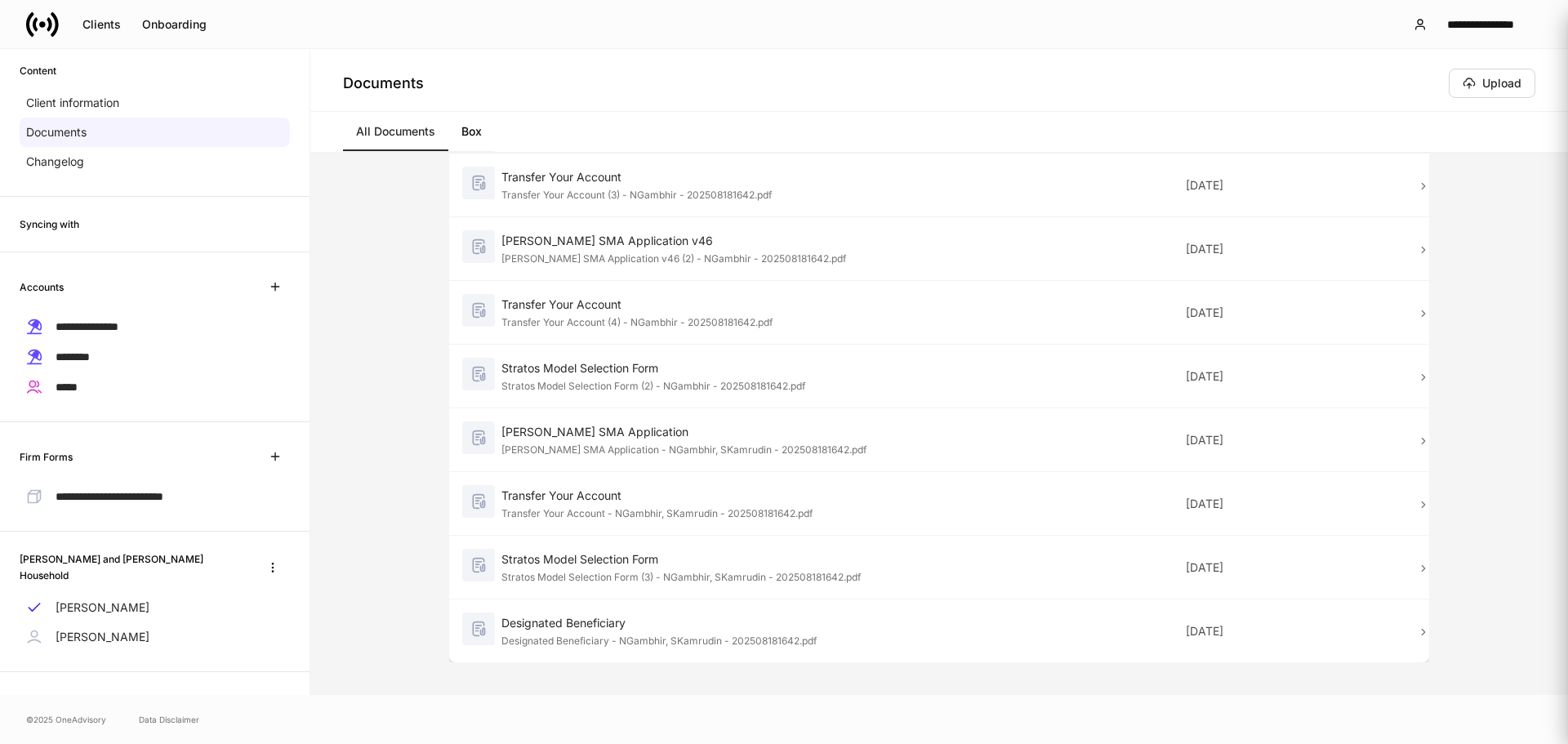
click at [651, 378] on div "Stratos Model Selection Form (2) - NGambhir - 202508181642.pdf" at bounding box center [708, 385] width 413 height 17
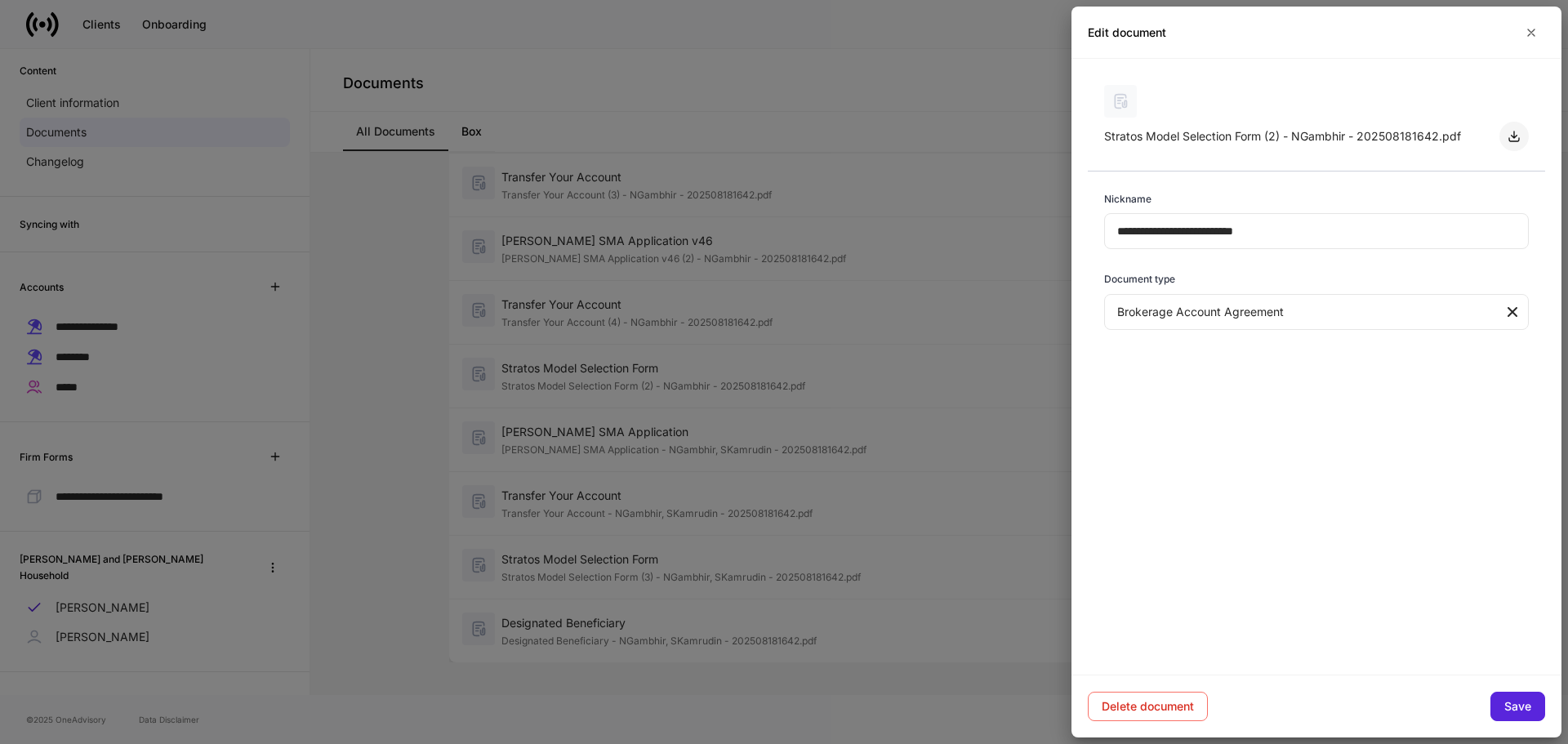
click at [1227, 135] on icon "button" at bounding box center [1514, 136] width 13 height 13
click at [1227, 134] on icon "button" at bounding box center [1514, 136] width 13 height 13
click at [652, 428] on div at bounding box center [784, 372] width 1568 height 744
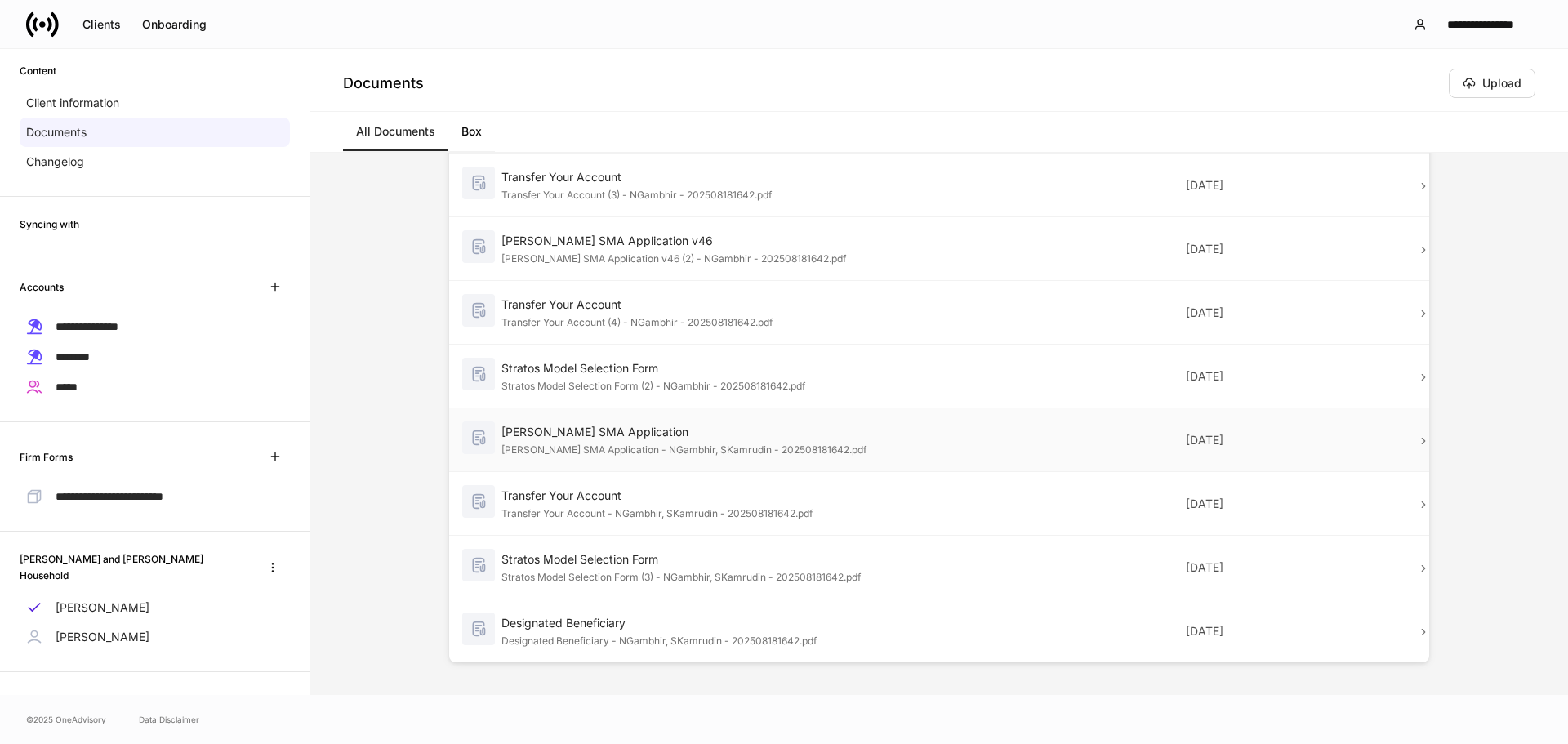
click at [665, 428] on div "[PERSON_NAME] SMA Application" at bounding box center [708, 432] width 413 height 17
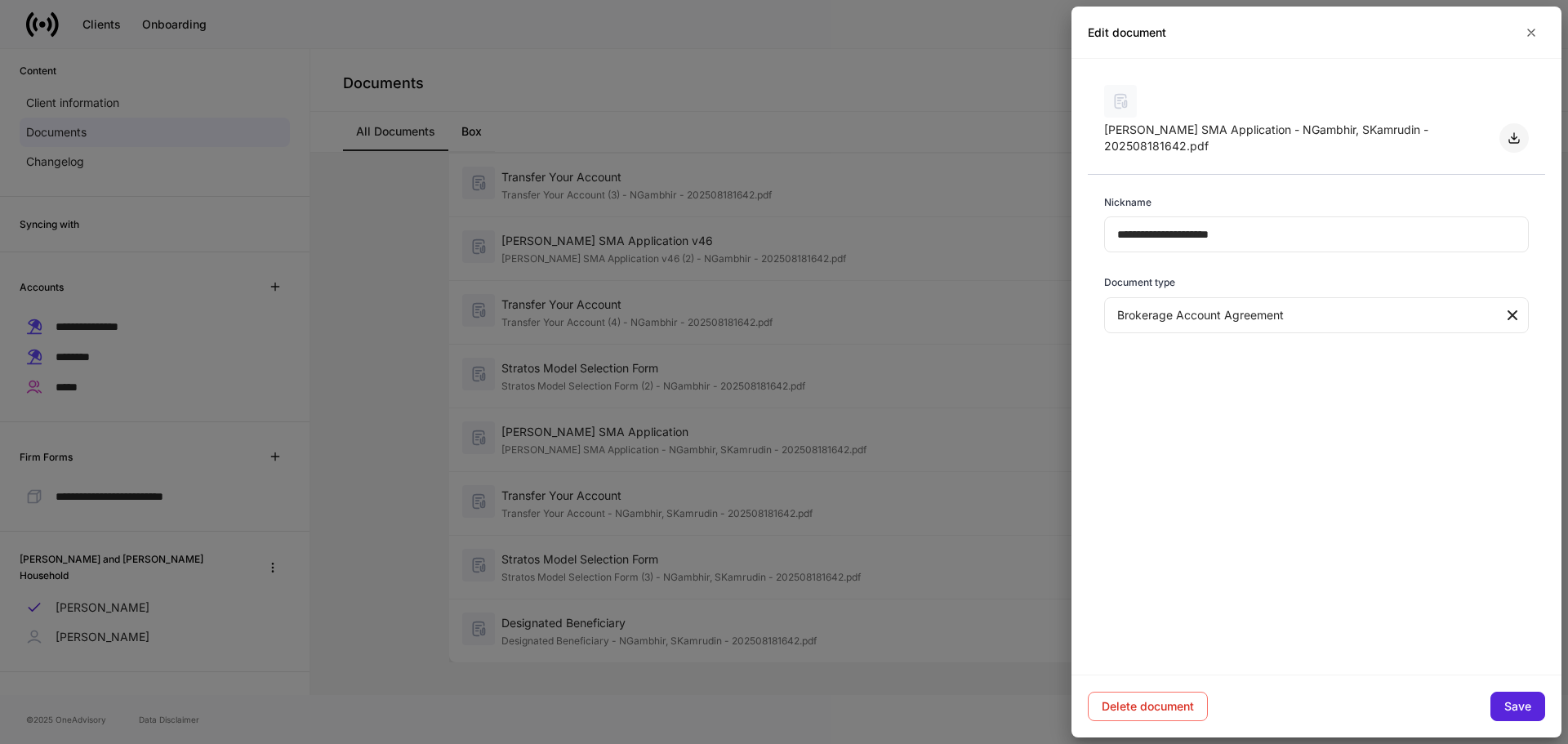
click at [1227, 132] on icon "button" at bounding box center [1514, 138] width 13 height 13
drag, startPoint x: 691, startPoint y: 495, endPoint x: 740, endPoint y: 492, distance: 49.1
click at [691, 495] on div at bounding box center [784, 372] width 1568 height 744
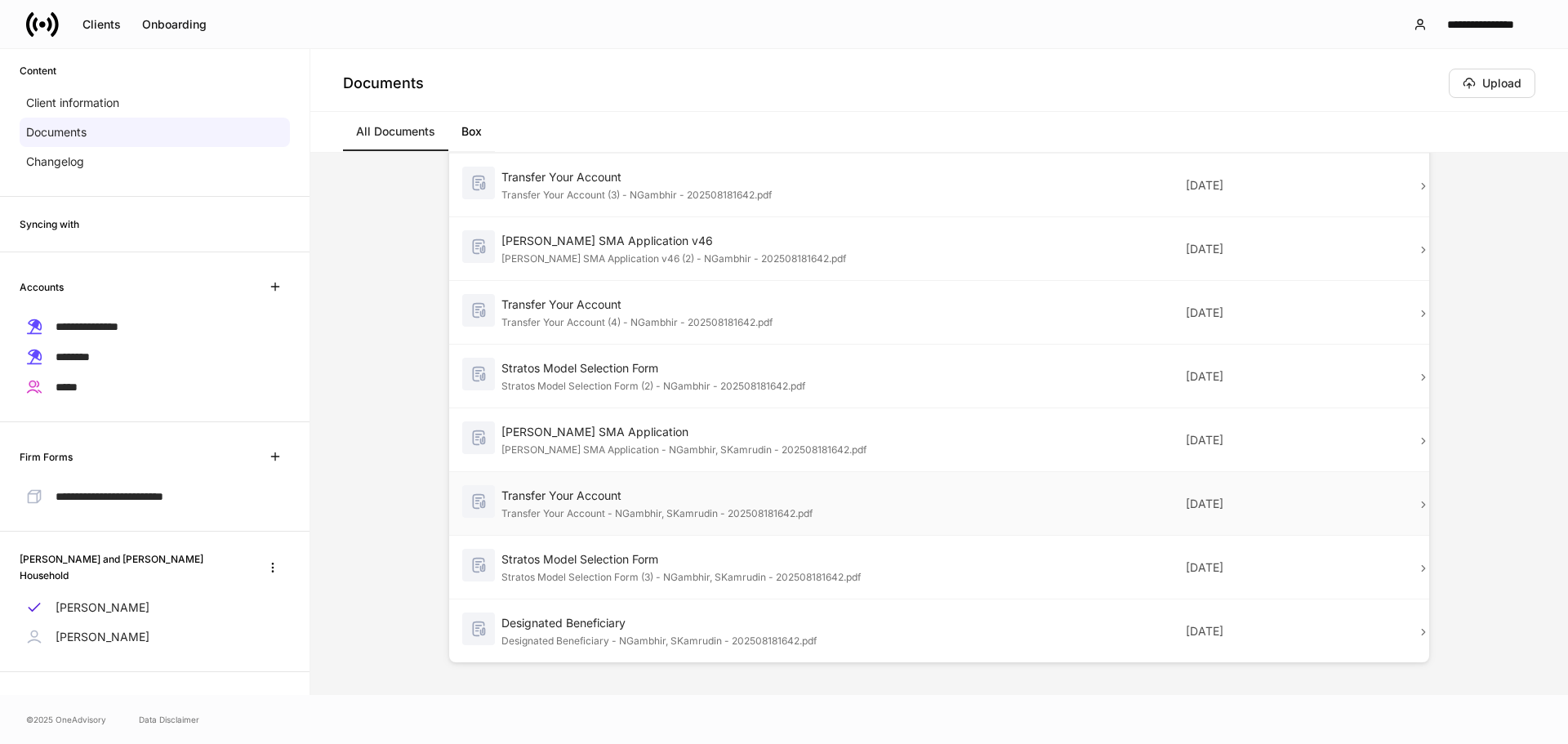
click at [777, 490] on div "Transfer Your Account" at bounding box center [708, 496] width 413 height 17
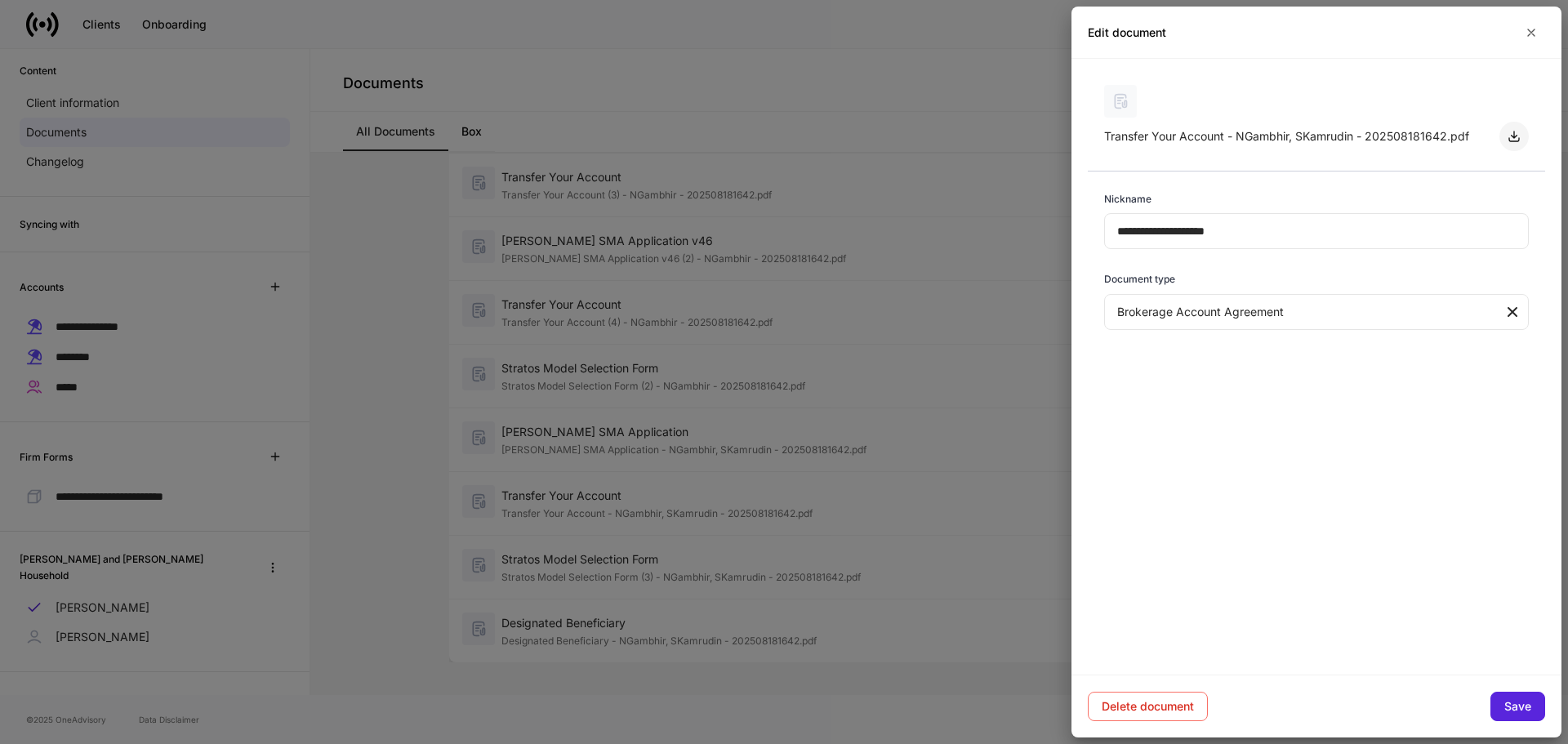
click at [1227, 131] on icon "button" at bounding box center [1514, 136] width 13 height 13
drag, startPoint x: 639, startPoint y: 568, endPoint x: 667, endPoint y: 566, distance: 28.1
click at [639, 568] on div at bounding box center [784, 372] width 1568 height 744
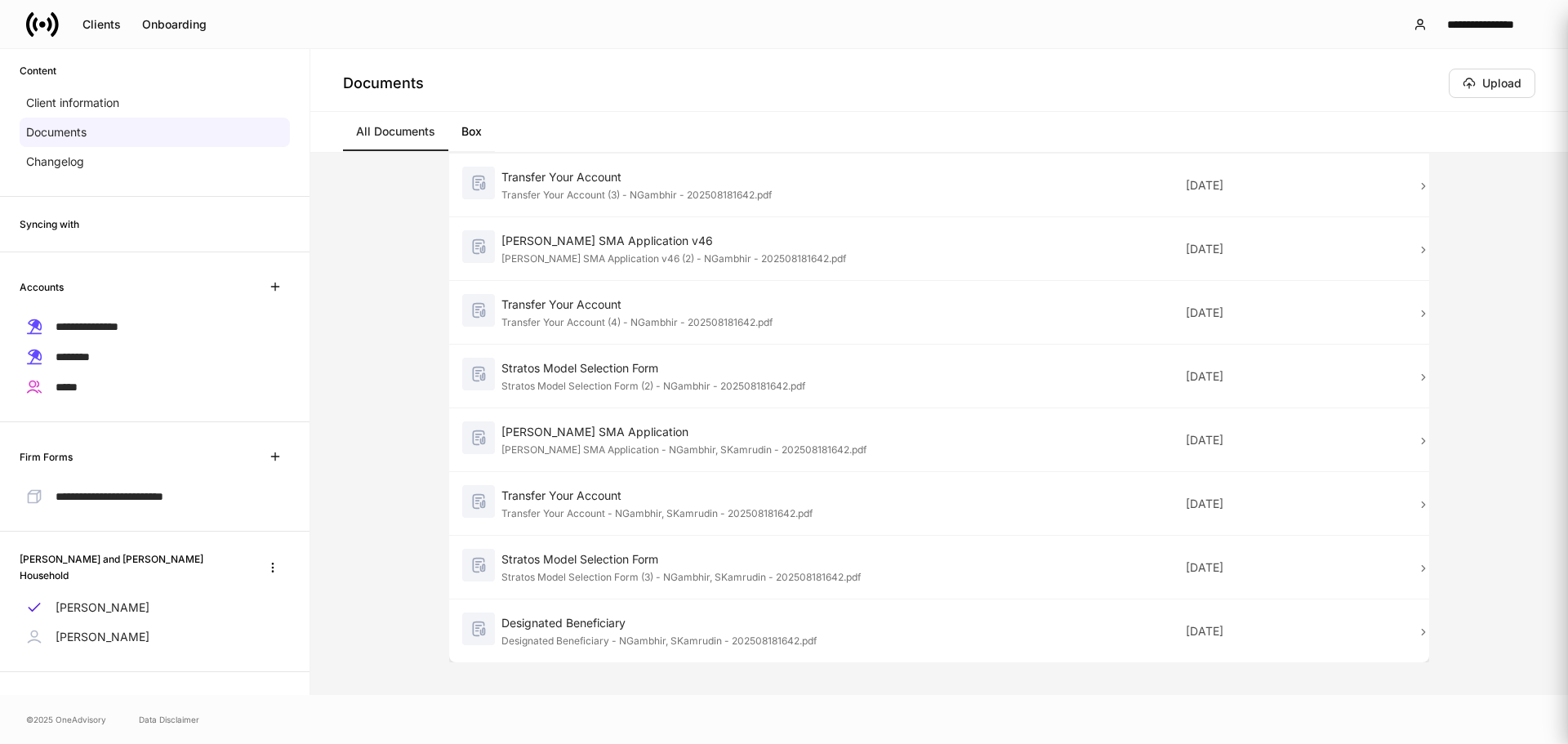
click at [705, 557] on div "Stratos Model Selection Form" at bounding box center [708, 560] width 413 height 17
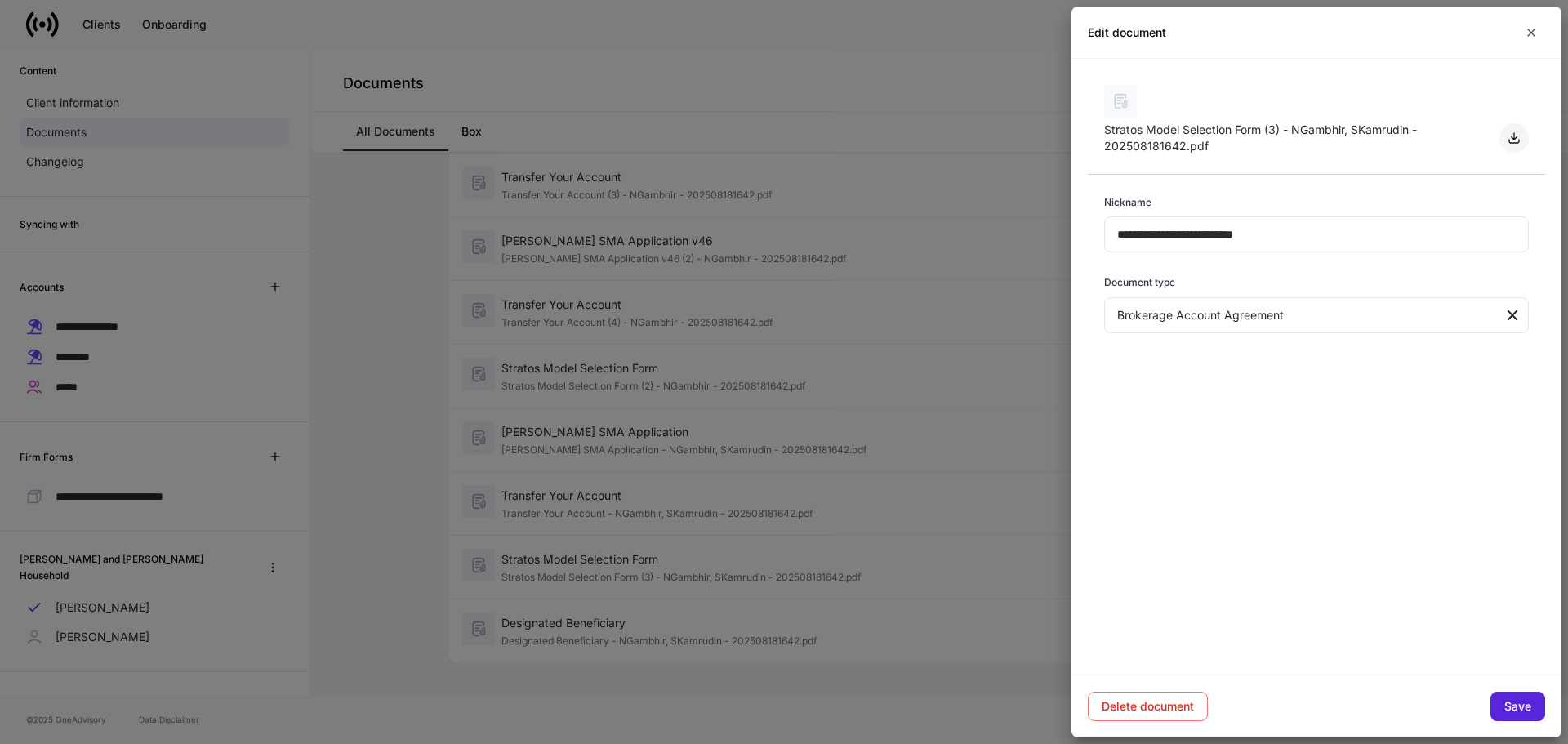
click at [1227, 136] on icon "button" at bounding box center [1514, 138] width 13 height 13
click at [787, 629] on div at bounding box center [784, 372] width 1568 height 744
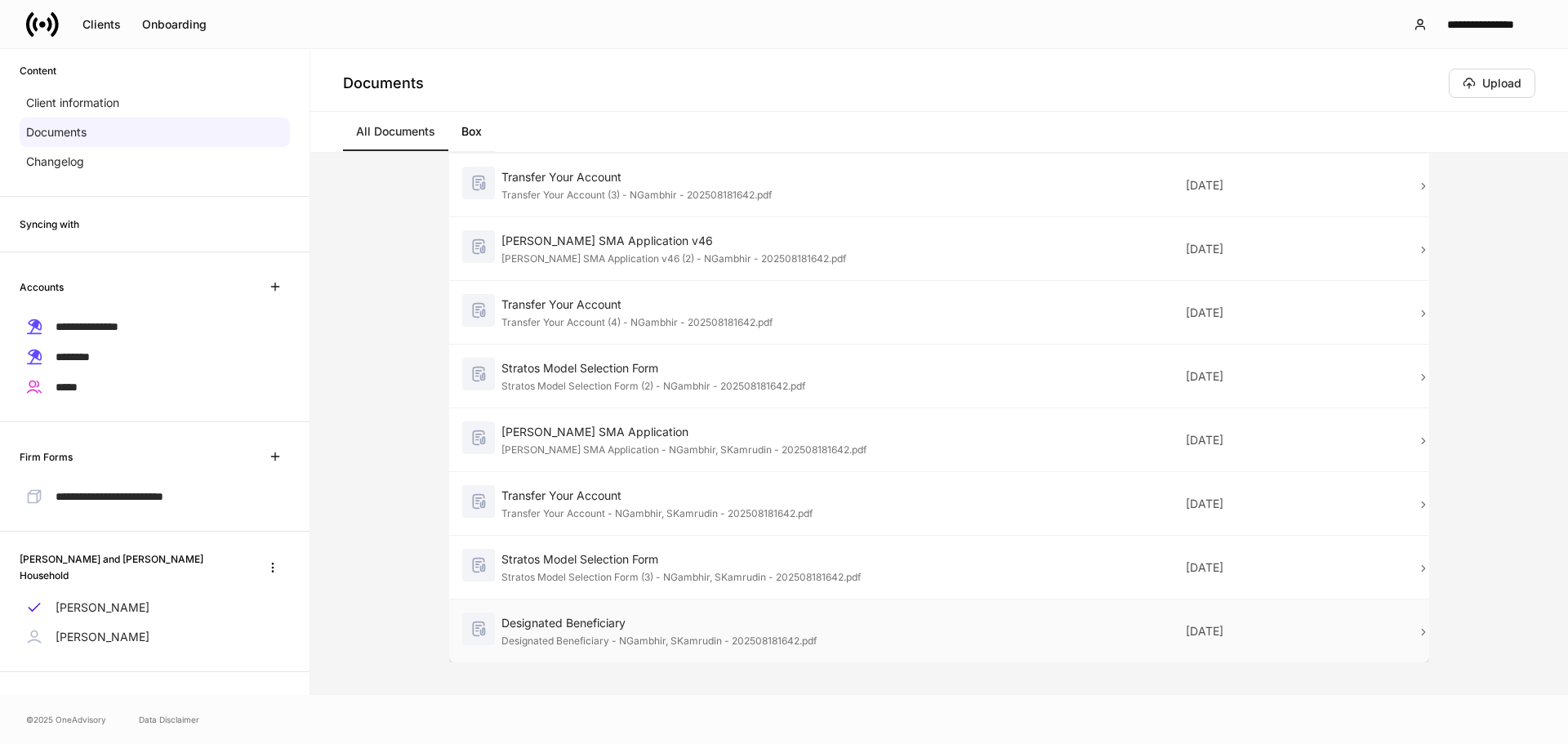
click at [753, 627] on div "Designated Beneficiary" at bounding box center [708, 623] width 413 height 17
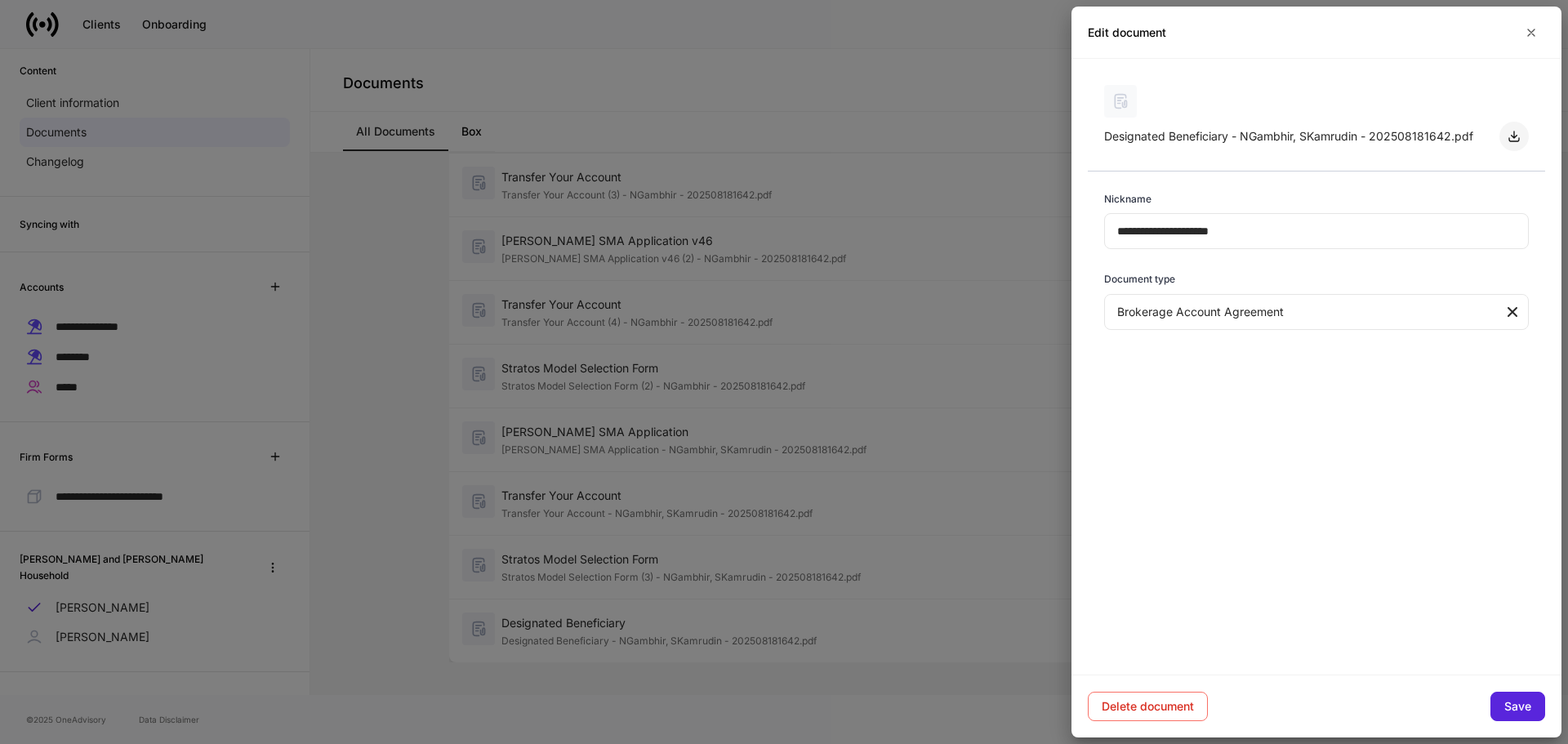
click at [1227, 136] on icon "button" at bounding box center [1514, 136] width 13 height 13
click at [348, 360] on div at bounding box center [784, 372] width 1568 height 744
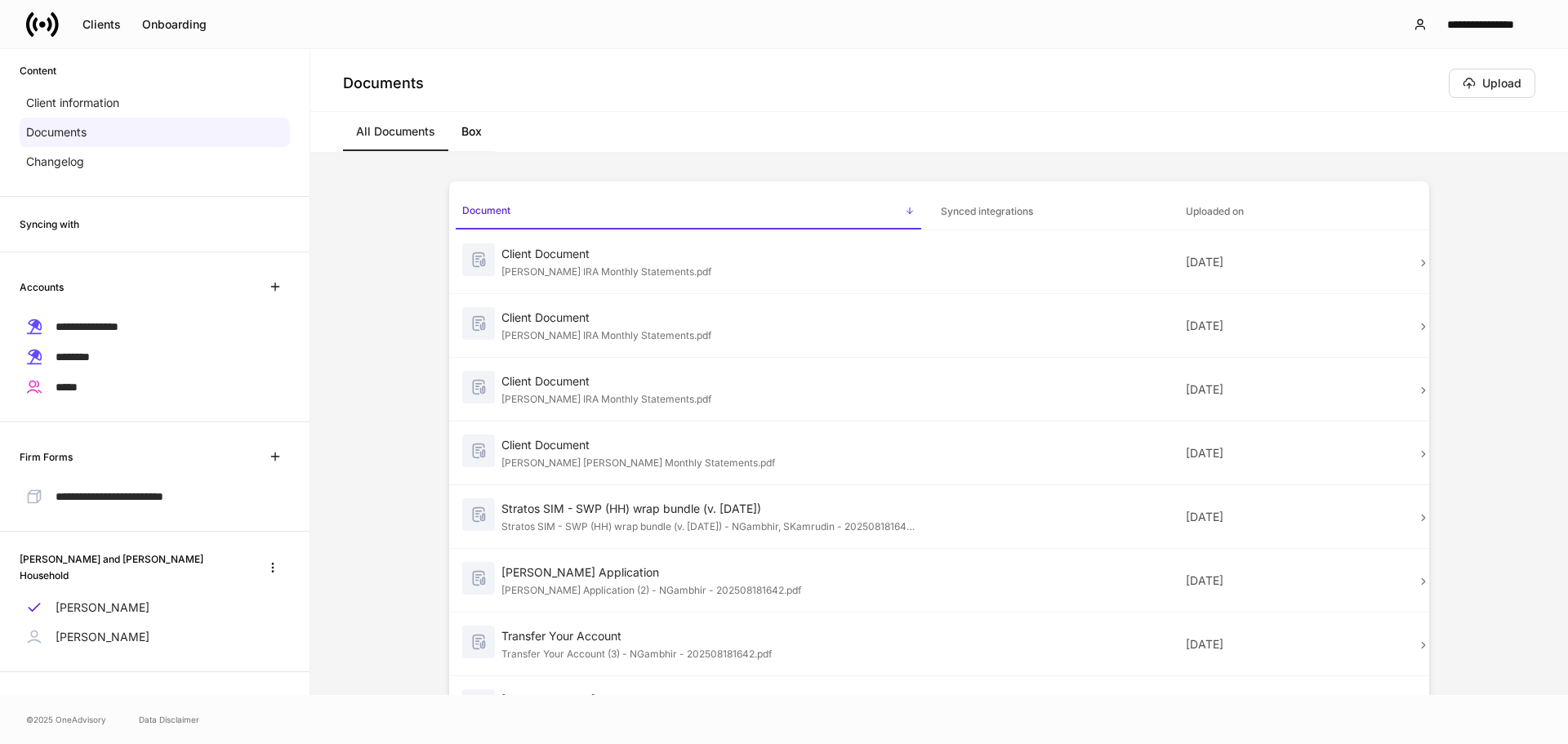
scroll to position [0, 0]
click at [92, 324] on span "**********" at bounding box center [86, 326] width 63 height 12
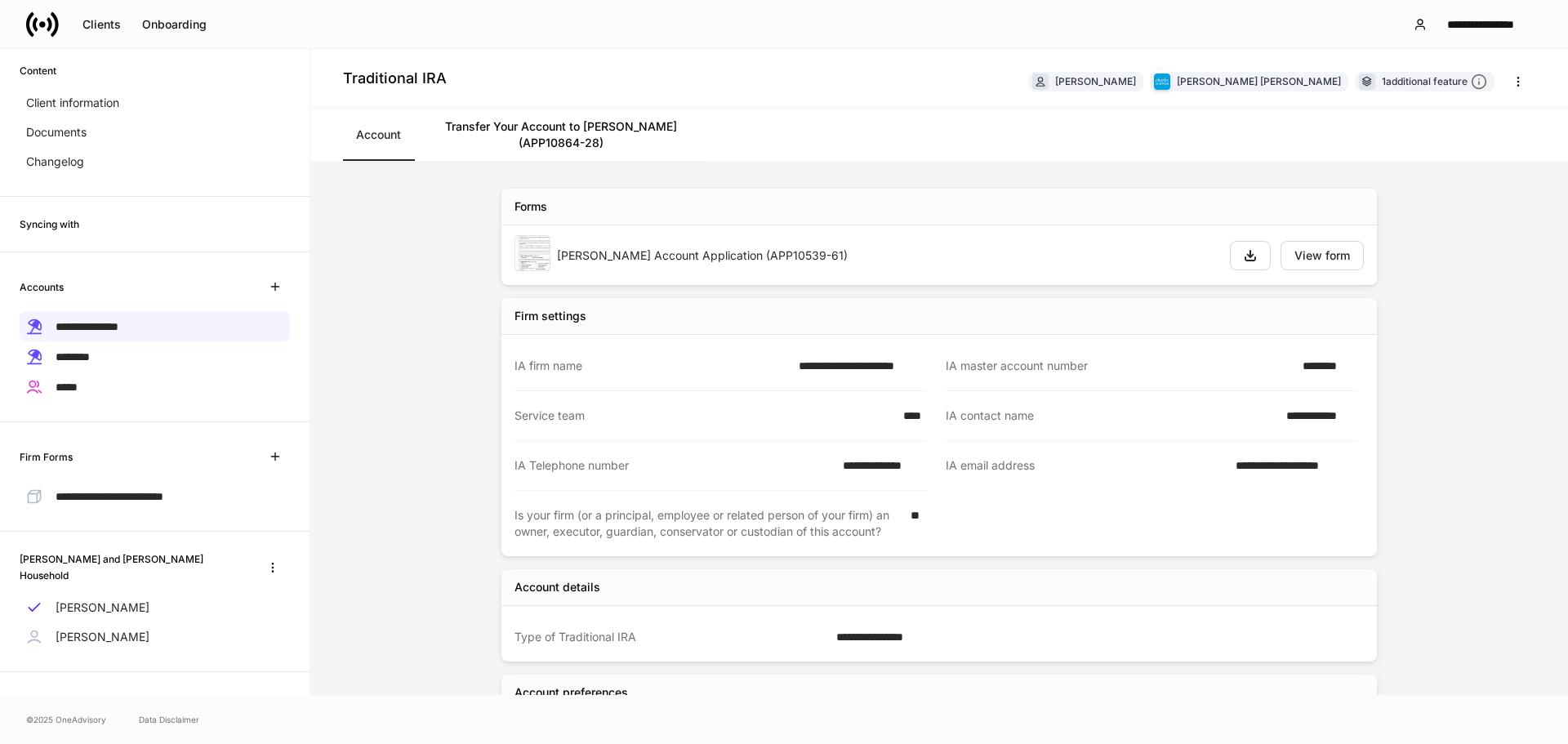
click at [523, 128] on link "Transfer Your Account to [PERSON_NAME] (APP10864-28)" at bounding box center [561, 135] width 294 height 52
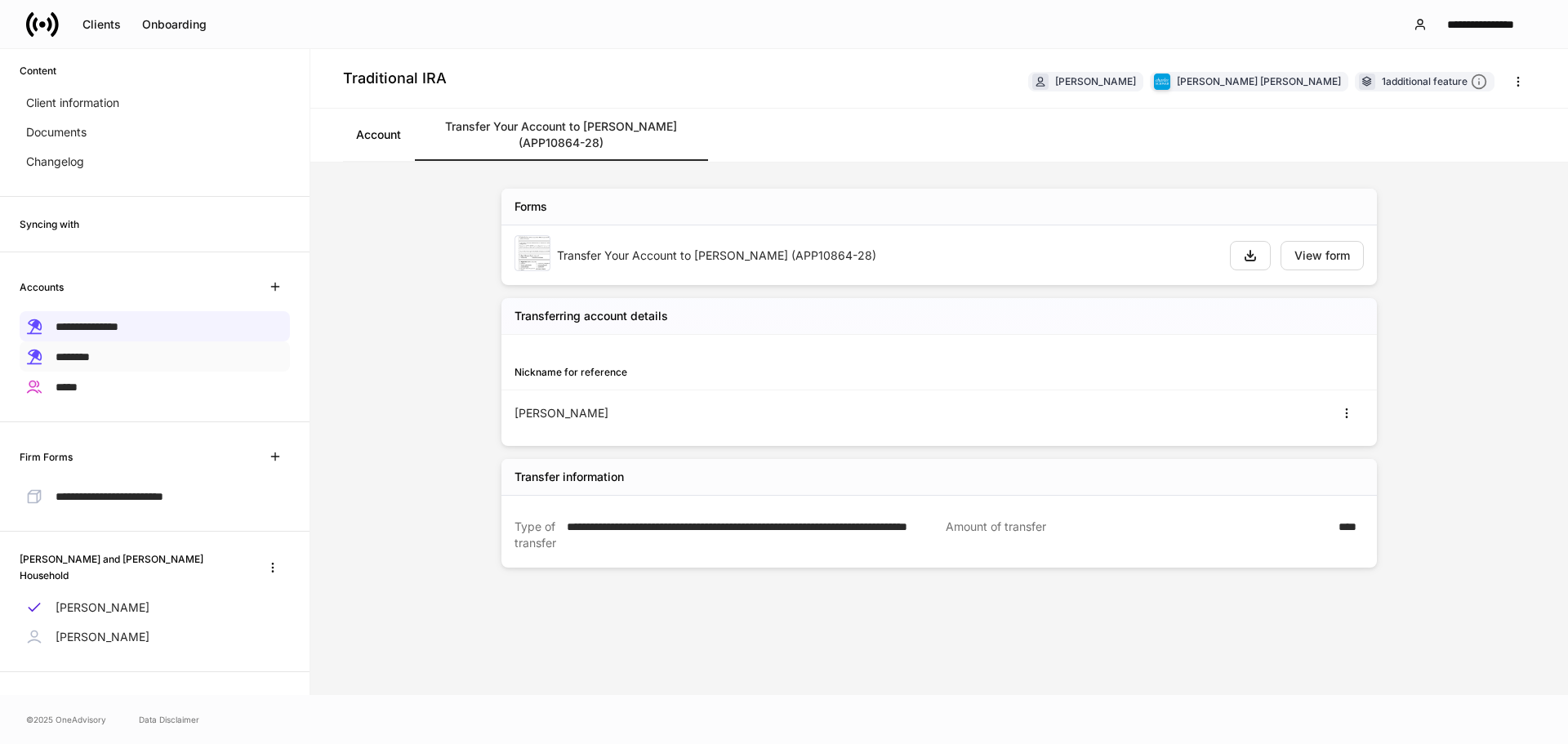
click at [85, 358] on span "********" at bounding box center [72, 357] width 34 height 12
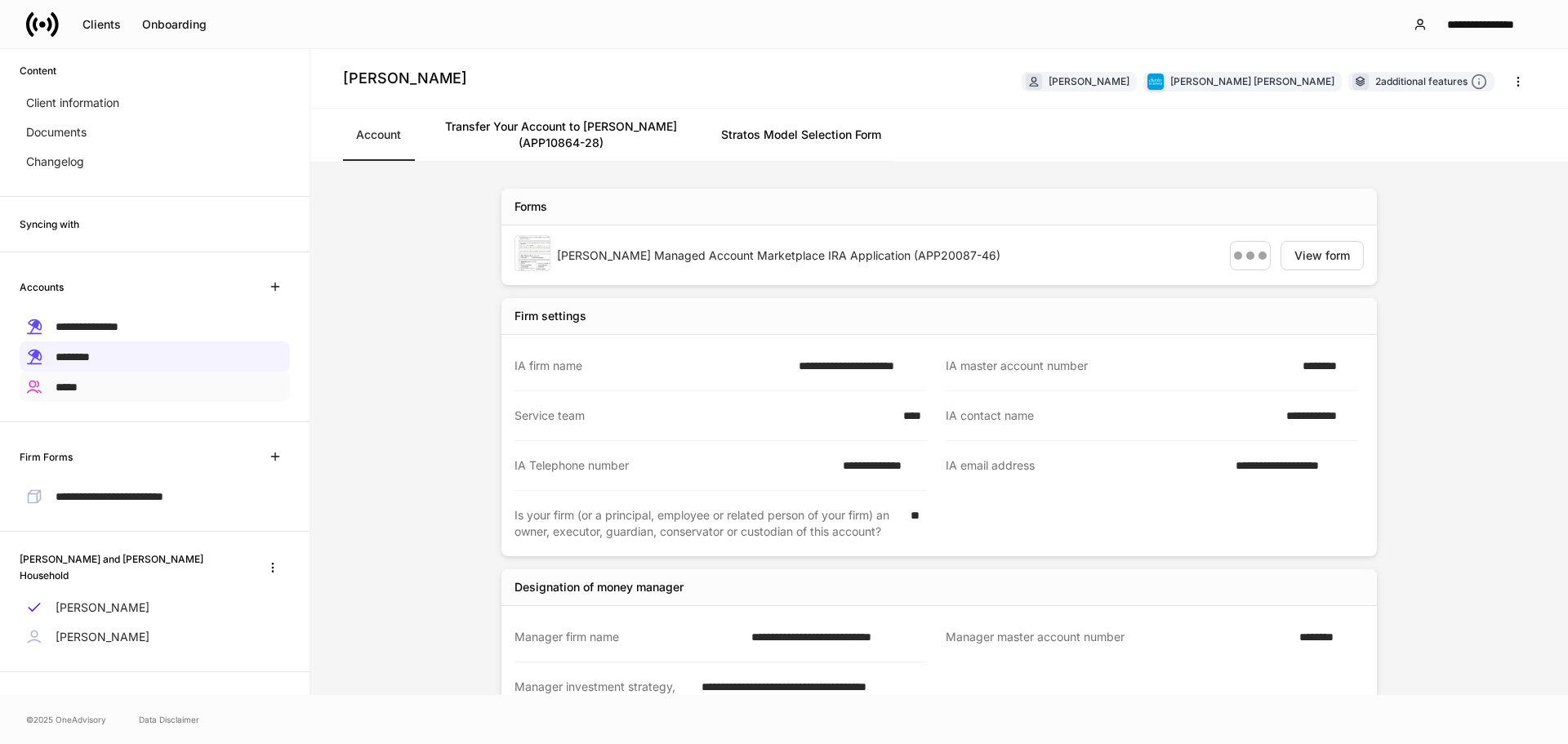
click at [93, 384] on div "*****" at bounding box center [154, 387] width 270 height 30
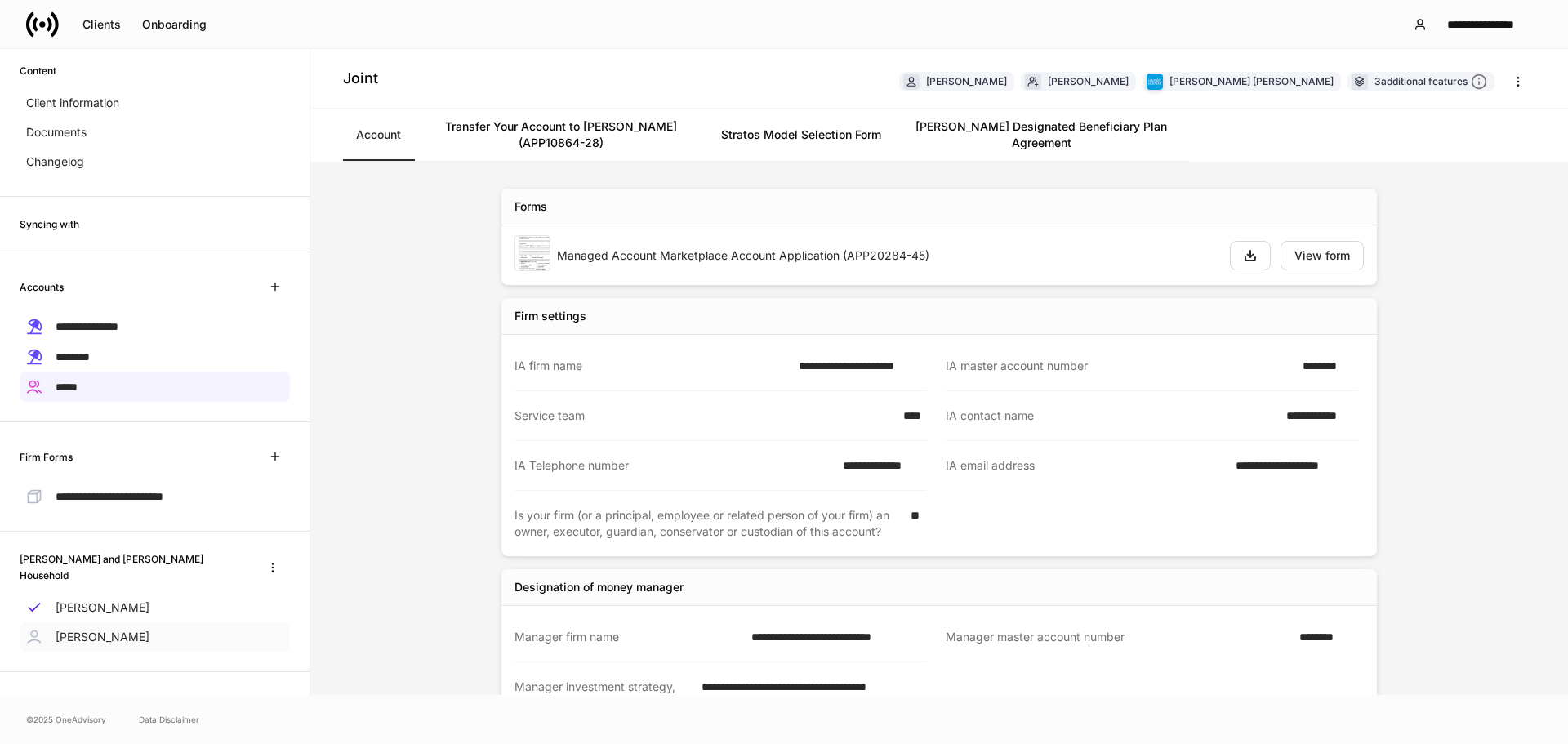
click at [131, 632] on p "[PERSON_NAME]" at bounding box center [102, 637] width 94 height 17
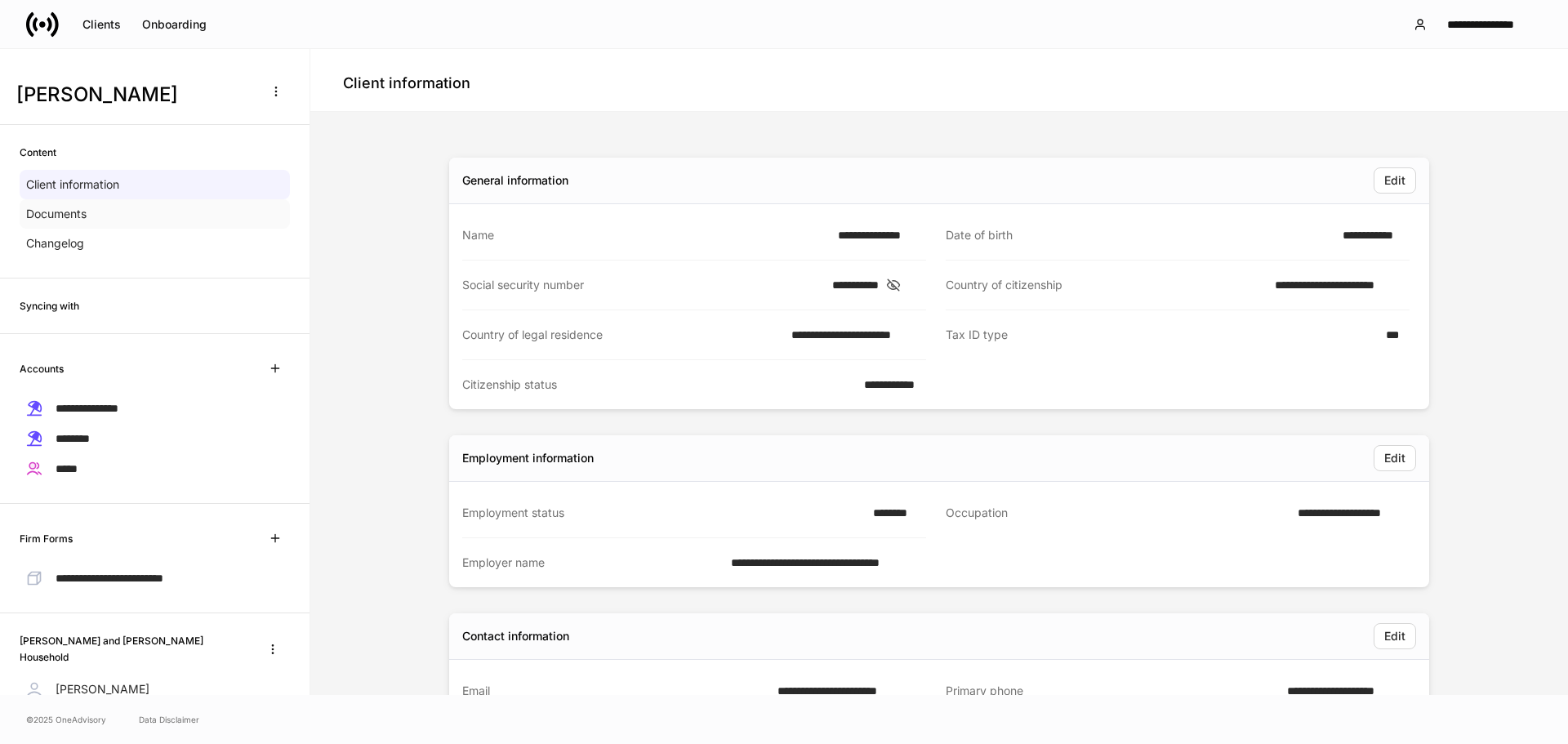
click at [76, 223] on div "Documents" at bounding box center [154, 213] width 270 height 29
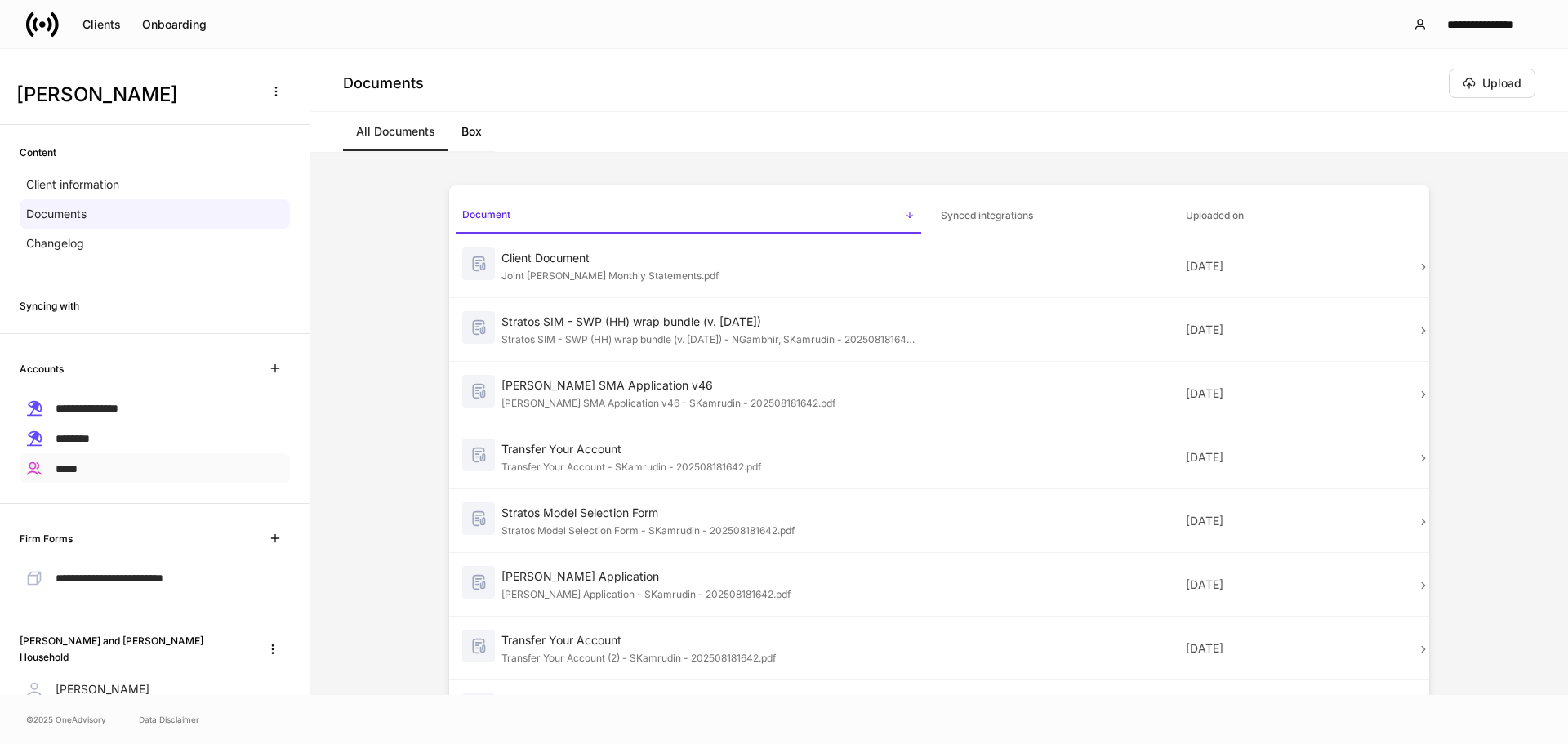
click at [72, 463] on span "*****" at bounding box center [66, 469] width 22 height 12
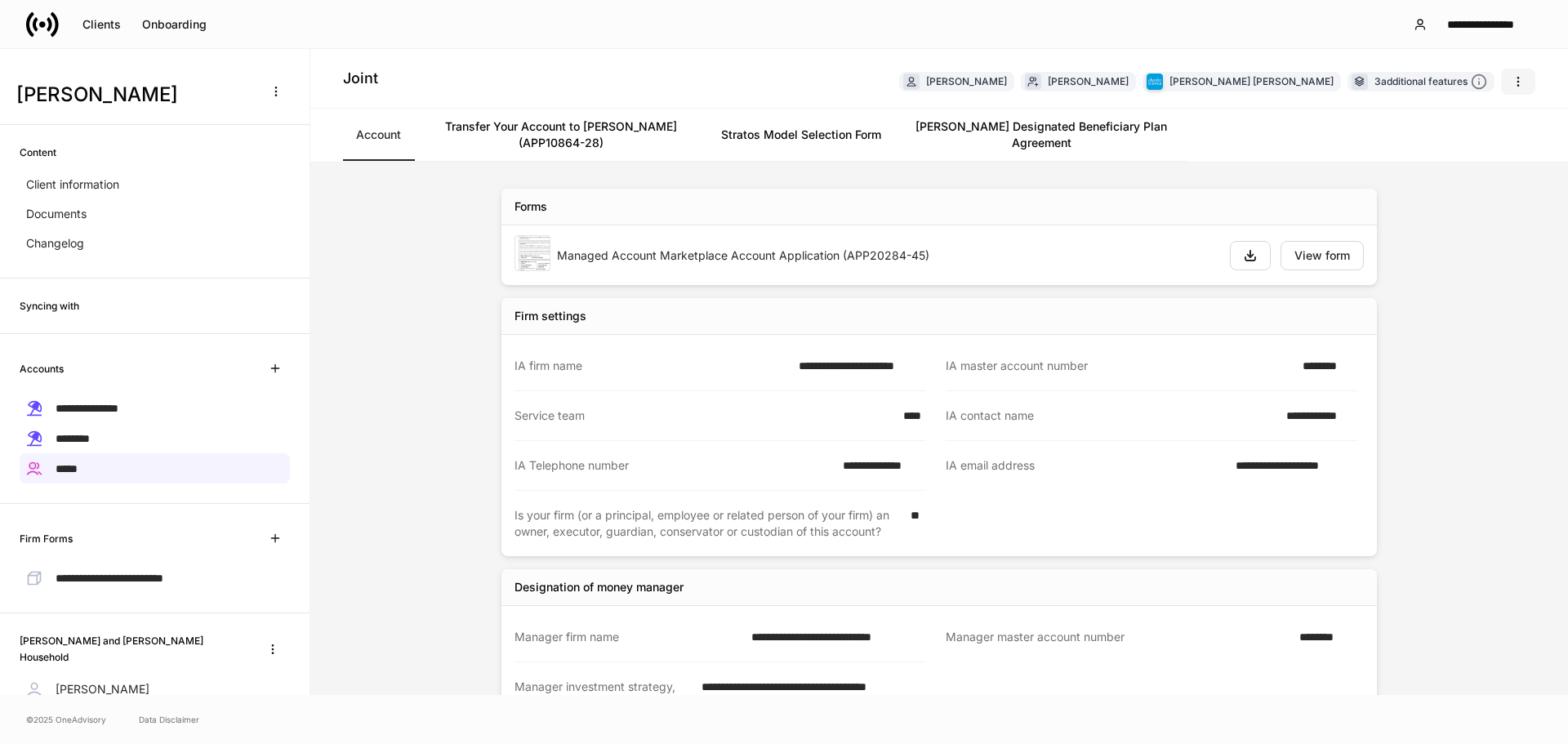
click at [1227, 84] on icon "button" at bounding box center [1518, 82] width 13 height 13
click at [69, 219] on div at bounding box center [784, 372] width 1568 height 744
click at [70, 213] on p "Documents" at bounding box center [56, 214] width 60 height 17
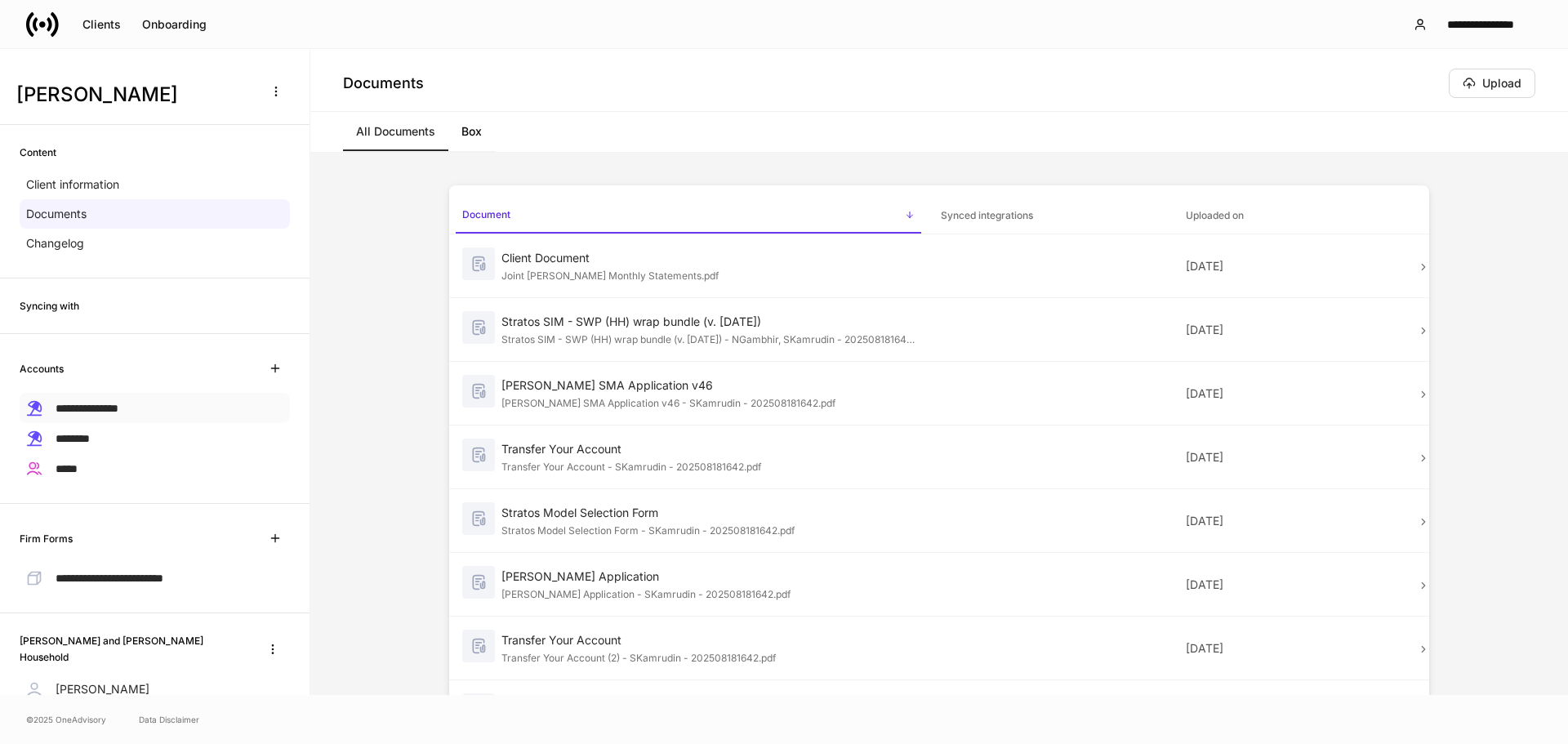
click at [105, 403] on span "**********" at bounding box center [86, 408] width 63 height 12
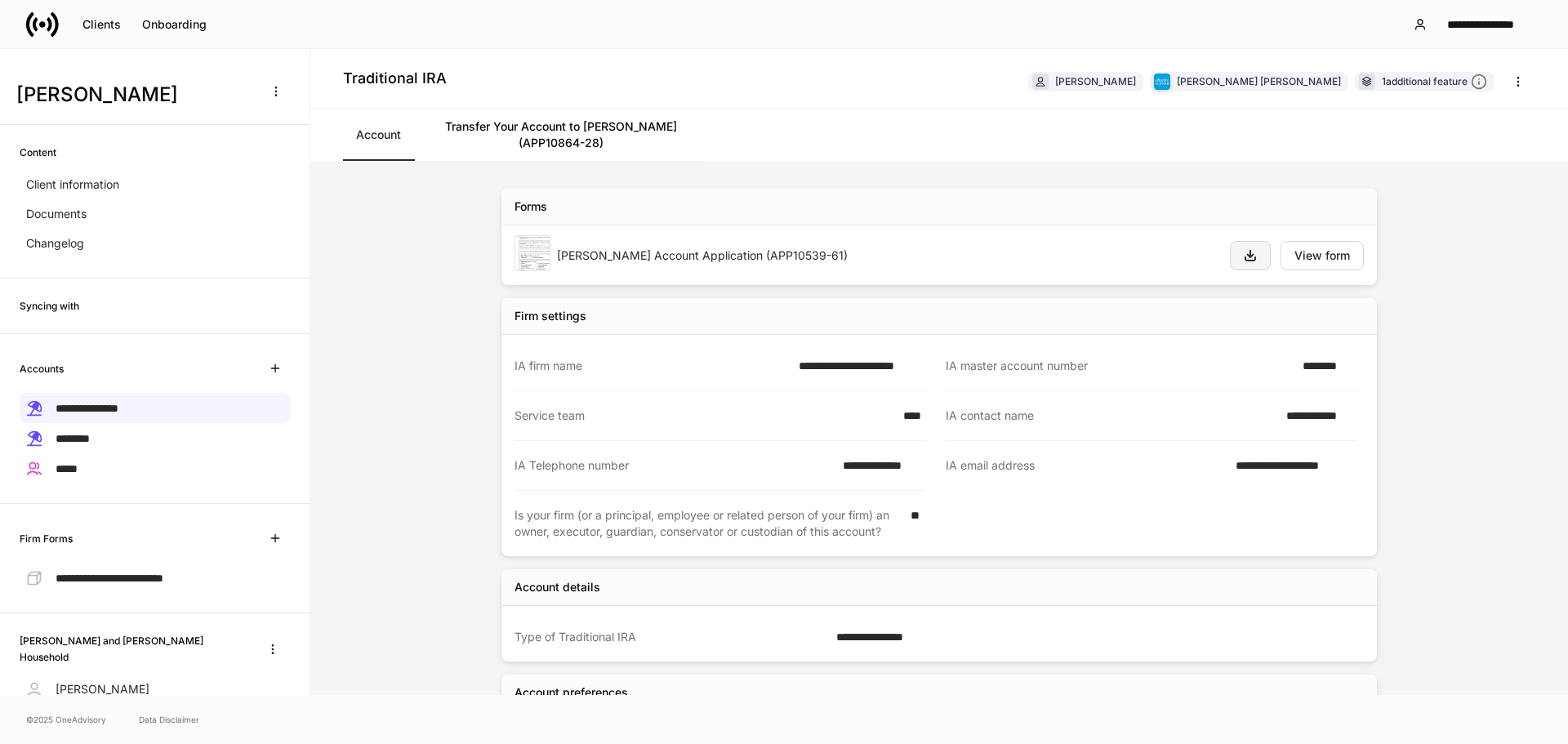
click at [1227, 254] on icon "button" at bounding box center [1250, 256] width 13 height 13
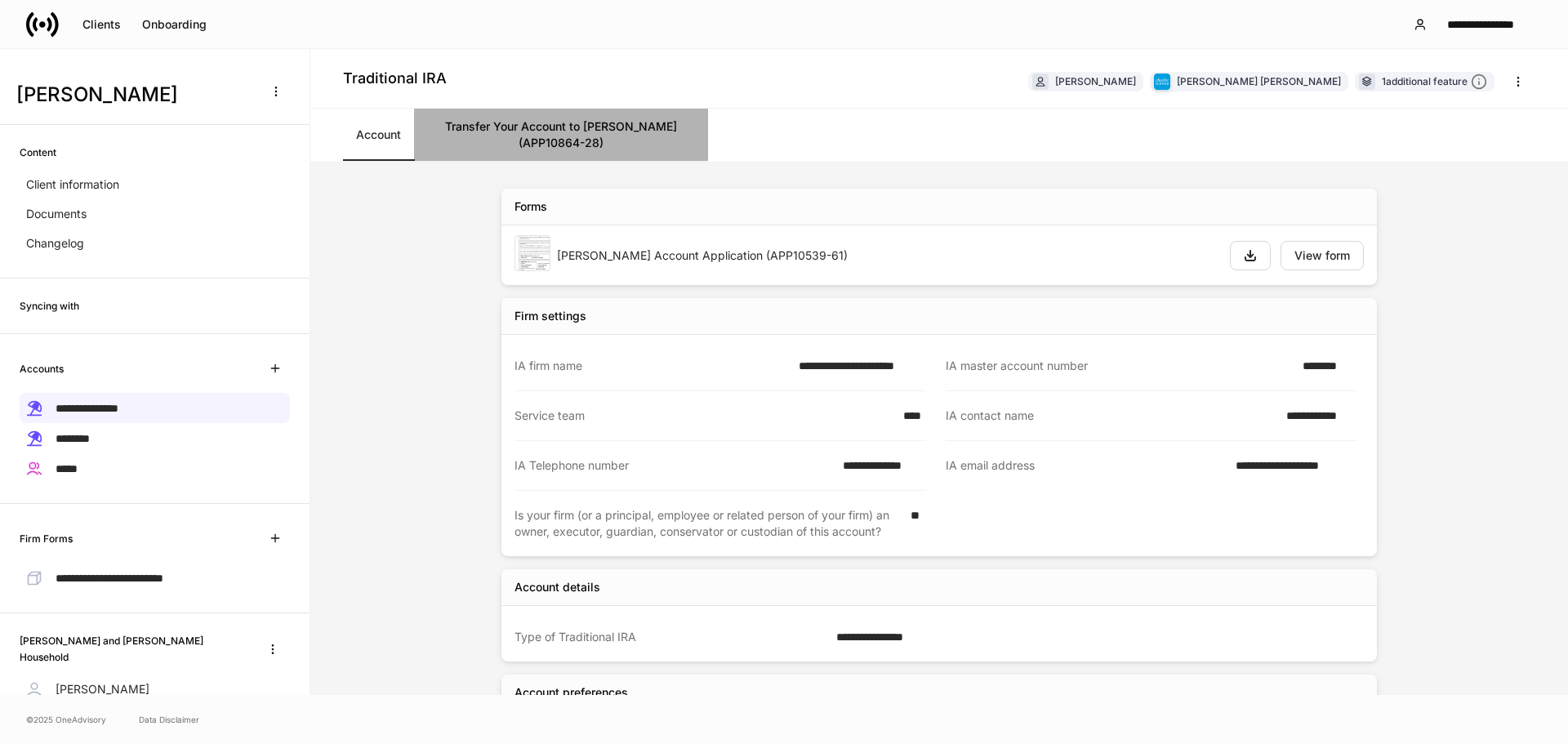
click at [623, 115] on link "Transfer Your Account to [PERSON_NAME] (APP10864-28)" at bounding box center [561, 135] width 294 height 52
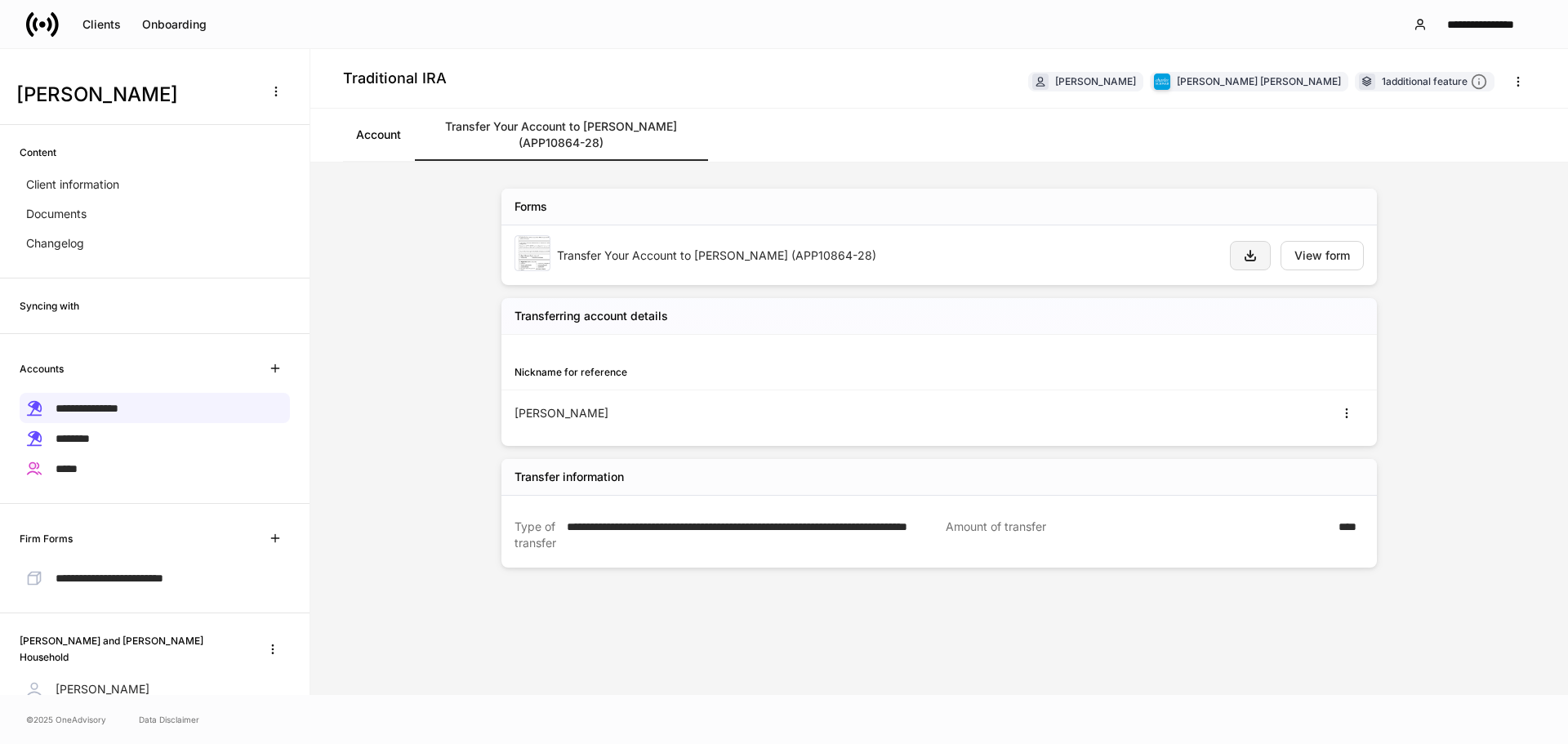
click at [1227, 251] on icon "button" at bounding box center [1250, 256] width 10 height 10
drag, startPoint x: 73, startPoint y: 441, endPoint x: 177, endPoint y: 422, distance: 105.7
click at [73, 441] on span "********" at bounding box center [72, 439] width 34 height 12
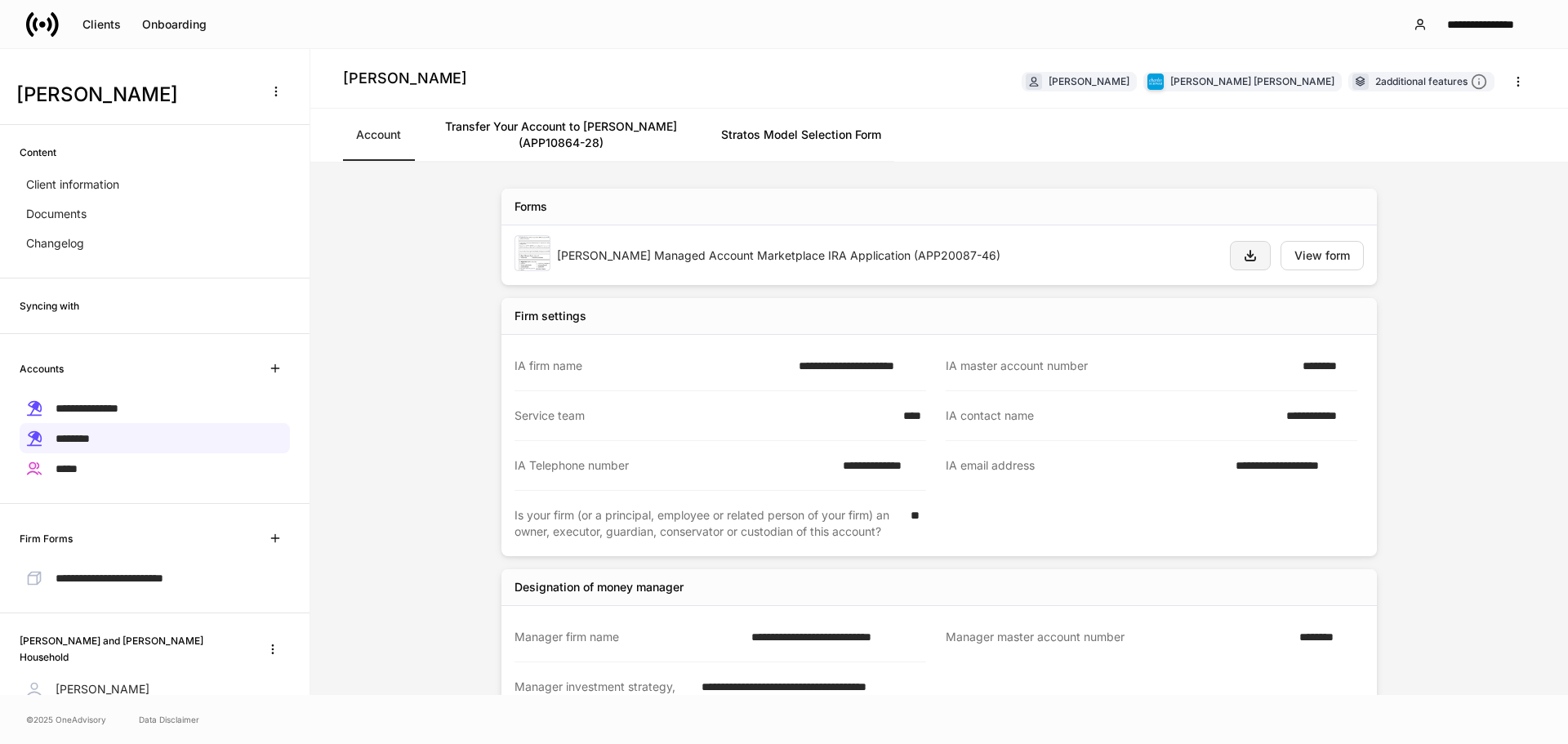
click at [1227, 254] on icon "button" at bounding box center [1250, 256] width 10 height 10
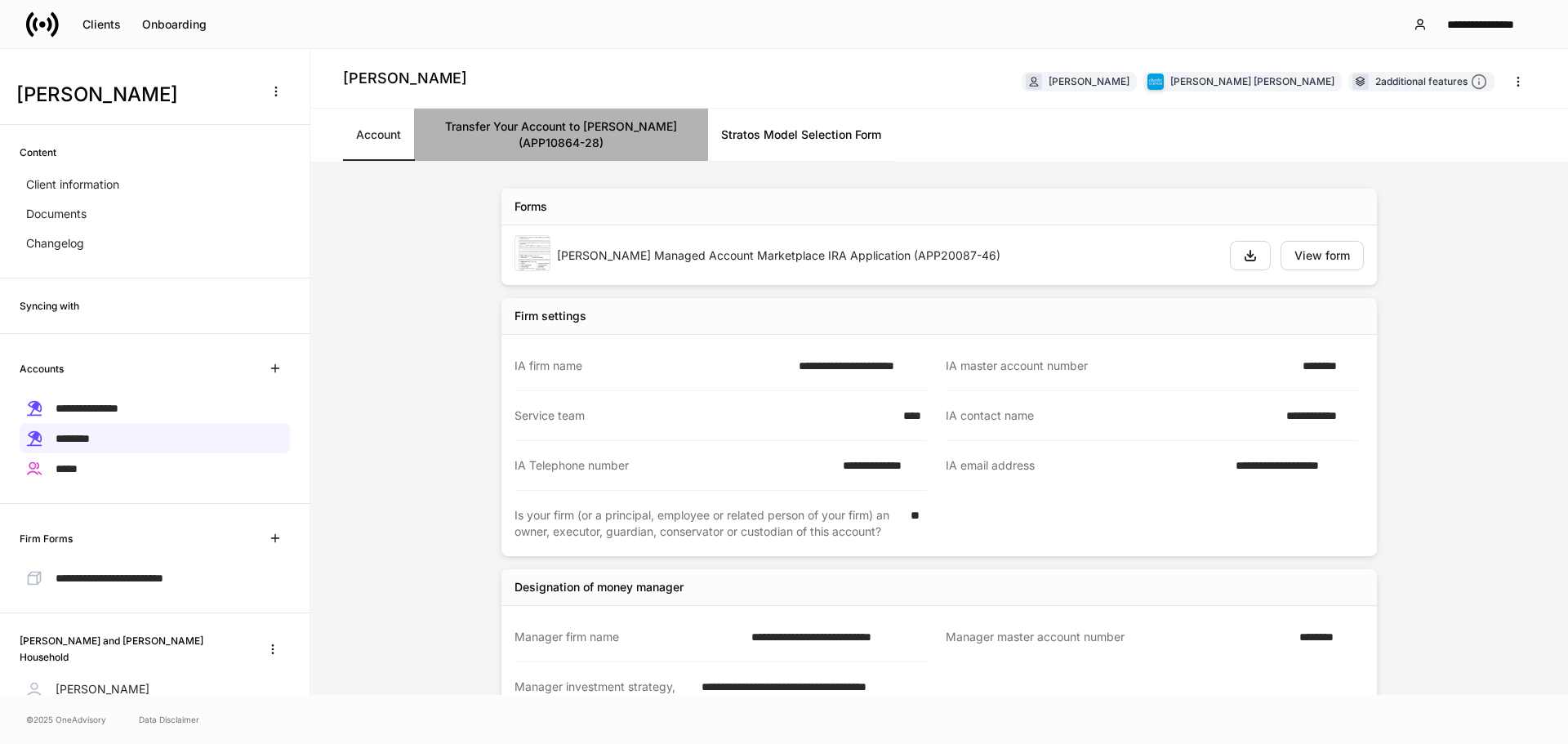
click at [610, 141] on link "Transfer Your Account to [PERSON_NAME] (APP10864-28)" at bounding box center [561, 135] width 294 height 52
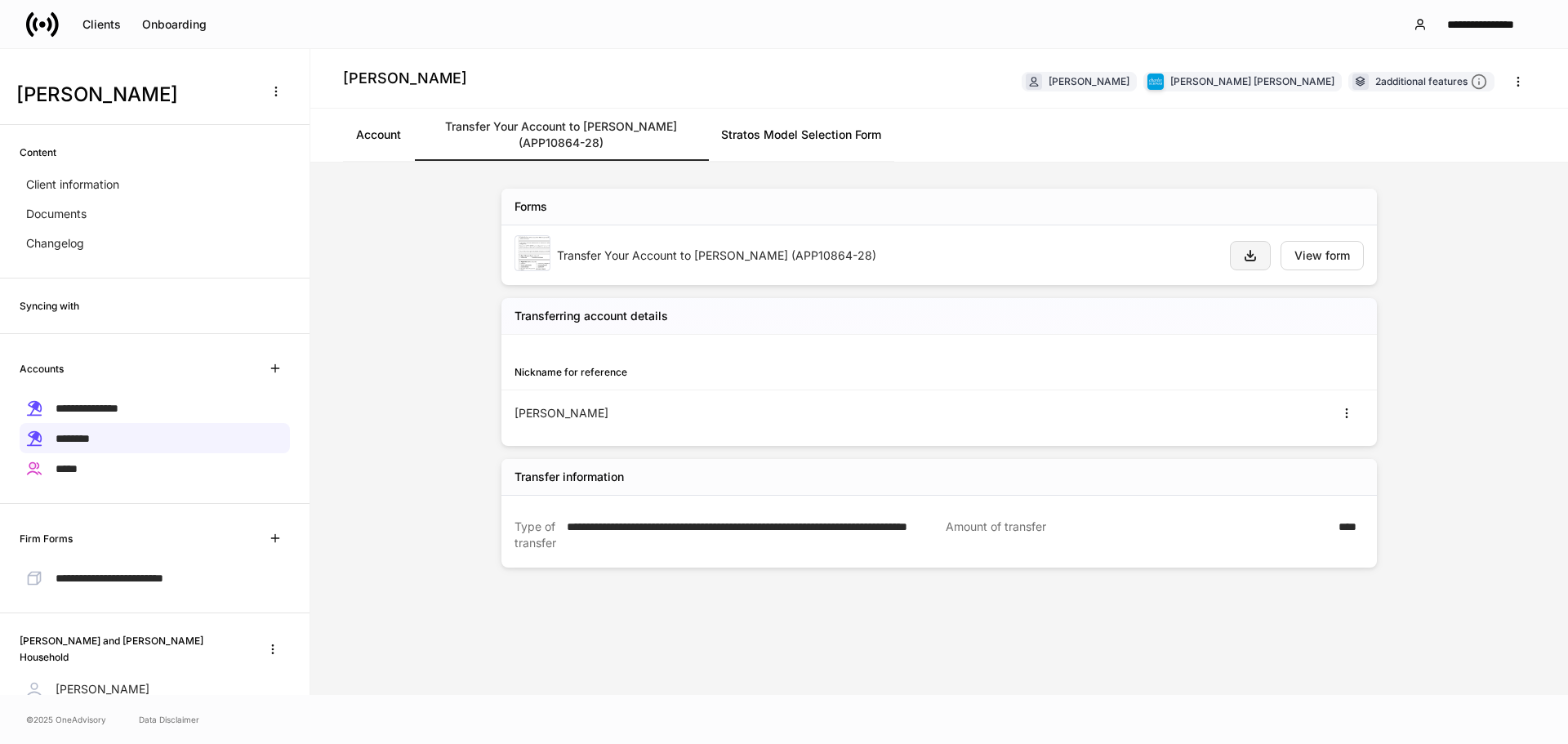
click at [1227, 256] on button "button" at bounding box center [1250, 255] width 41 height 29
click at [812, 136] on link "Stratos Model Selection Form" at bounding box center [801, 135] width 186 height 52
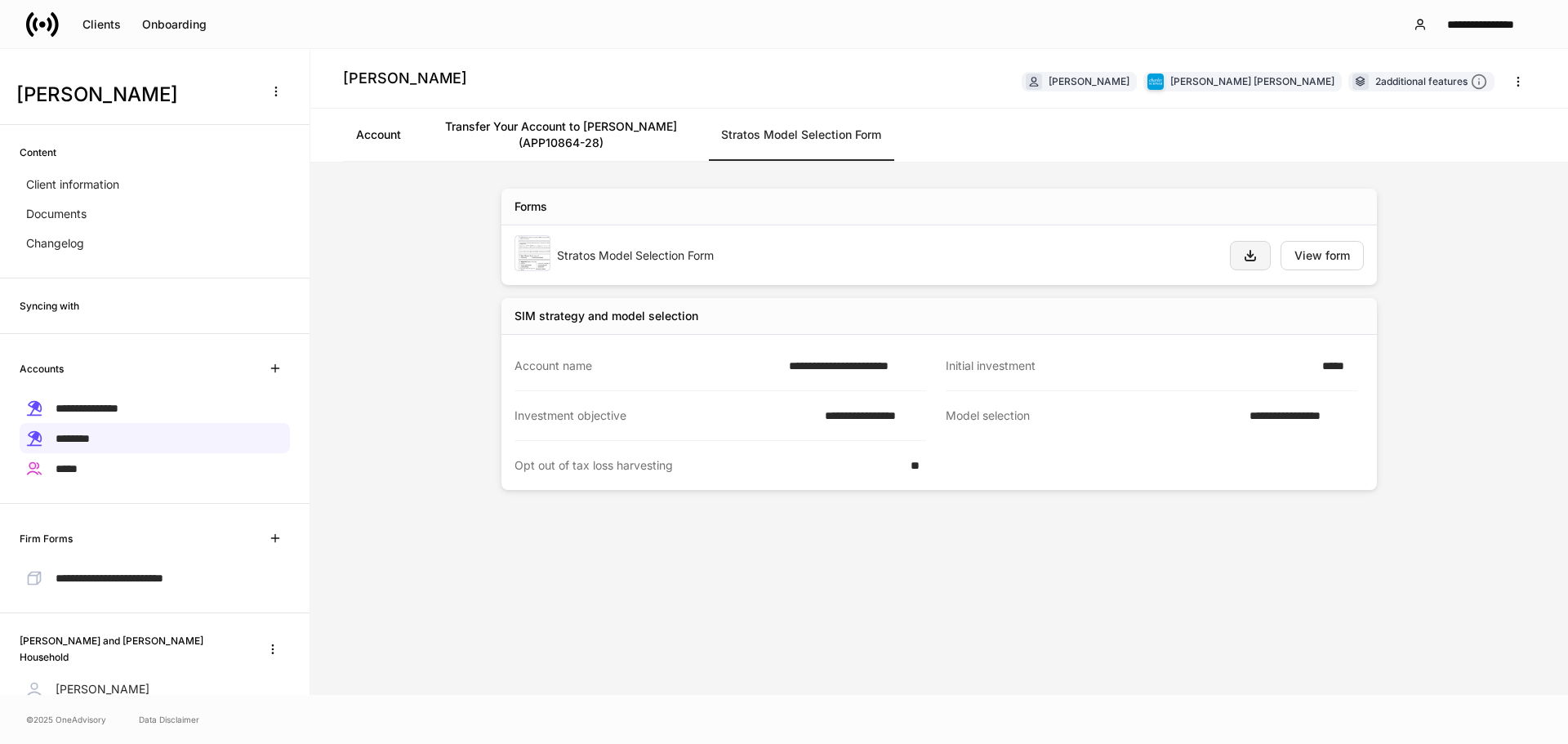
click at [1227, 254] on icon "button" at bounding box center [1250, 256] width 13 height 13
drag, startPoint x: 1019, startPoint y: 525, endPoint x: 1097, endPoint y: 531, distance: 78.2
click at [1019, 525] on div "**********" at bounding box center [939, 428] width 980 height 532
click at [78, 463] on span "*****" at bounding box center [66, 469] width 22 height 12
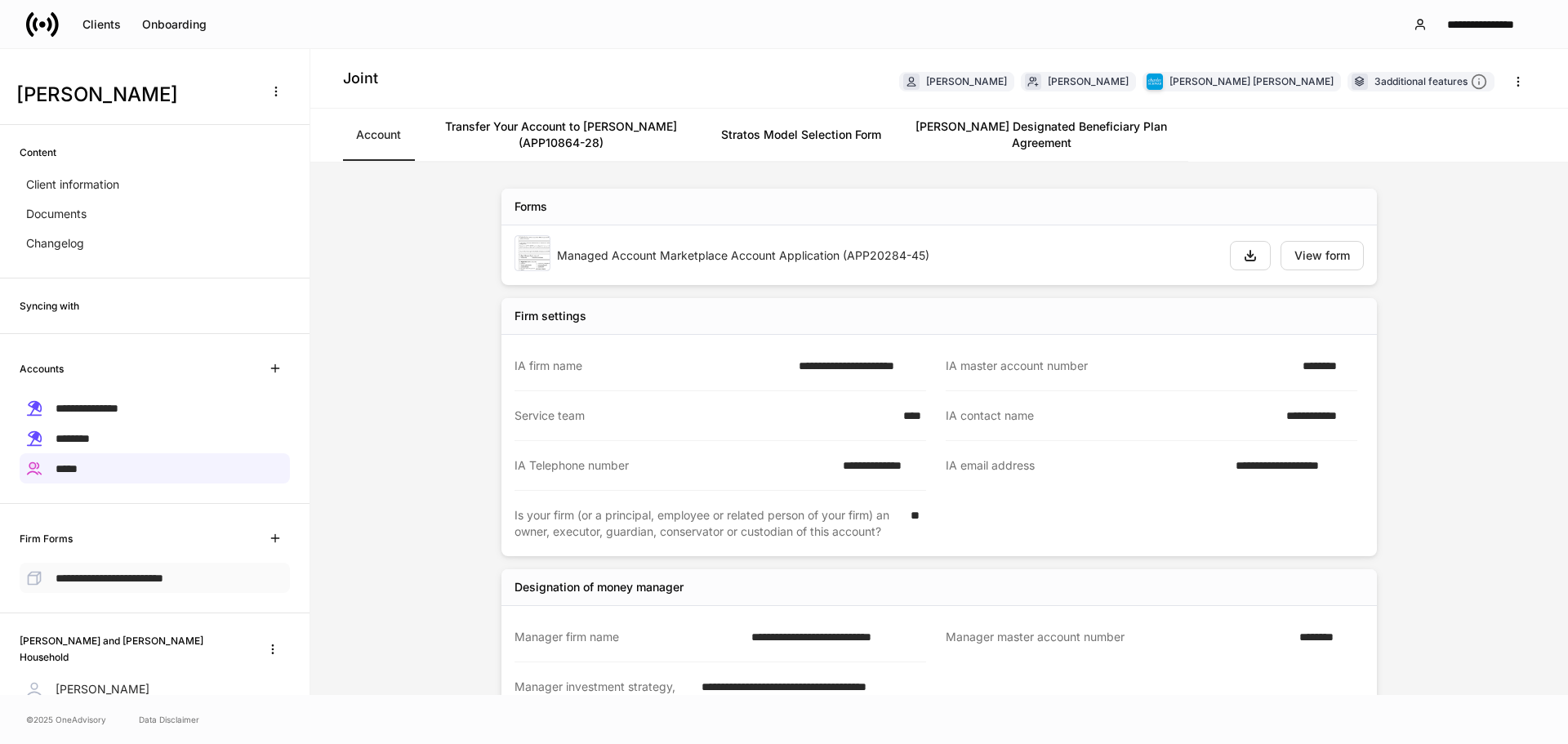
click at [136, 585] on div "**********" at bounding box center [154, 577] width 270 height 30
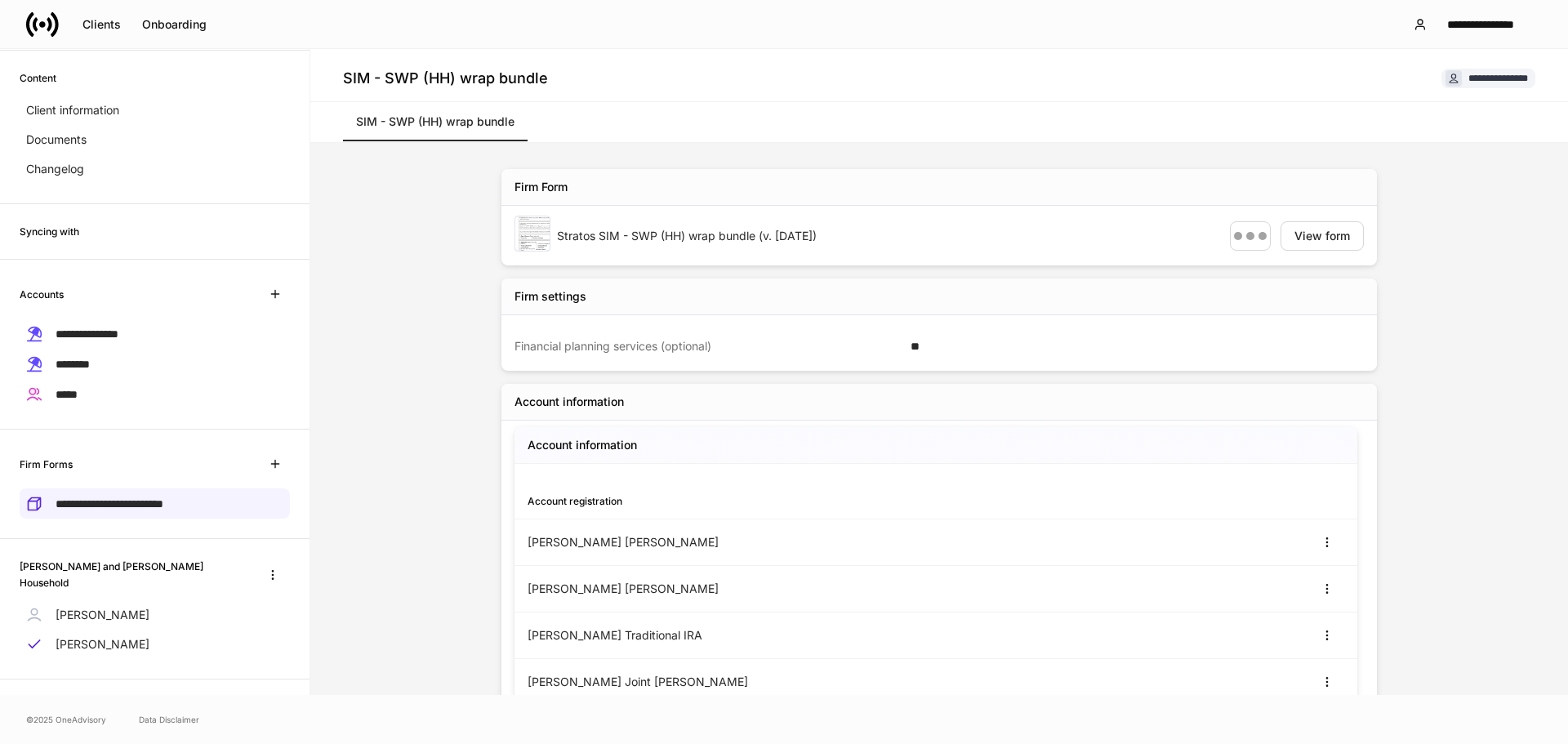
scroll to position [82, 0]
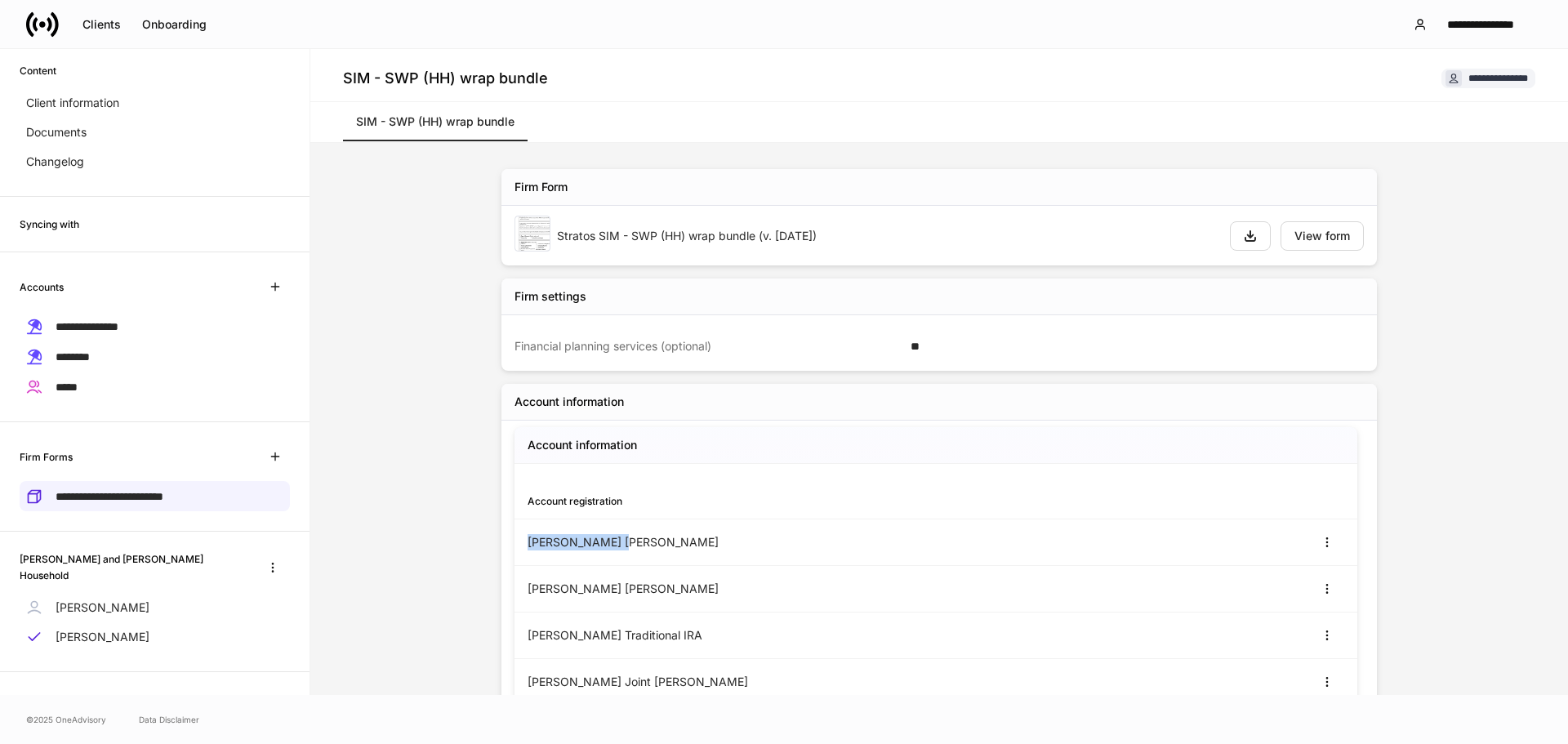
drag, startPoint x: 614, startPoint y: 547, endPoint x: 521, endPoint y: 541, distance: 93.2
click at [527, 541] on div "[PERSON_NAME] [PERSON_NAME]" at bounding box center [731, 542] width 408 height 17
copy div "[PERSON_NAME]"
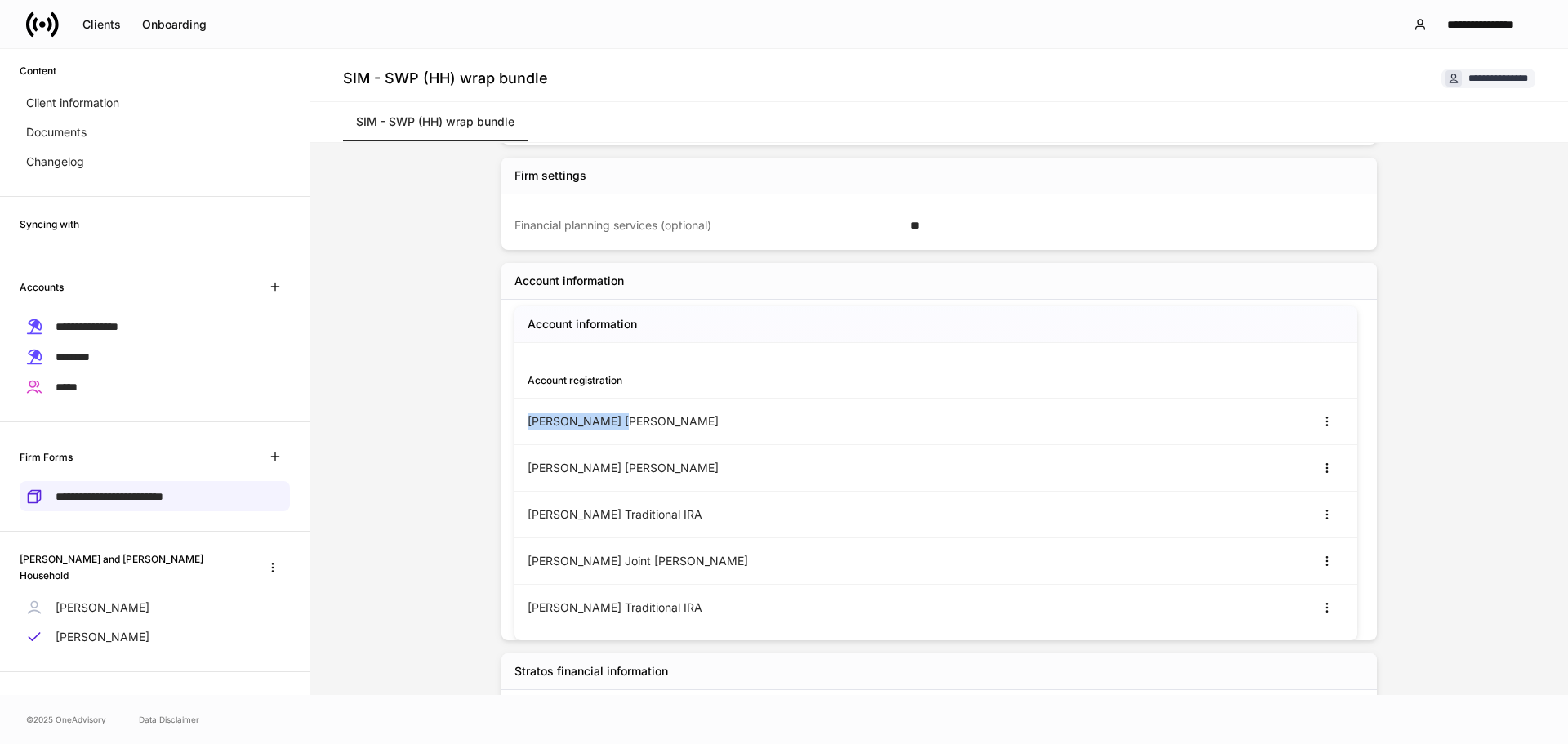
scroll to position [184, 0]
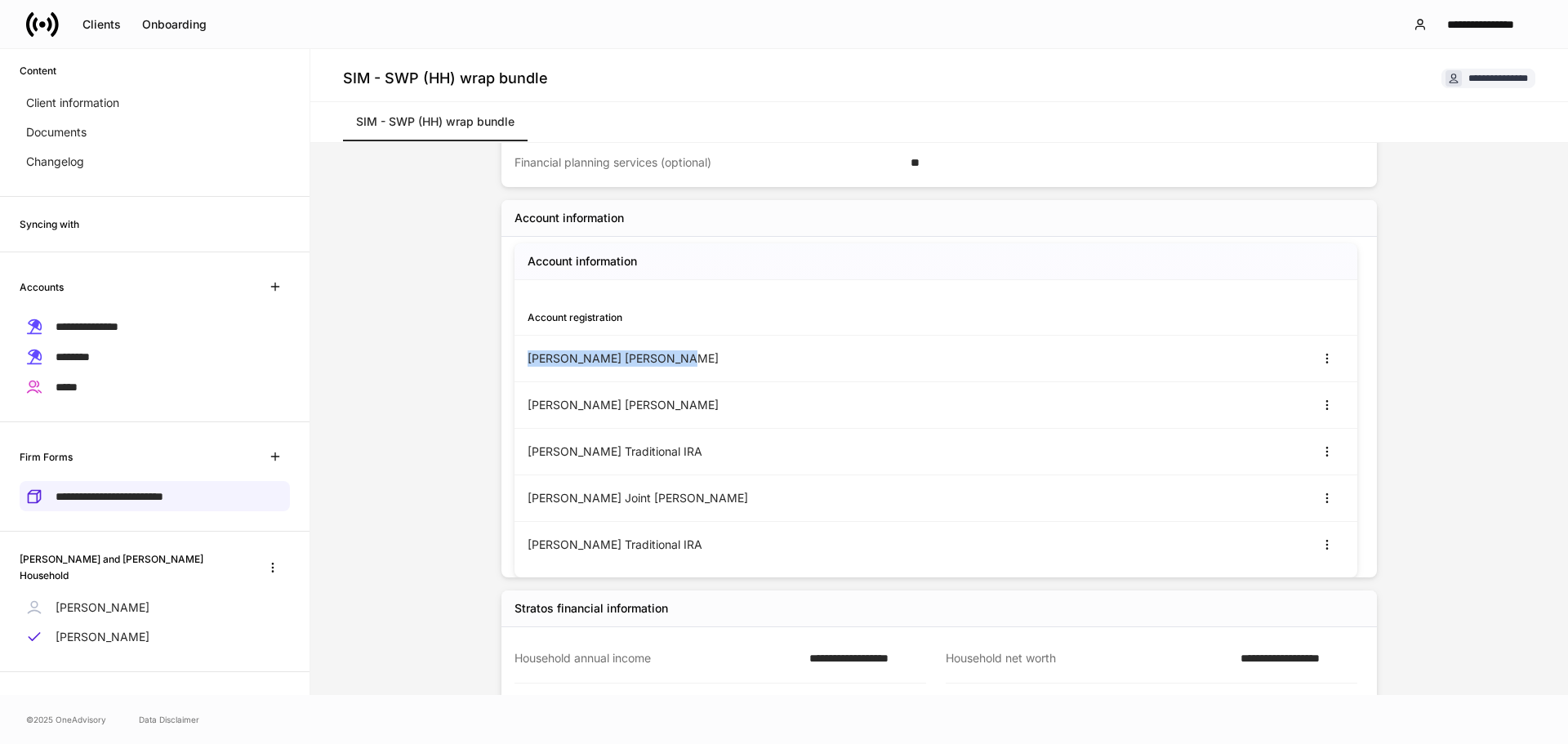
drag, startPoint x: 669, startPoint y: 356, endPoint x: 505, endPoint y: 357, distance: 164.0
click at [505, 357] on div "Account information Account registration [PERSON_NAME] [PERSON_NAME] [PERSON_NA…" at bounding box center [925, 410] width 862 height 334
copy div "[PERSON_NAME] [PERSON_NAME]"
drag, startPoint x: 664, startPoint y: 402, endPoint x: 516, endPoint y: 401, distance: 148.0
click at [516, 401] on div "[PERSON_NAME] [PERSON_NAME]" at bounding box center [935, 406] width 843 height 47
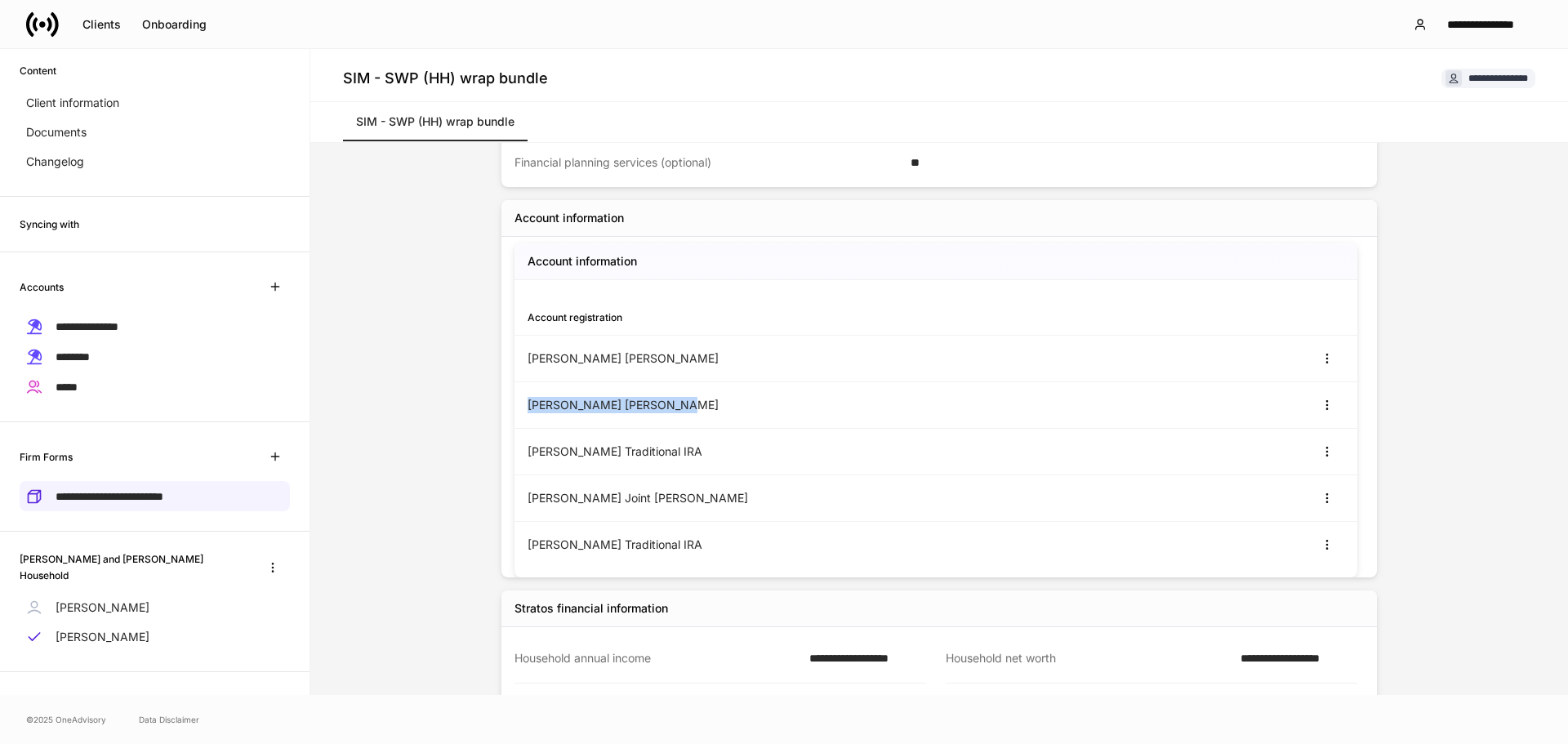
copy div "[PERSON_NAME] [PERSON_NAME]"
drag, startPoint x: 697, startPoint y: 453, endPoint x: 510, endPoint y: 453, distance: 187.0
click at [515, 453] on div "[PERSON_NAME] Traditional IRA" at bounding box center [935, 452] width 843 height 47
copy div "[PERSON_NAME] Traditional IRA"
drag, startPoint x: 682, startPoint y: 495, endPoint x: 519, endPoint y: 503, distance: 163.2
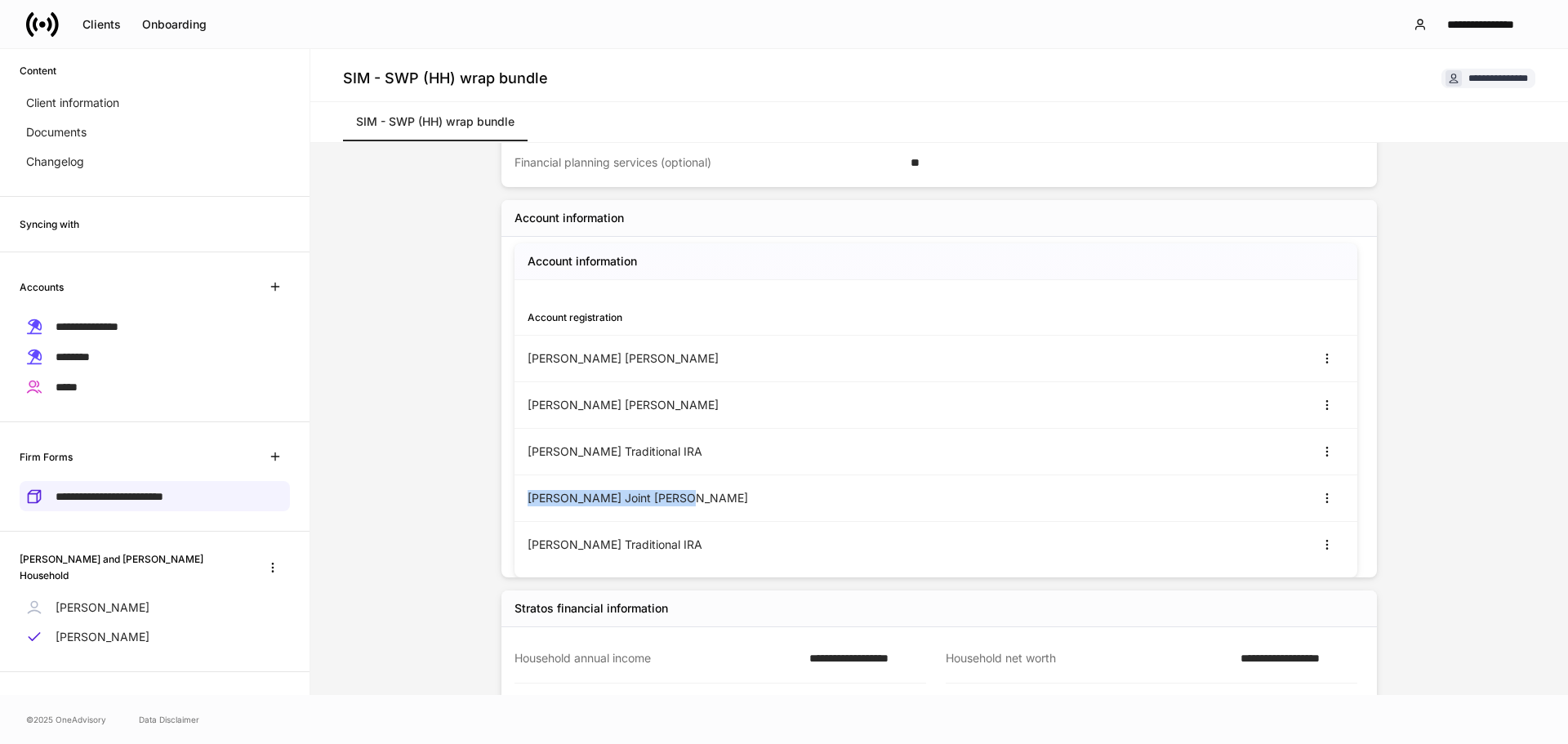
click at [519, 503] on div "[PERSON_NAME] Joint [PERSON_NAME]" at bounding box center [935, 499] width 843 height 47
copy div "[PERSON_NAME] Joint [PERSON_NAME]"
click at [684, 542] on div "[PERSON_NAME] Traditional IRA" at bounding box center [731, 545] width 408 height 17
drag, startPoint x: 690, startPoint y: 546, endPoint x: 511, endPoint y: 537, distance: 179.2
click at [515, 537] on div "[PERSON_NAME] Traditional IRA" at bounding box center [935, 545] width 843 height 46
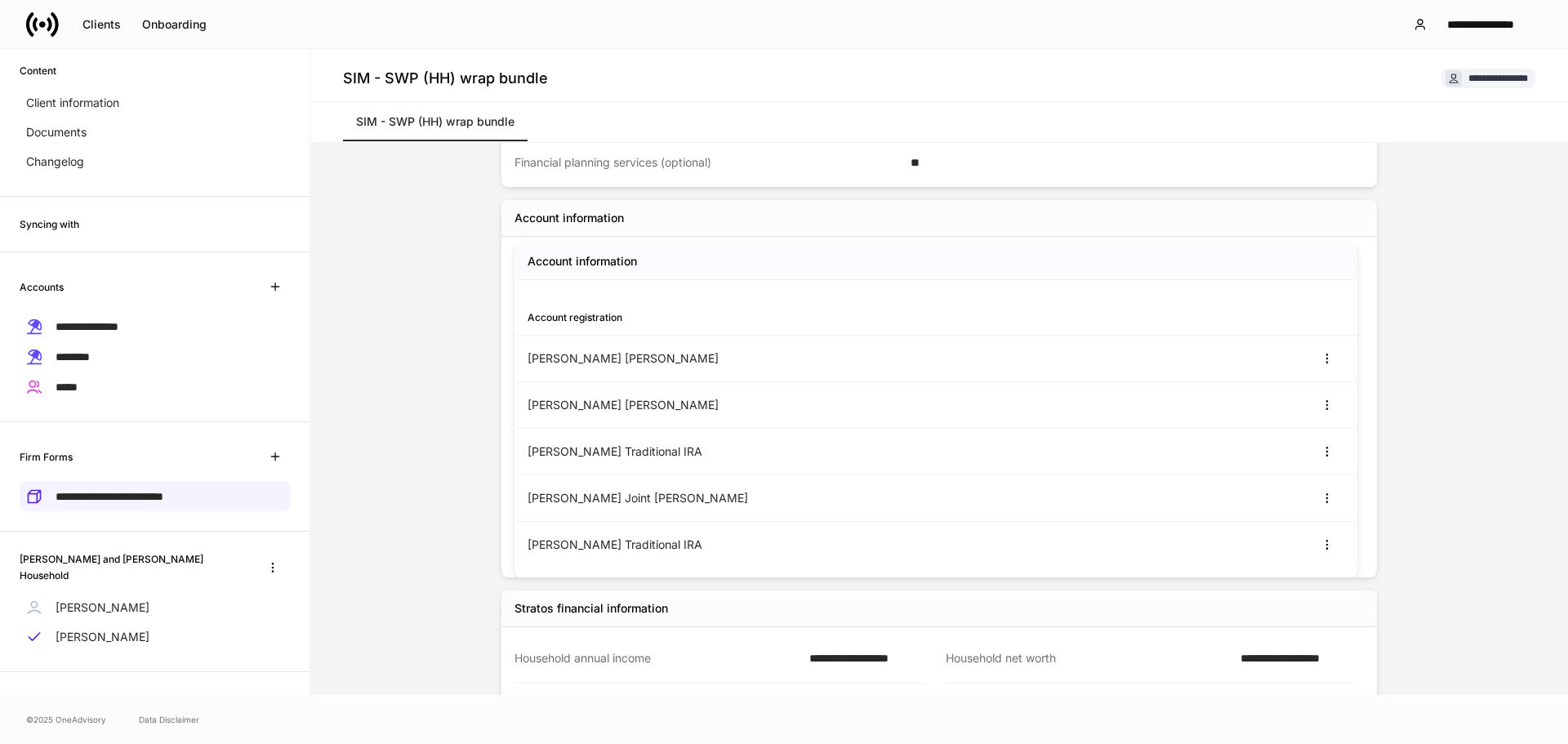
copy div "[PERSON_NAME] Traditional IRA"
click at [441, 452] on div "**********" at bounding box center [939, 419] width 1258 height 552
click at [90, 325] on span "**********" at bounding box center [86, 326] width 63 height 12
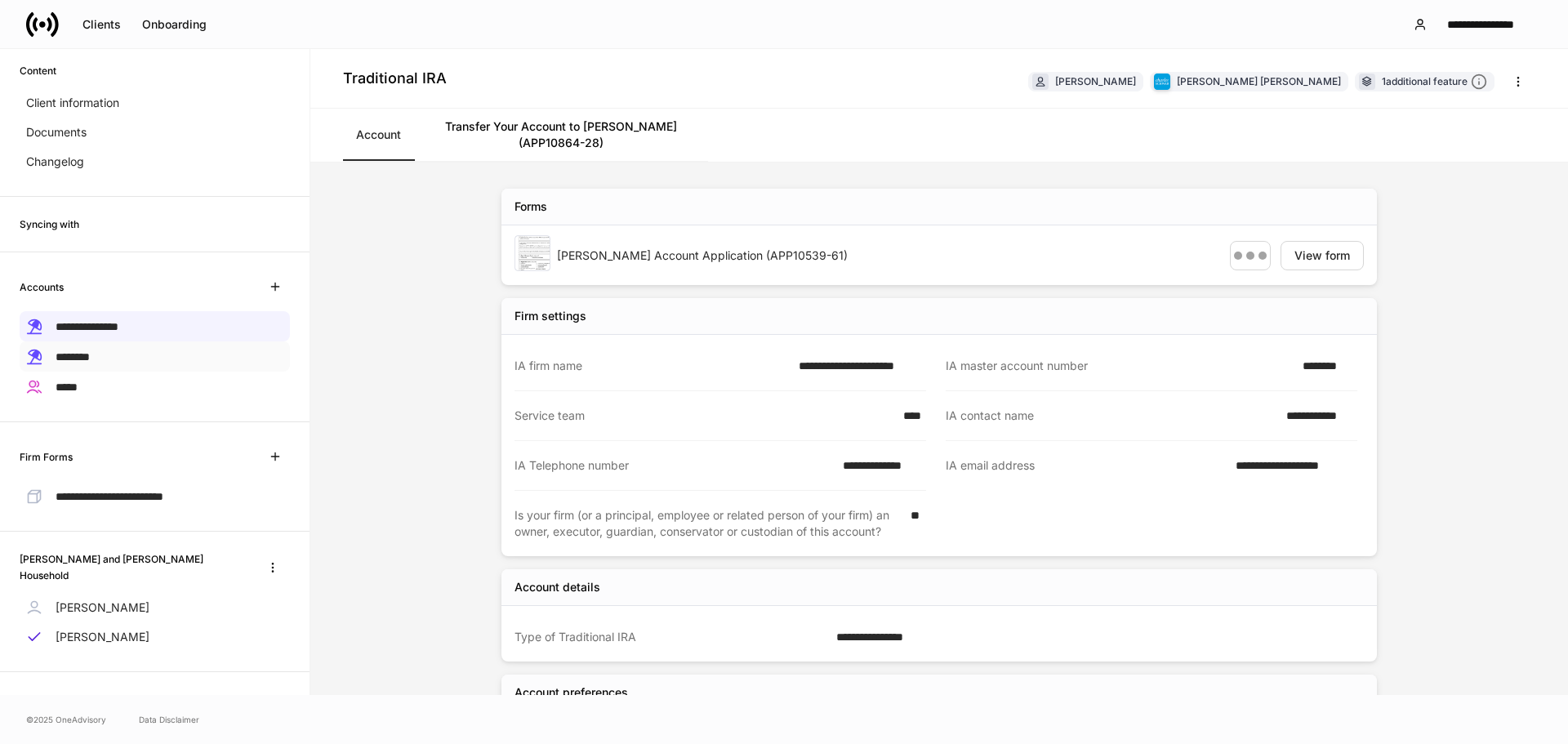
click at [91, 346] on div "********" at bounding box center [154, 357] width 270 height 30
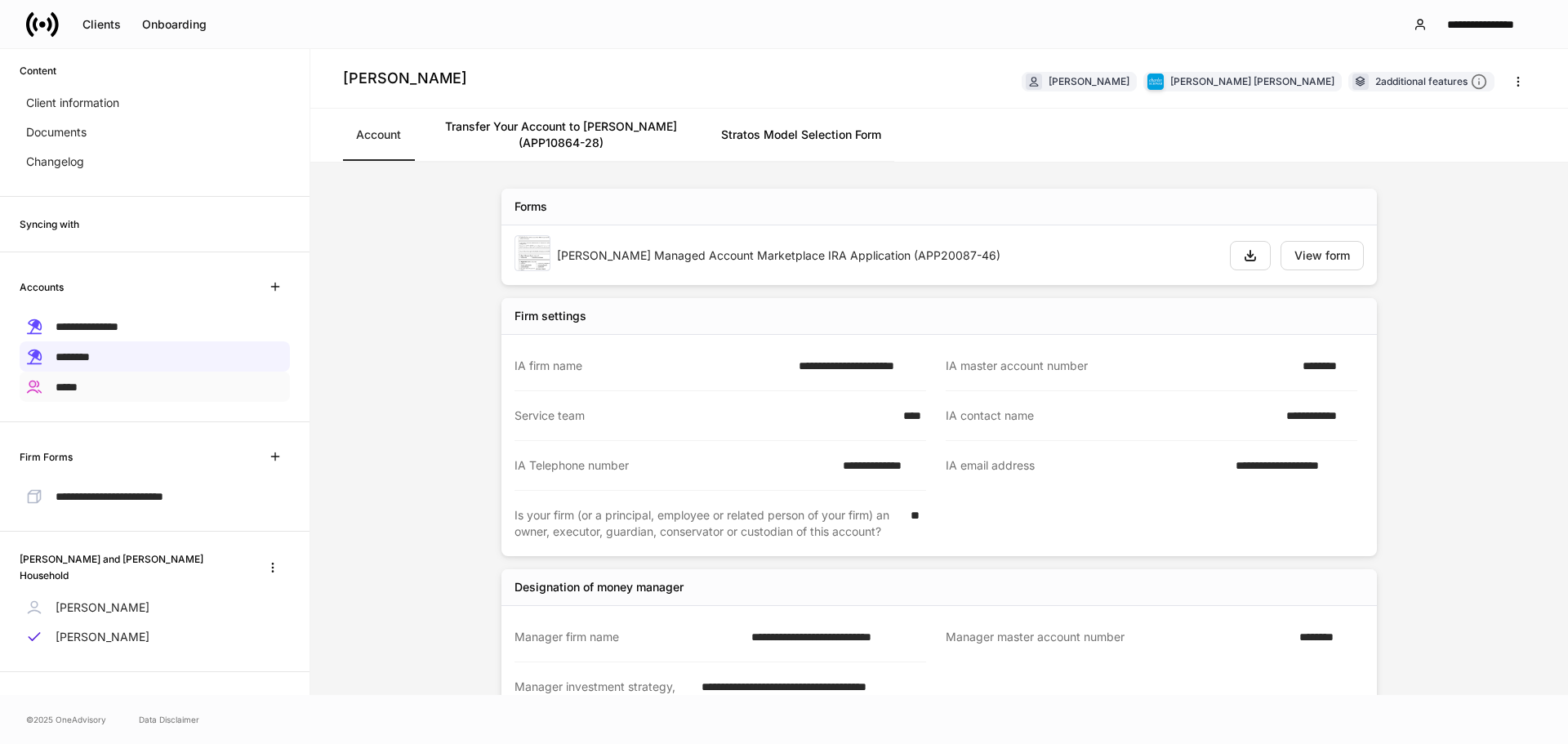
click at [115, 382] on div "*****" at bounding box center [154, 387] width 270 height 30
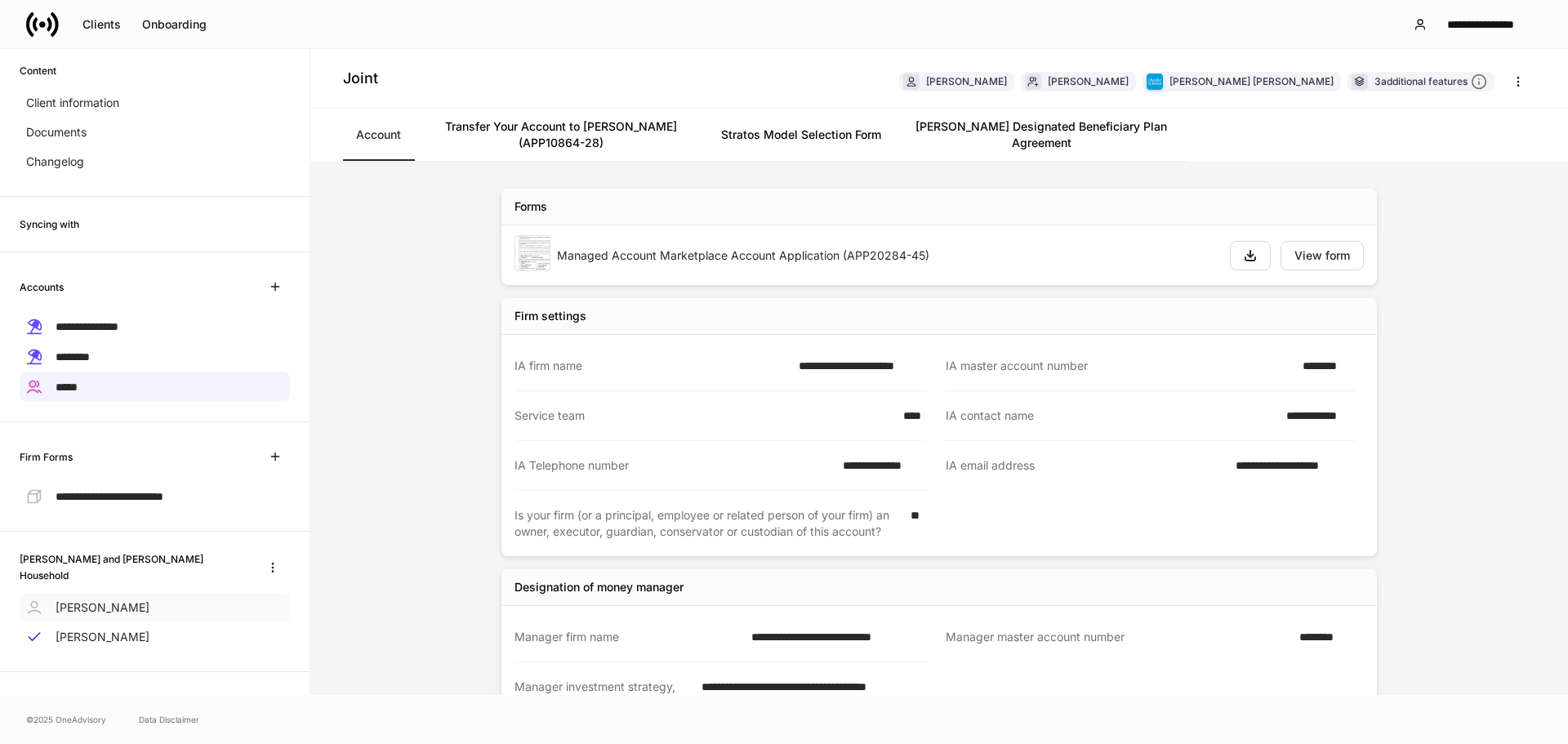
click at [137, 608] on p "[PERSON_NAME]" at bounding box center [102, 608] width 94 height 17
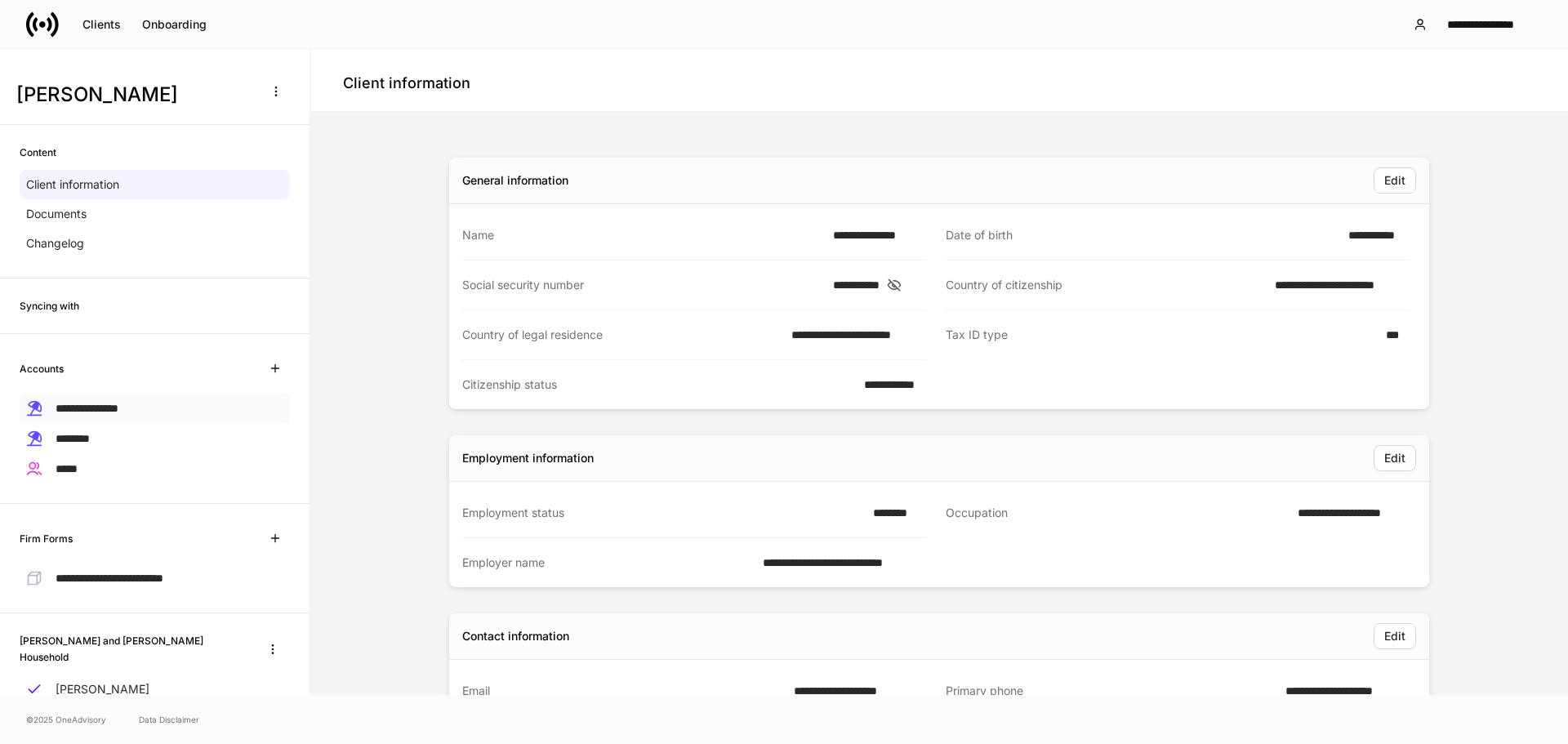
click at [73, 408] on span "**********" at bounding box center [86, 408] width 63 height 12
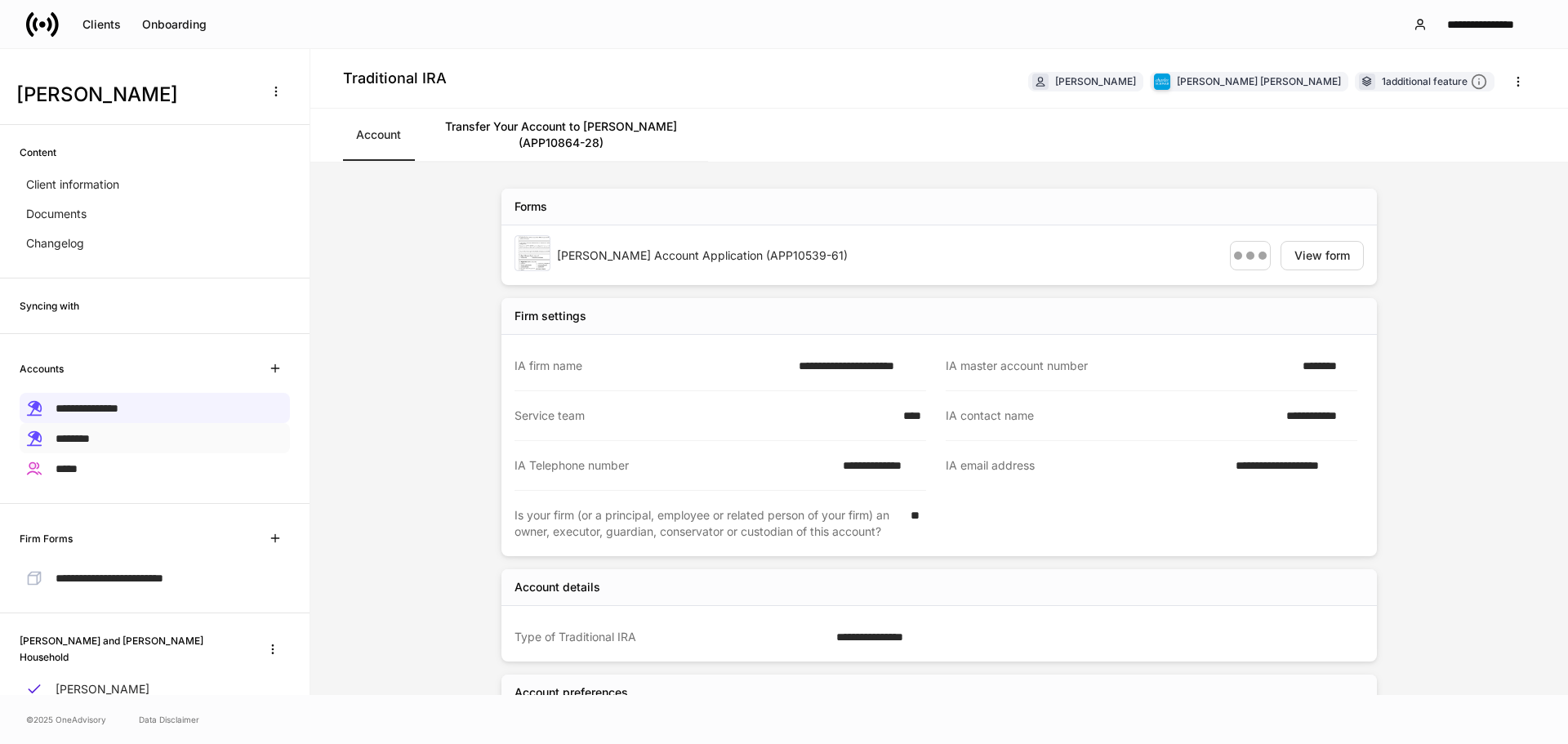
click at [107, 439] on div "********" at bounding box center [154, 438] width 270 height 30
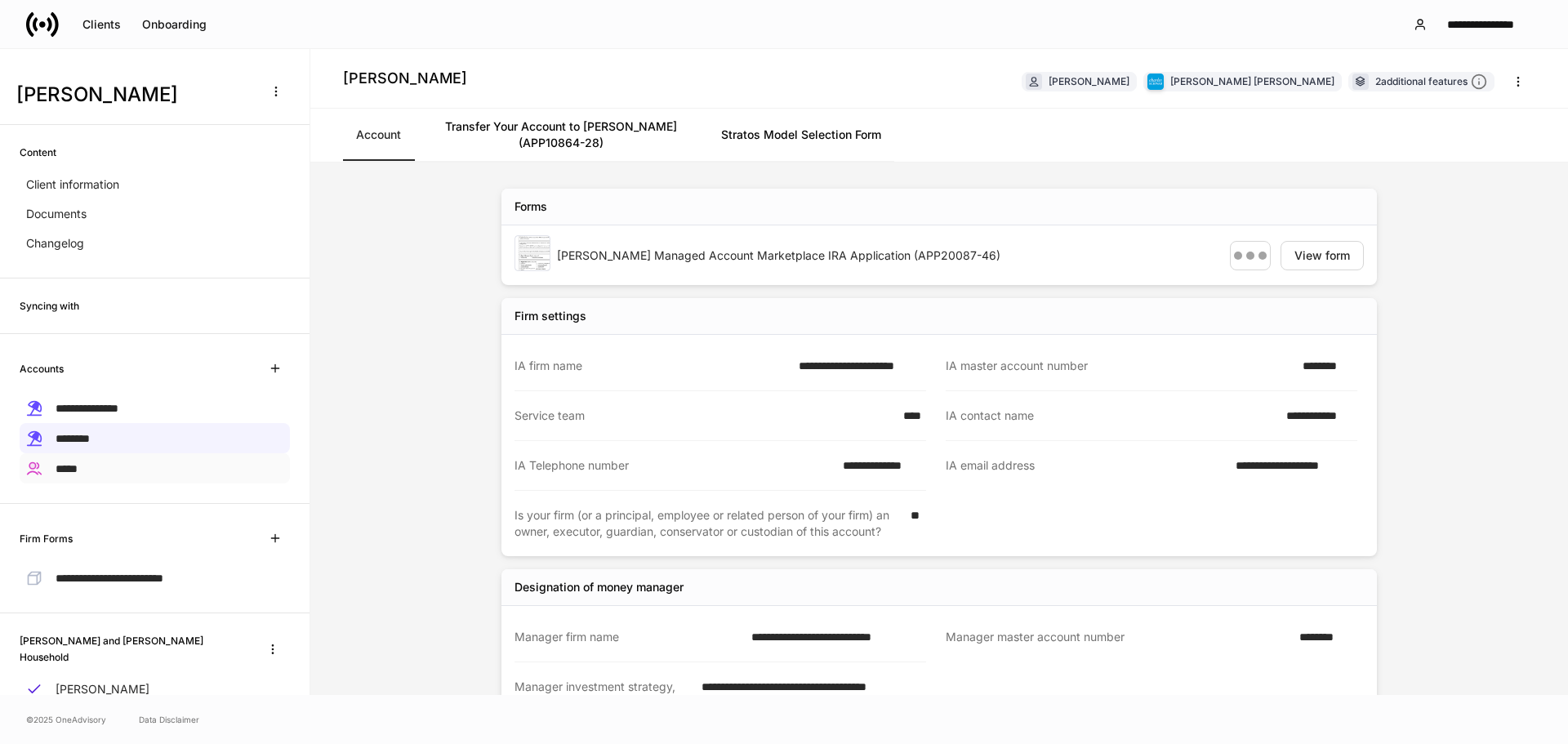
click at [76, 463] on span "*****" at bounding box center [66, 469] width 22 height 12
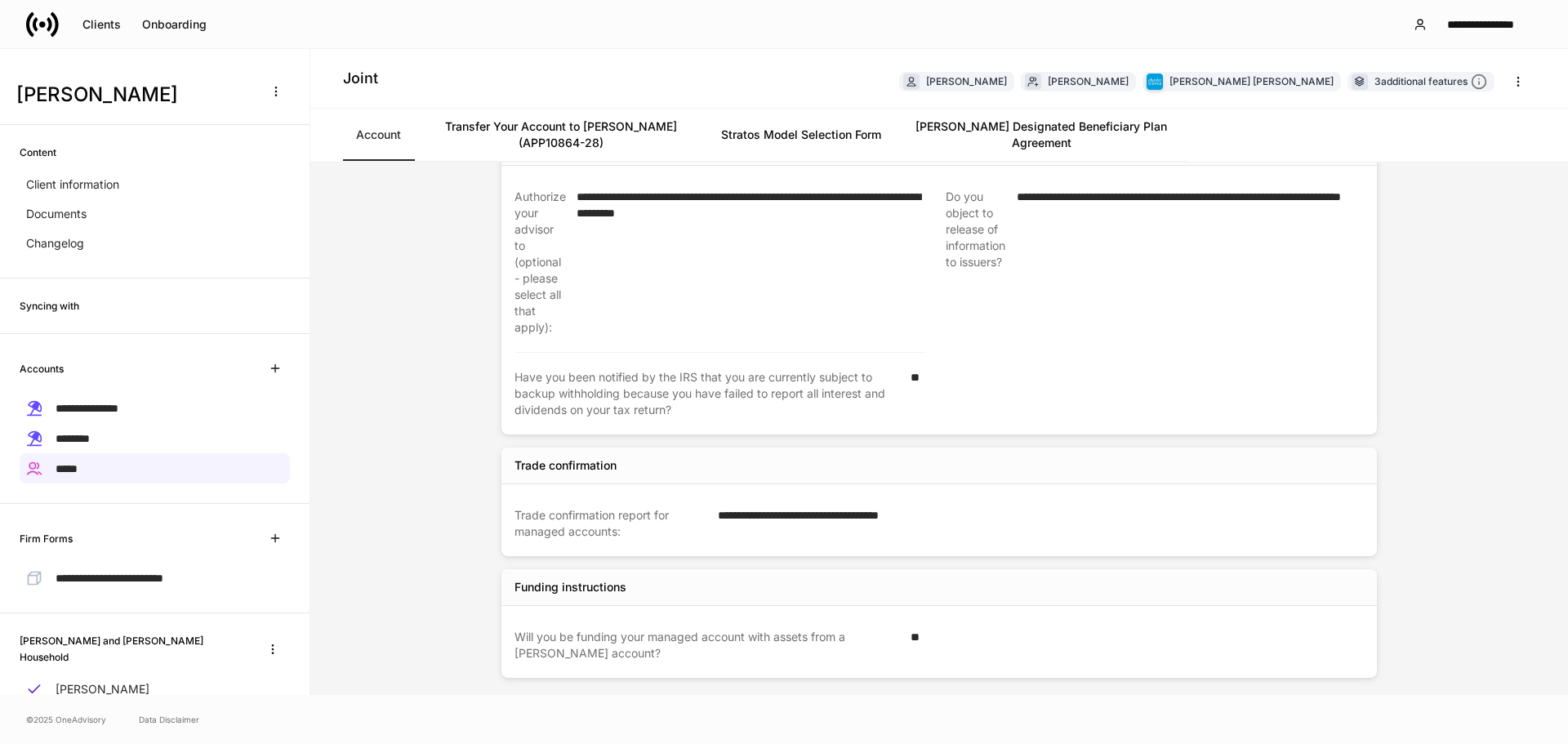
scroll to position [1338, 0]
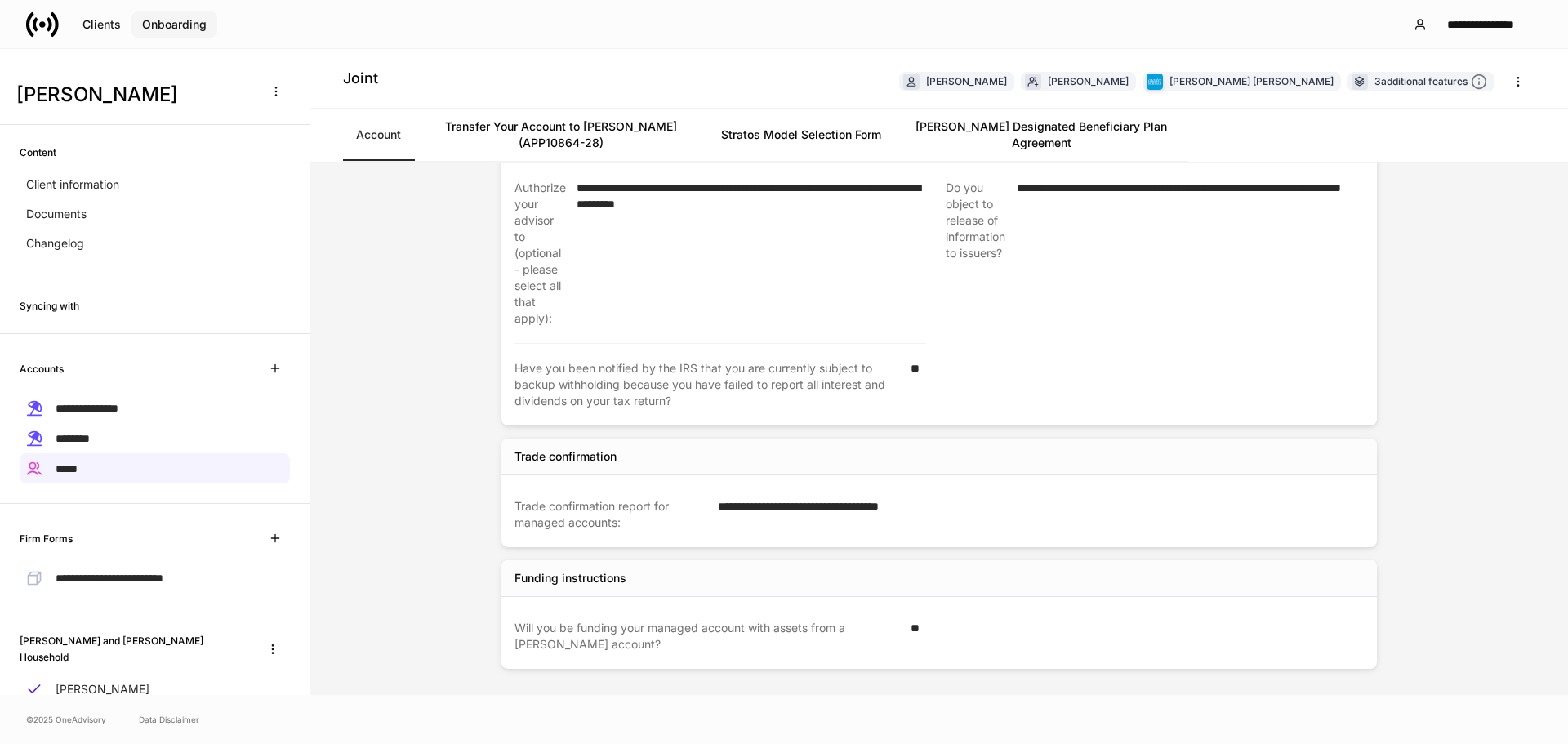
click at [172, 24] on div "Onboarding" at bounding box center [174, 24] width 64 height 12
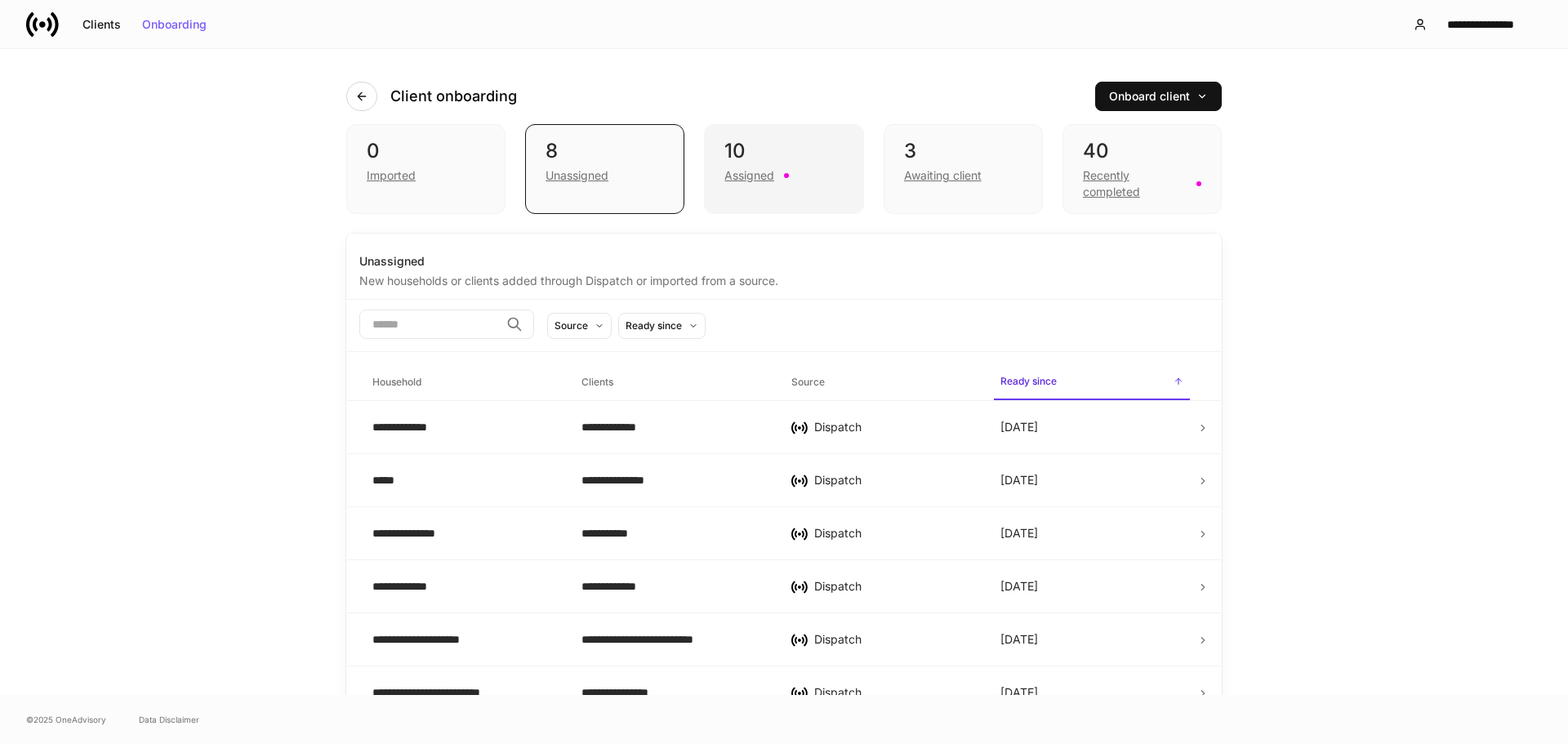
click at [749, 141] on div "10" at bounding box center [783, 151] width 118 height 26
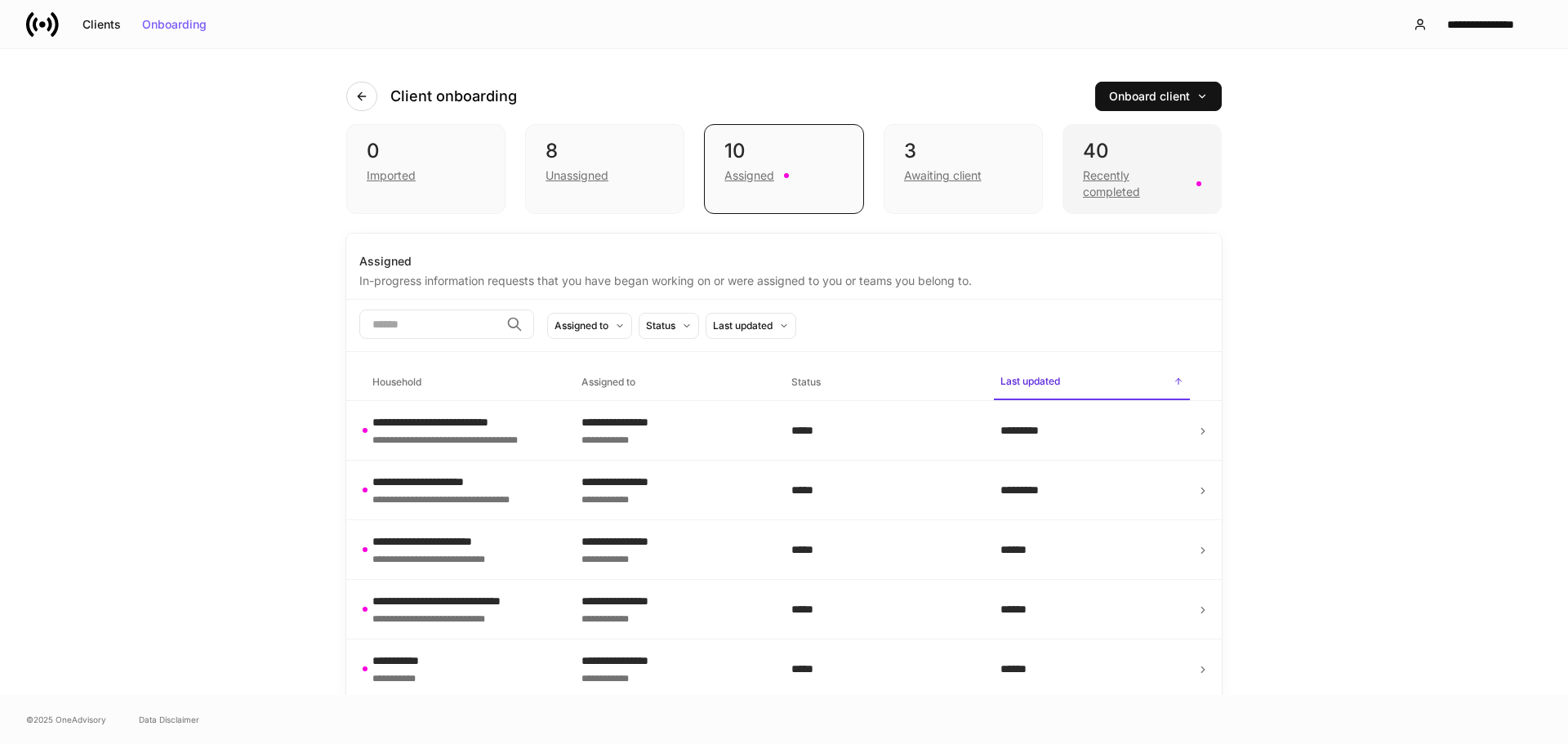
click at [1110, 180] on div "Recently completed" at bounding box center [1135, 183] width 104 height 33
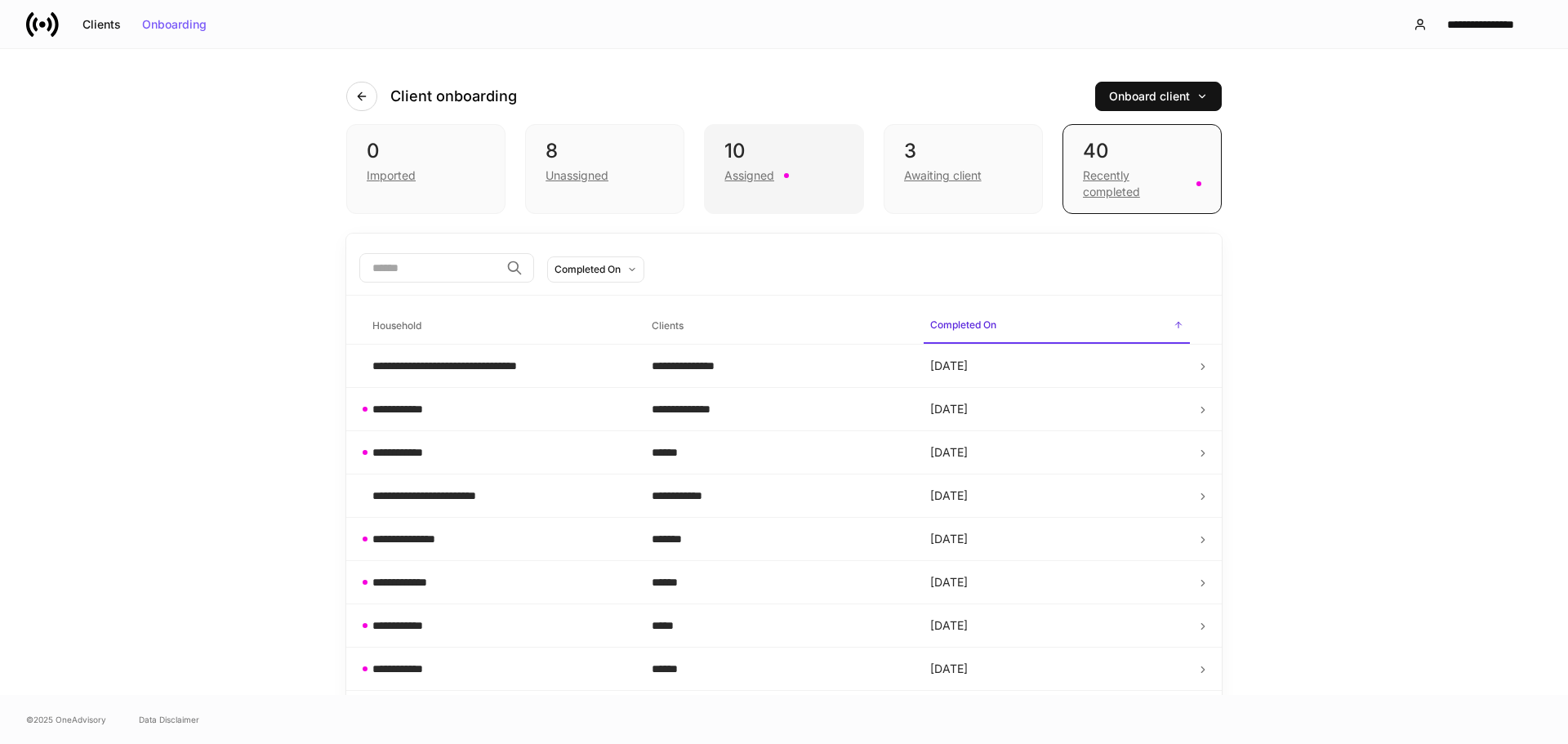
click at [756, 170] on div "Assigned" at bounding box center [750, 176] width 50 height 17
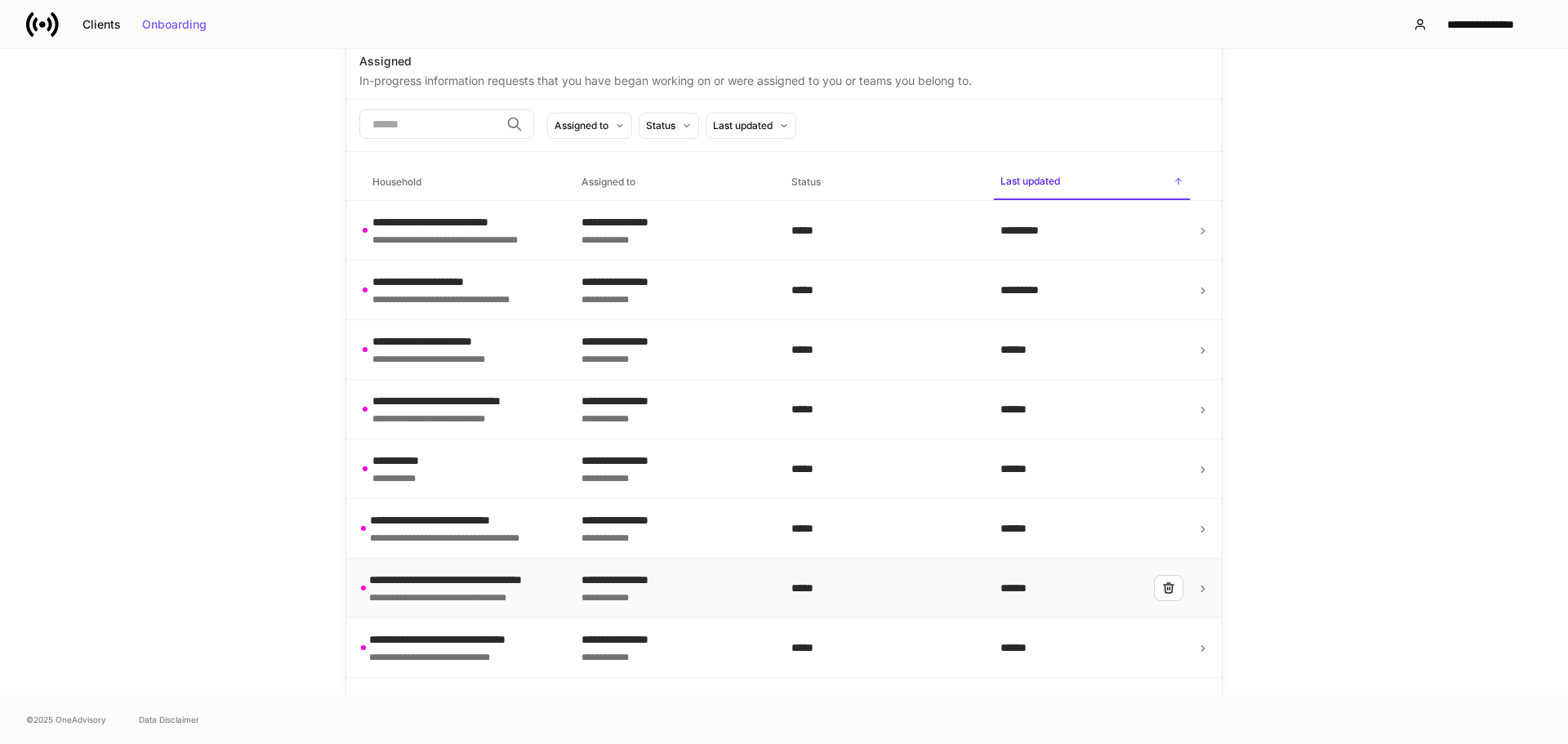
scroll to position [301, 0]
